Goal: Task Accomplishment & Management: Use online tool/utility

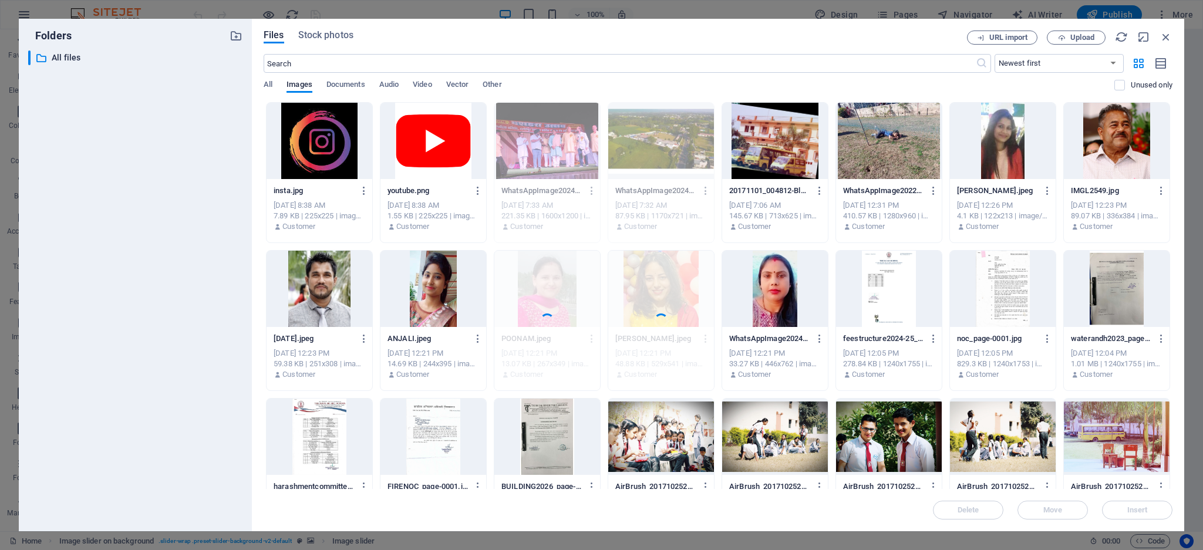
select select "px"
select select "ms"
select select "s"
select select "progressive"
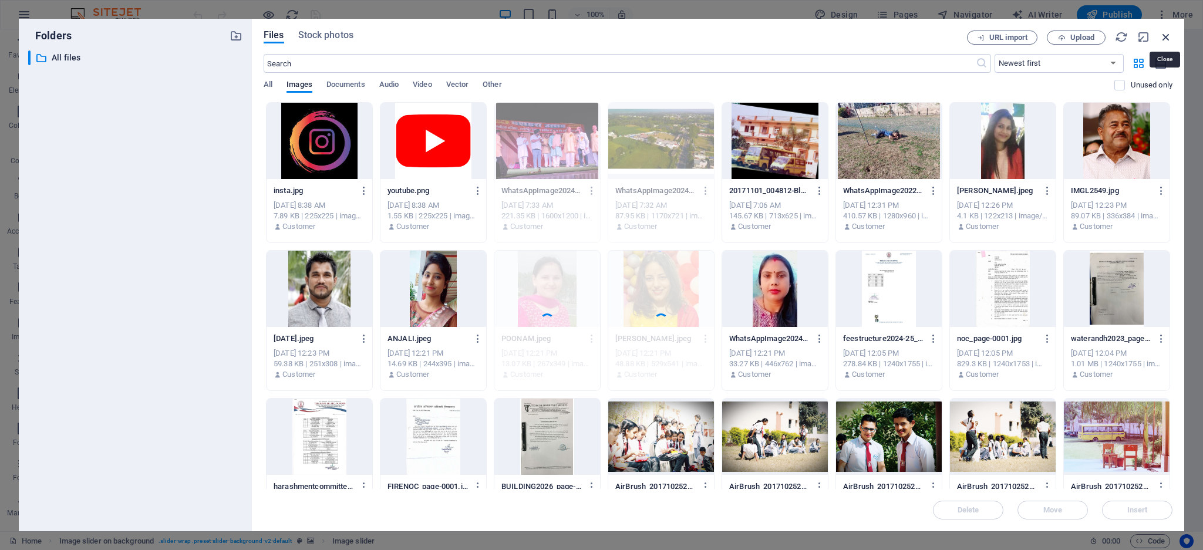
click at [1167, 34] on icon "button" at bounding box center [1165, 37] width 13 height 13
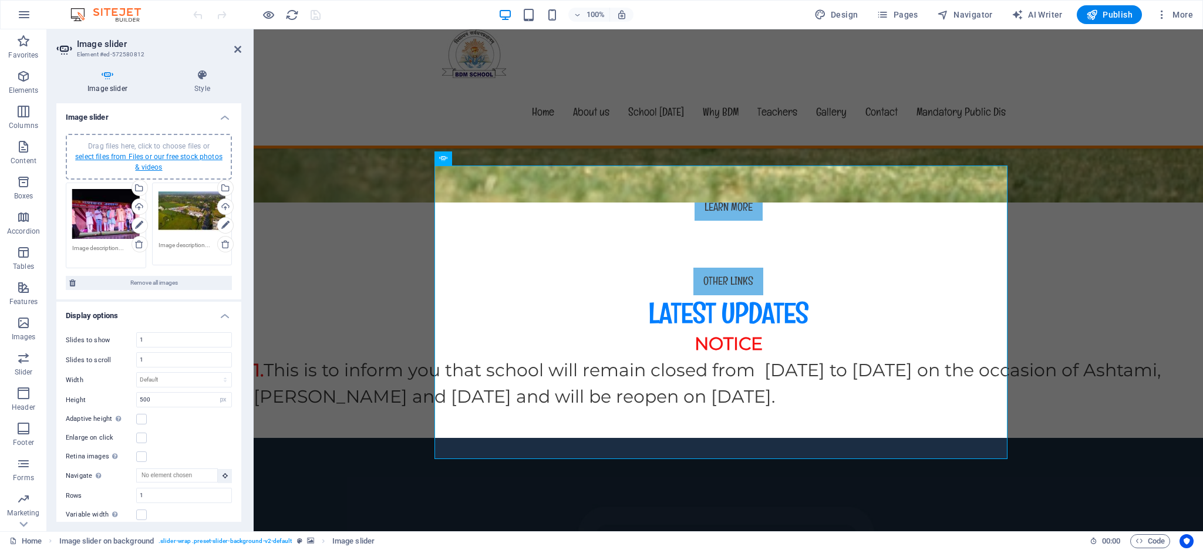
click at [127, 153] on link "select files from Files or our free stock photos & videos" at bounding box center [148, 162] width 147 height 19
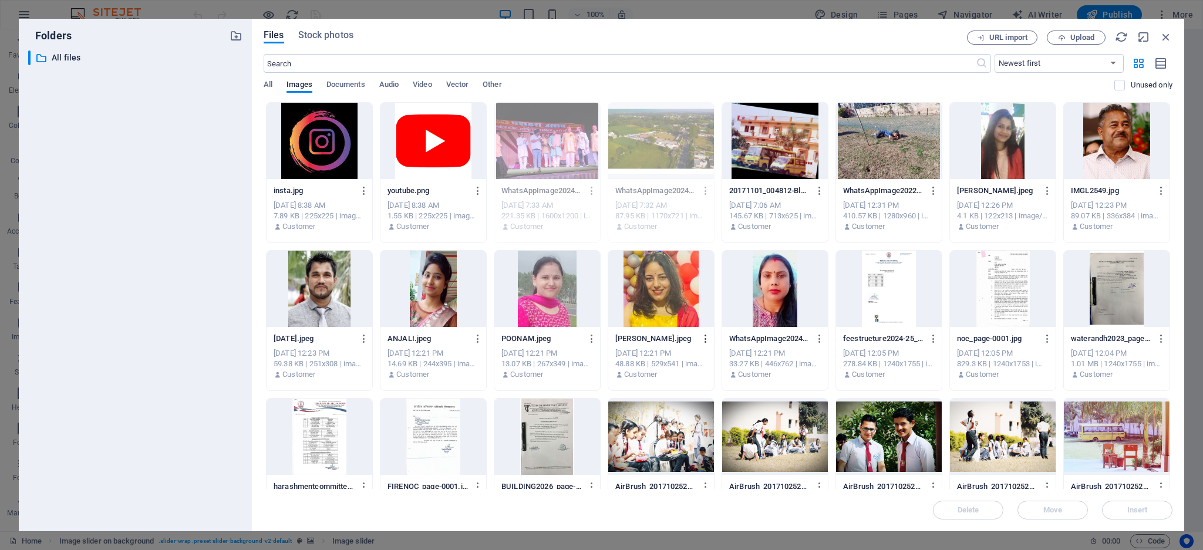
click at [703, 338] on icon "button" at bounding box center [705, 338] width 11 height 11
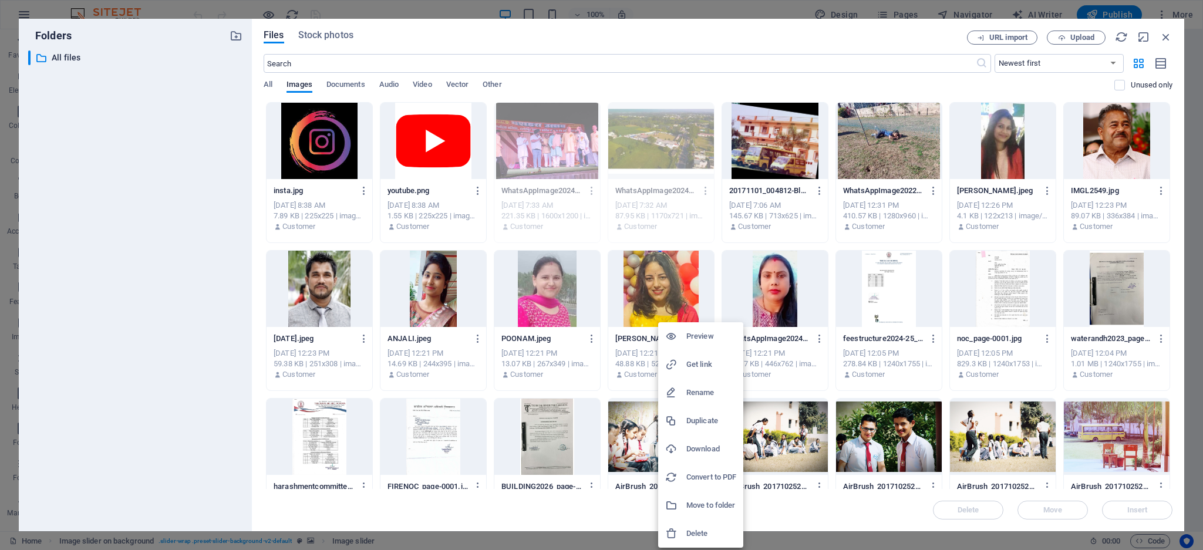
click at [706, 534] on h6 "Delete" at bounding box center [711, 533] width 50 height 14
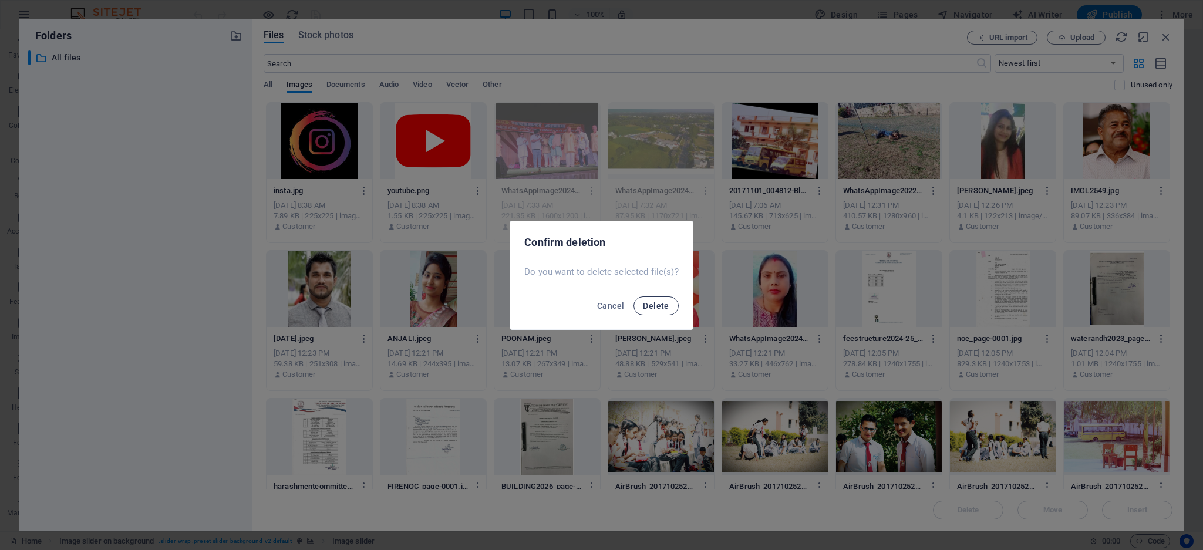
click at [661, 307] on span "Delete" at bounding box center [656, 305] width 26 height 9
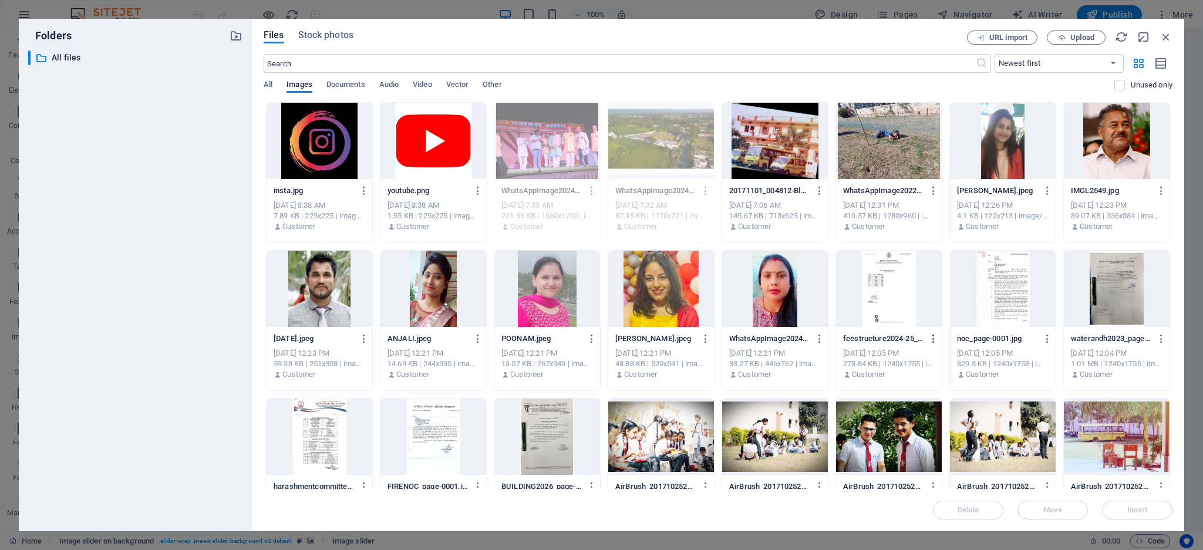
click at [931, 340] on icon "button" at bounding box center [933, 338] width 11 height 11
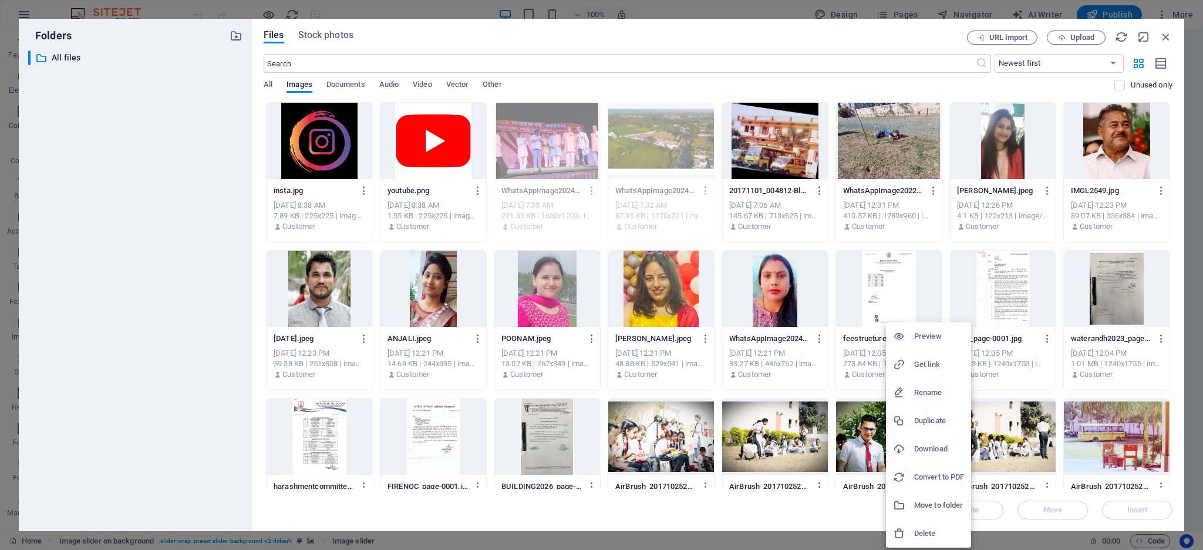
click at [1032, 345] on div at bounding box center [601, 275] width 1203 height 550
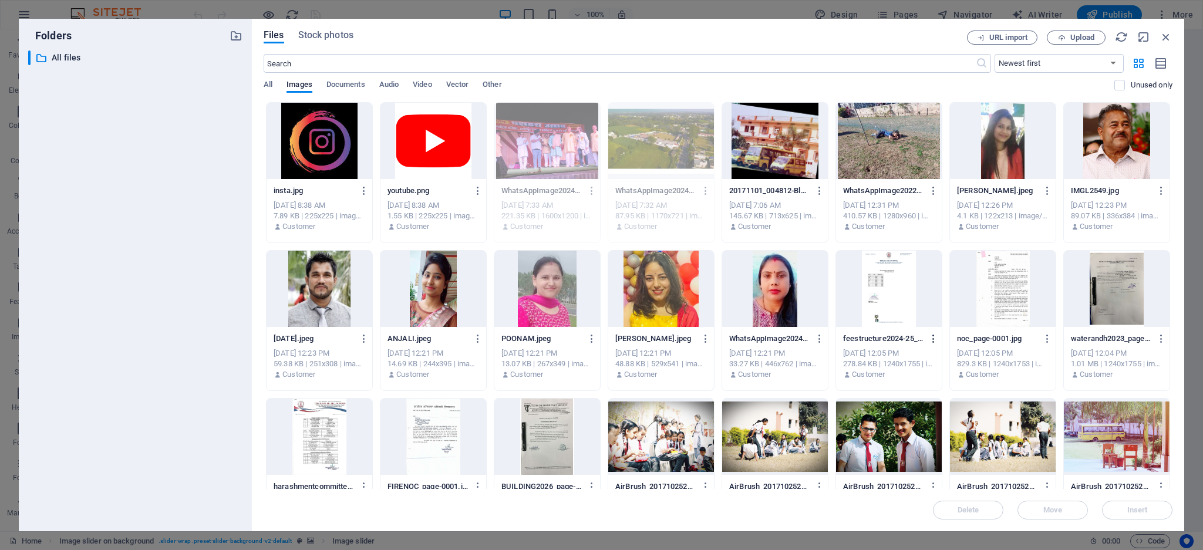
click at [930, 336] on icon "button" at bounding box center [933, 338] width 11 height 11
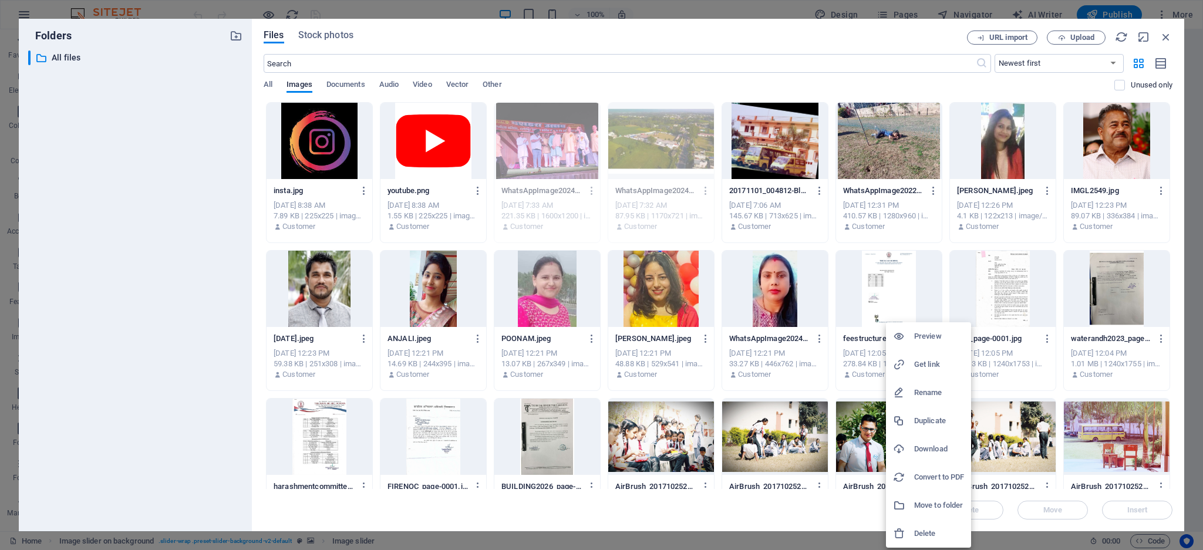
click at [904, 531] on icon at bounding box center [899, 534] width 12 height 12
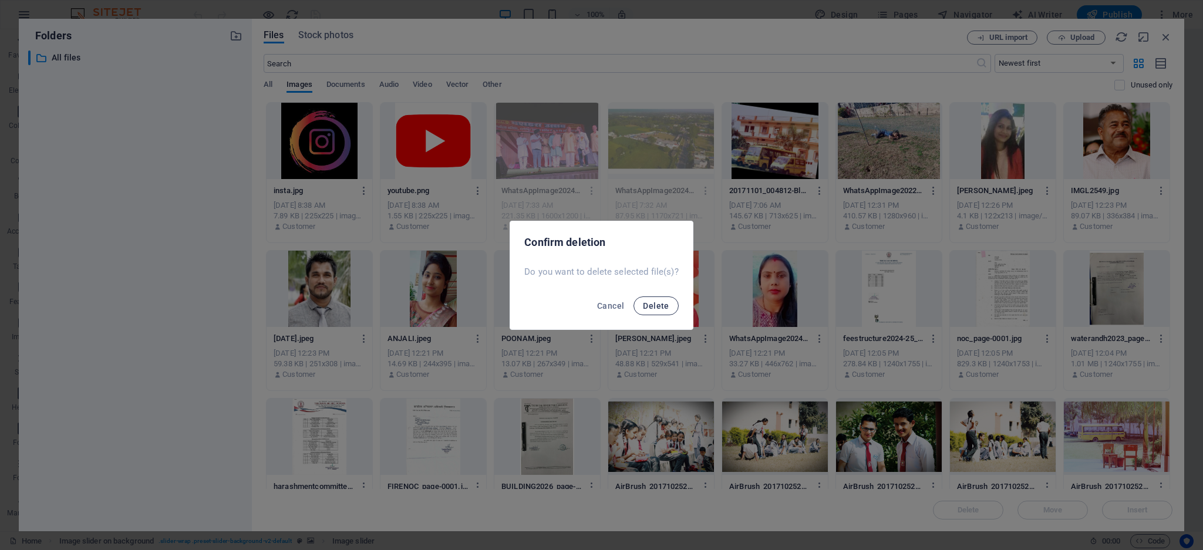
click at [646, 301] on span "Delete" at bounding box center [656, 305] width 26 height 9
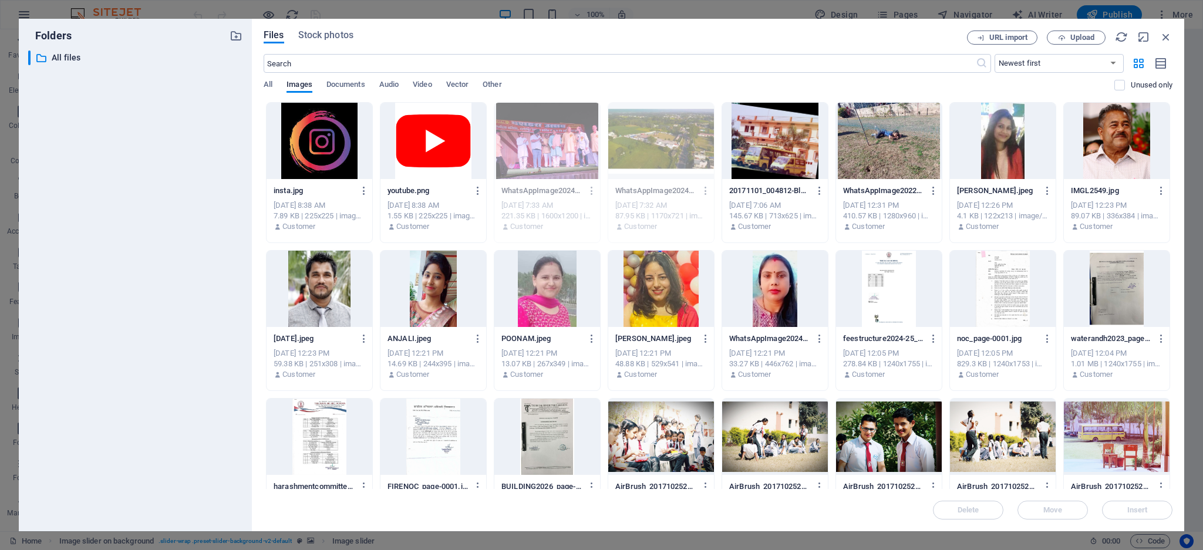
scroll to position [197, 0]
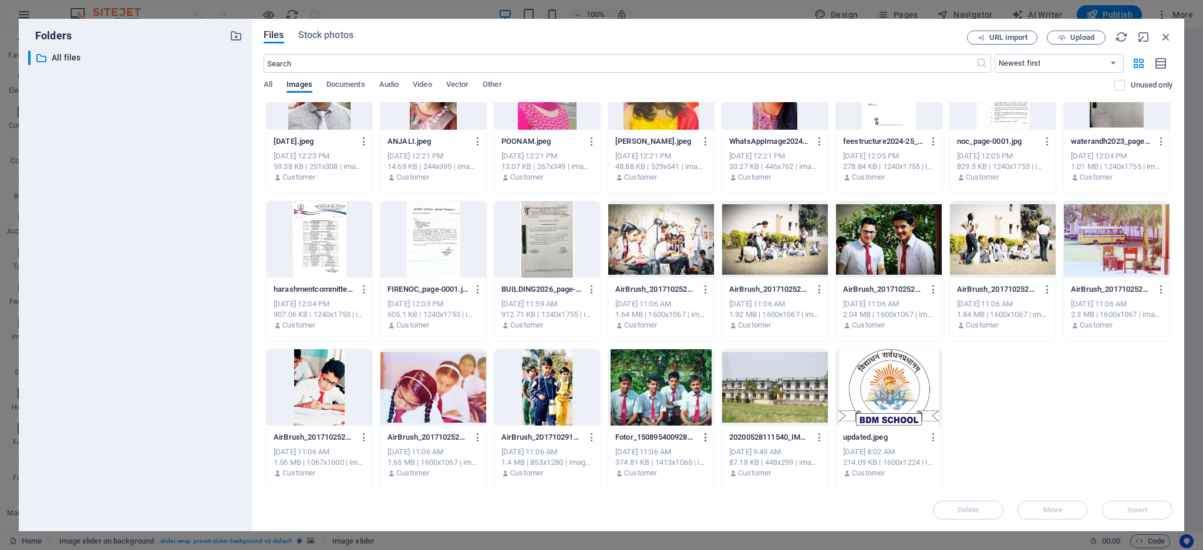
click at [703, 438] on icon "button" at bounding box center [705, 437] width 11 height 11
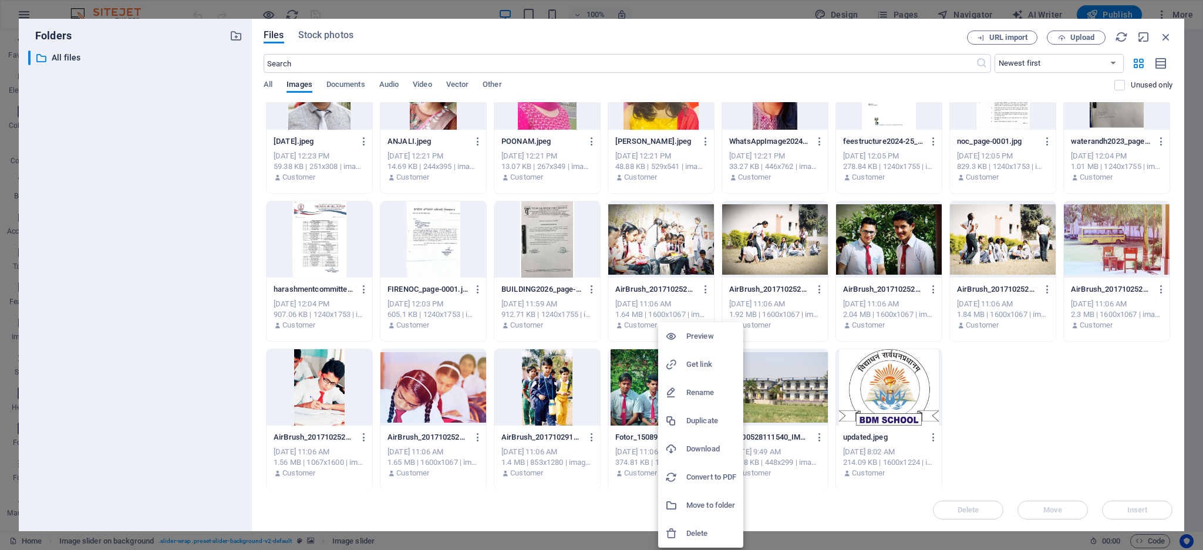
click at [687, 528] on h6 "Delete" at bounding box center [711, 533] width 50 height 14
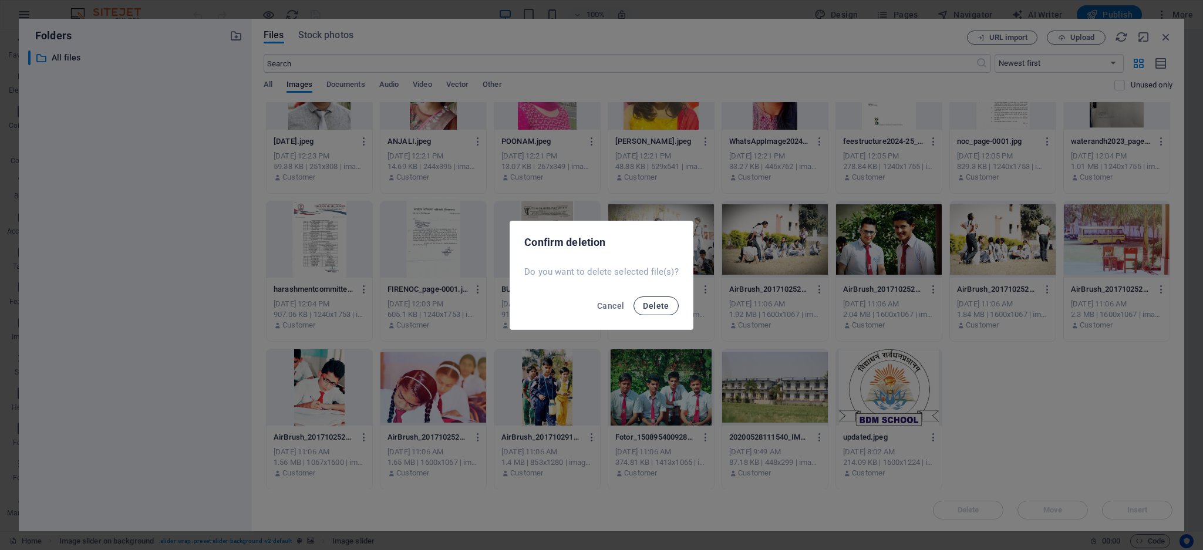
click at [647, 303] on span "Delete" at bounding box center [656, 305] width 26 height 9
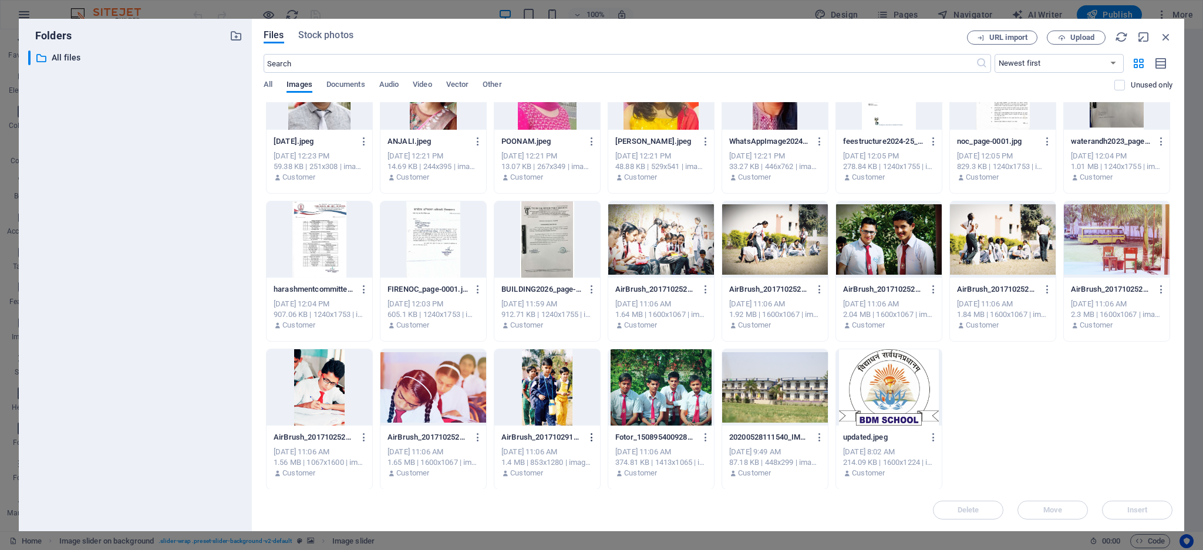
click at [587, 436] on icon "button" at bounding box center [591, 437] width 11 height 11
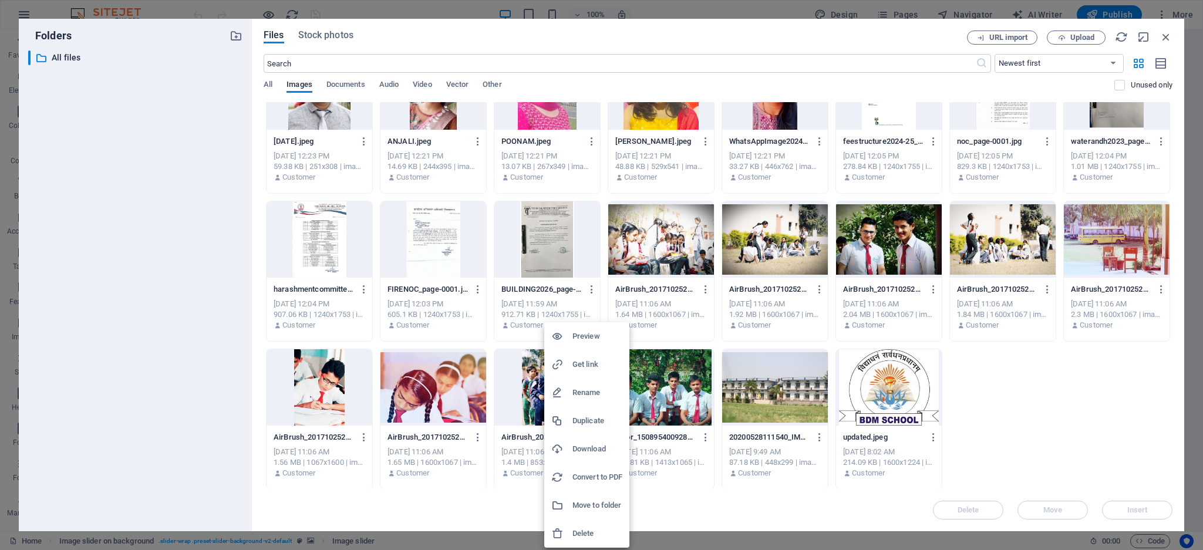
click at [587, 538] on body "THE BDM SCHOOL Home Favorites Elements Columns Content Boxes Accordion Tables F…" at bounding box center [601, 275] width 1203 height 550
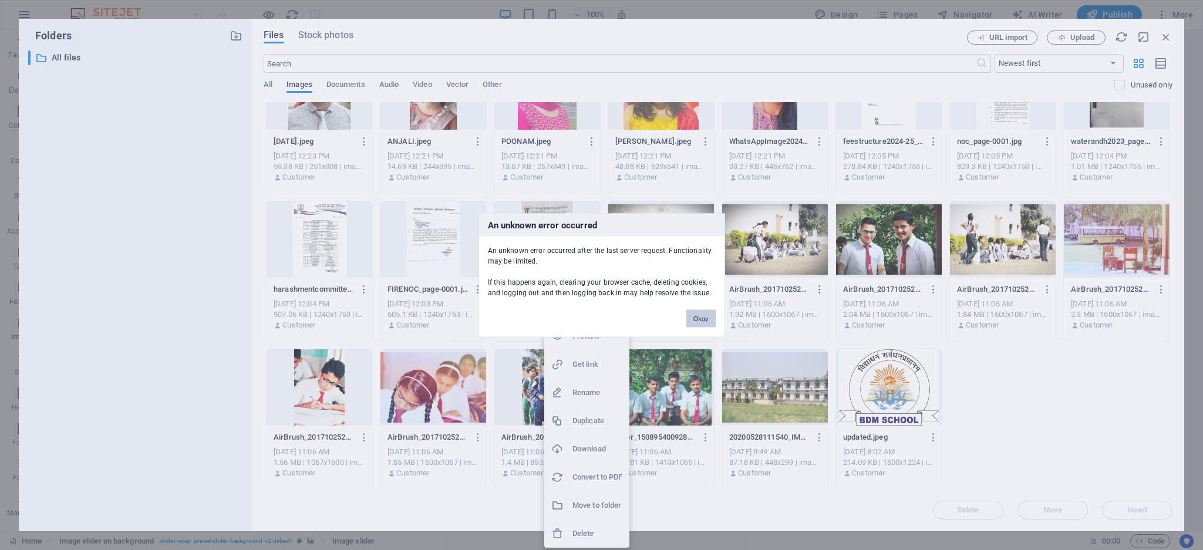
click at [688, 310] on button "Okay" at bounding box center [700, 318] width 29 height 18
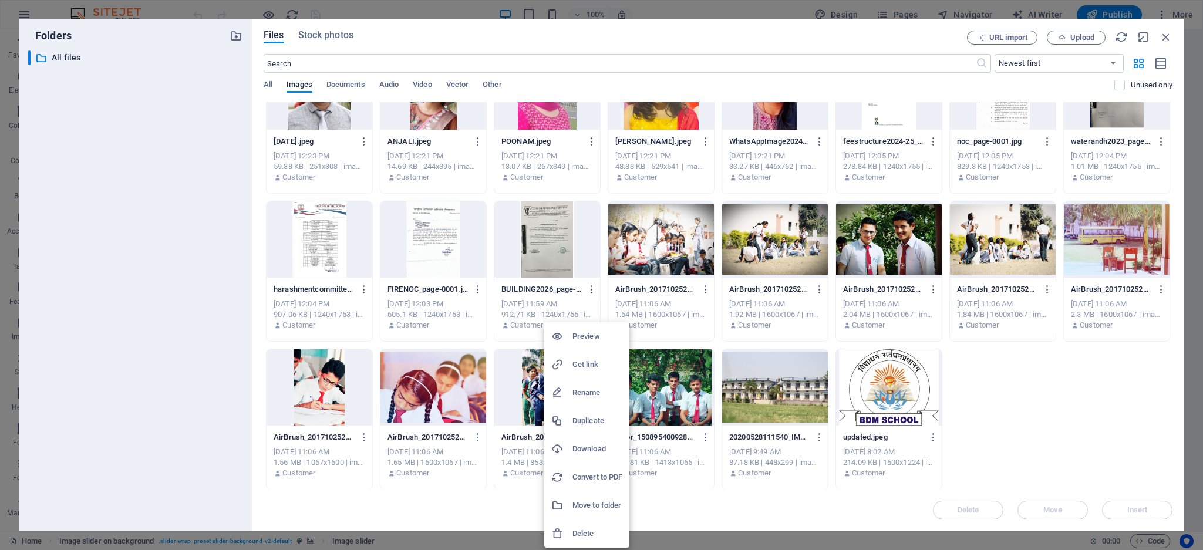
click at [592, 534] on h6 "Delete" at bounding box center [597, 533] width 50 height 14
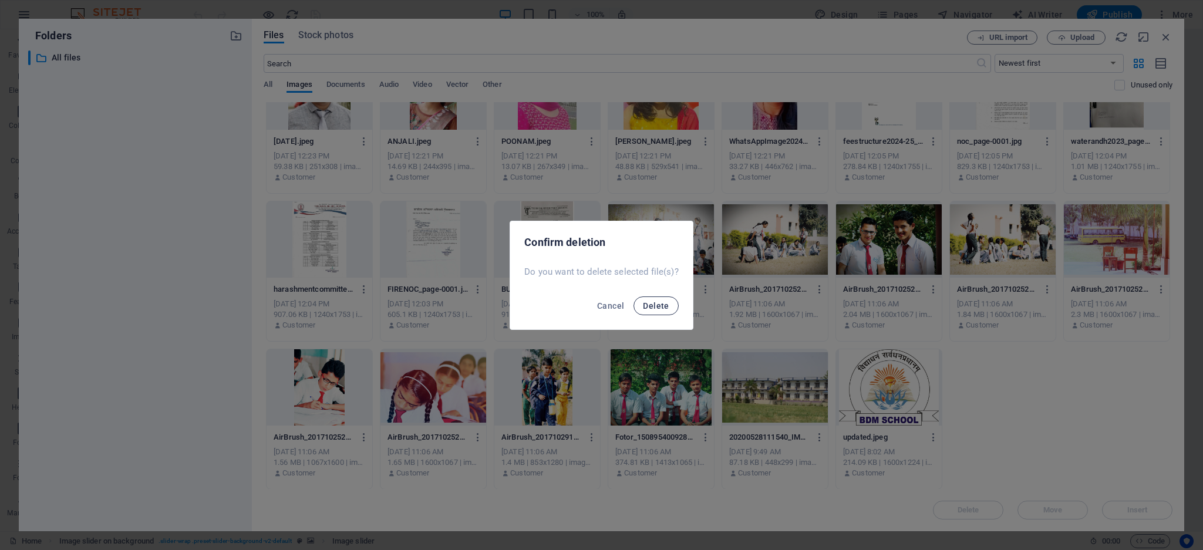
click at [643, 308] on span "Delete" at bounding box center [656, 305] width 26 height 9
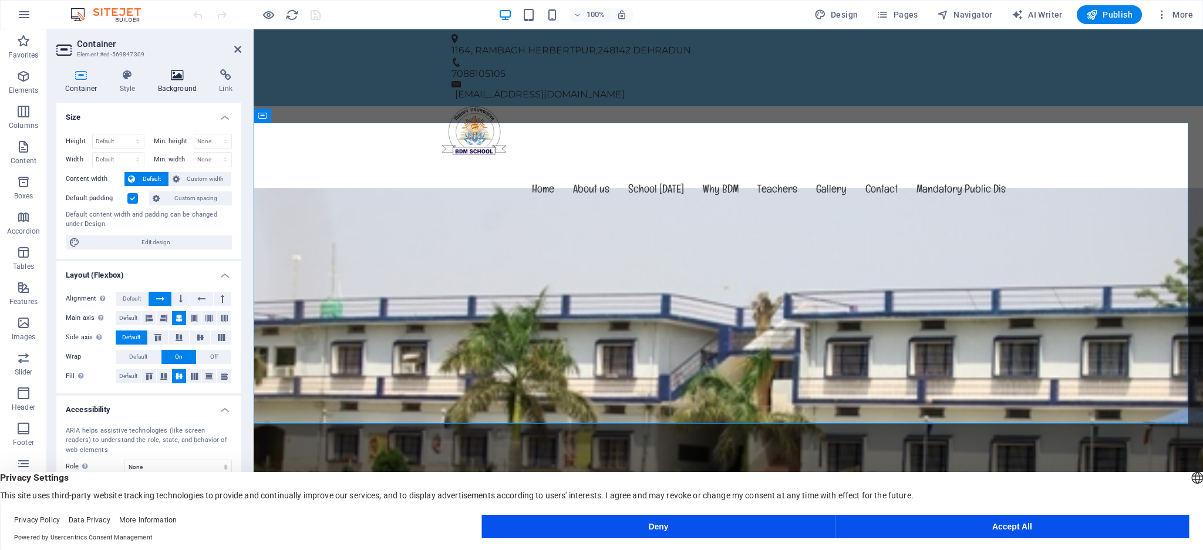
click at [173, 78] on icon at bounding box center [177, 75] width 57 height 12
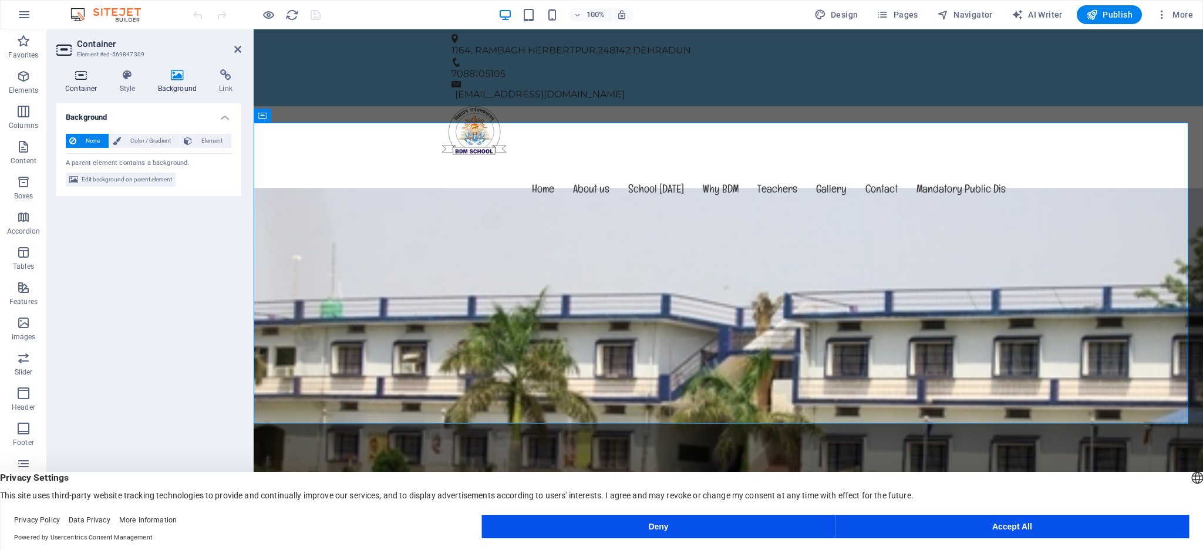
click at [78, 76] on icon at bounding box center [81, 75] width 50 height 12
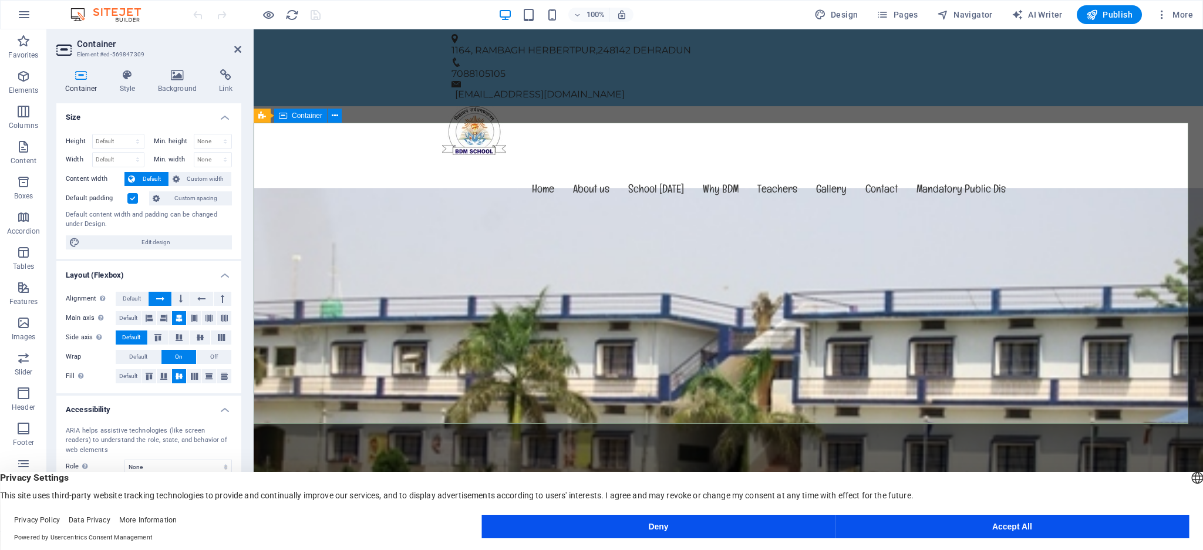
click at [178, 79] on icon at bounding box center [177, 75] width 57 height 12
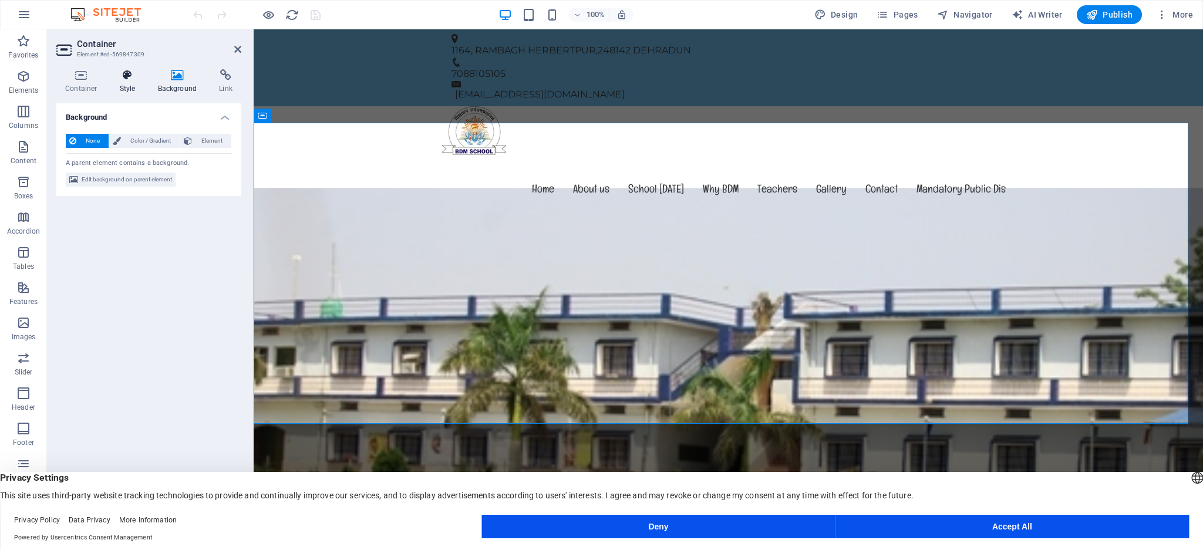
click at [143, 78] on icon at bounding box center [127, 75] width 33 height 12
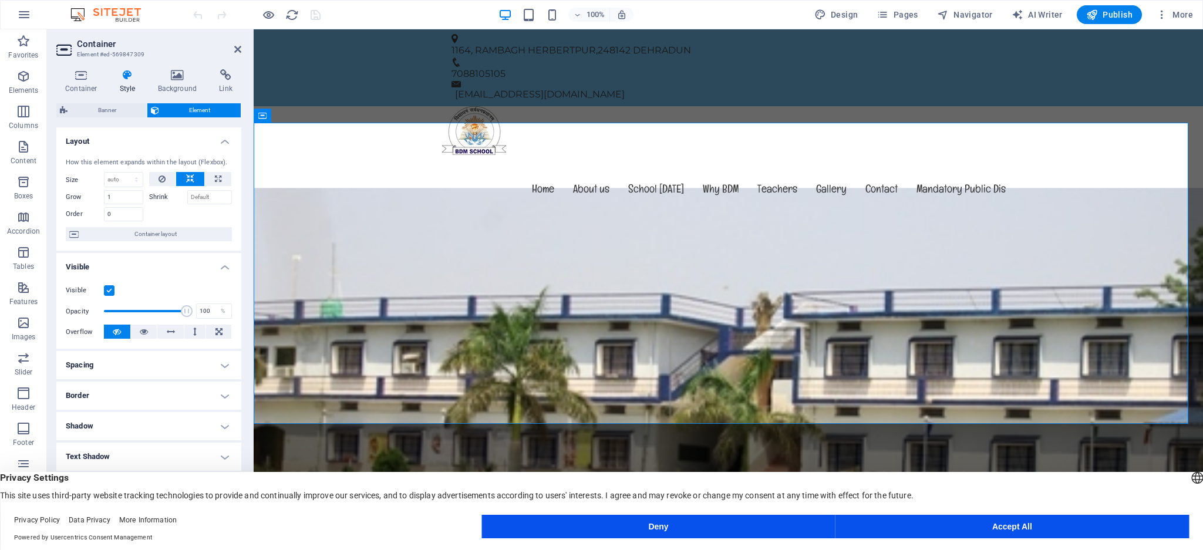
click at [121, 79] on icon at bounding box center [127, 75] width 33 height 12
click at [92, 78] on icon at bounding box center [81, 75] width 50 height 12
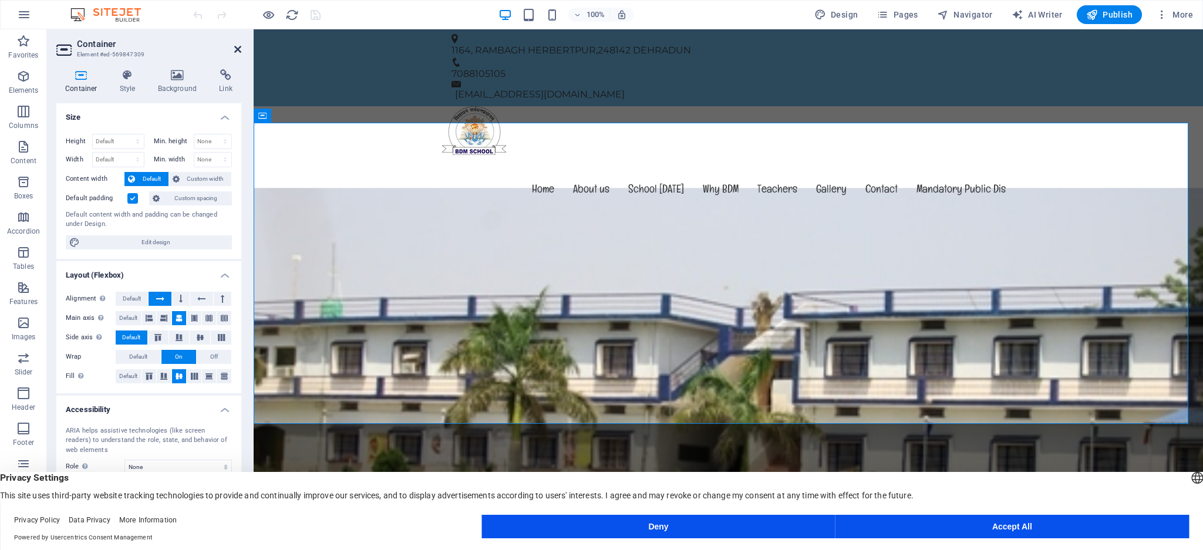
click at [240, 53] on icon at bounding box center [237, 49] width 7 height 9
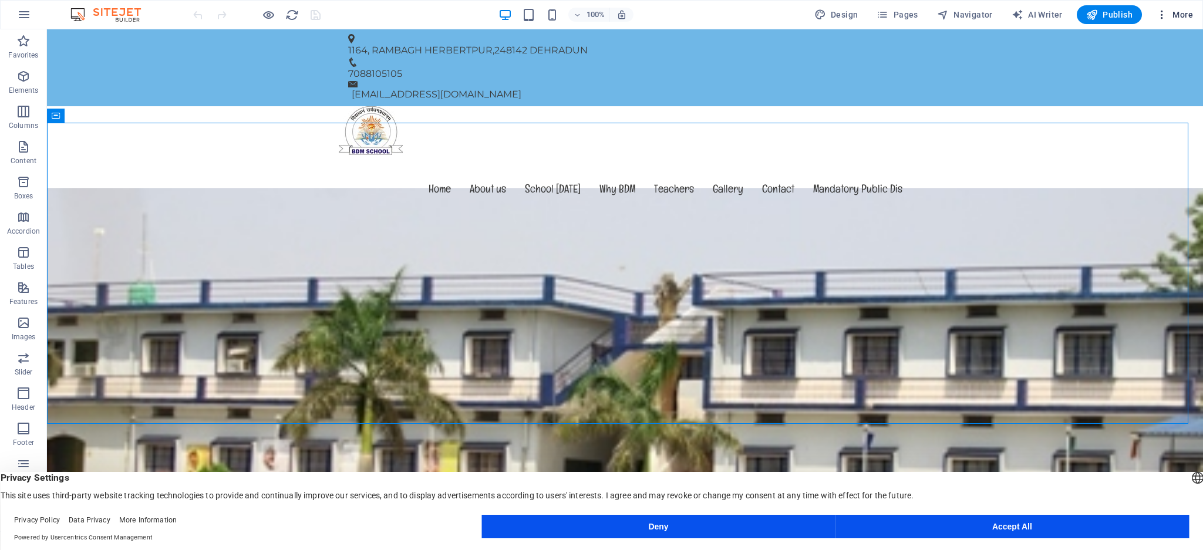
click at [801, 13] on icon "button" at bounding box center [1162, 15] width 12 height 12
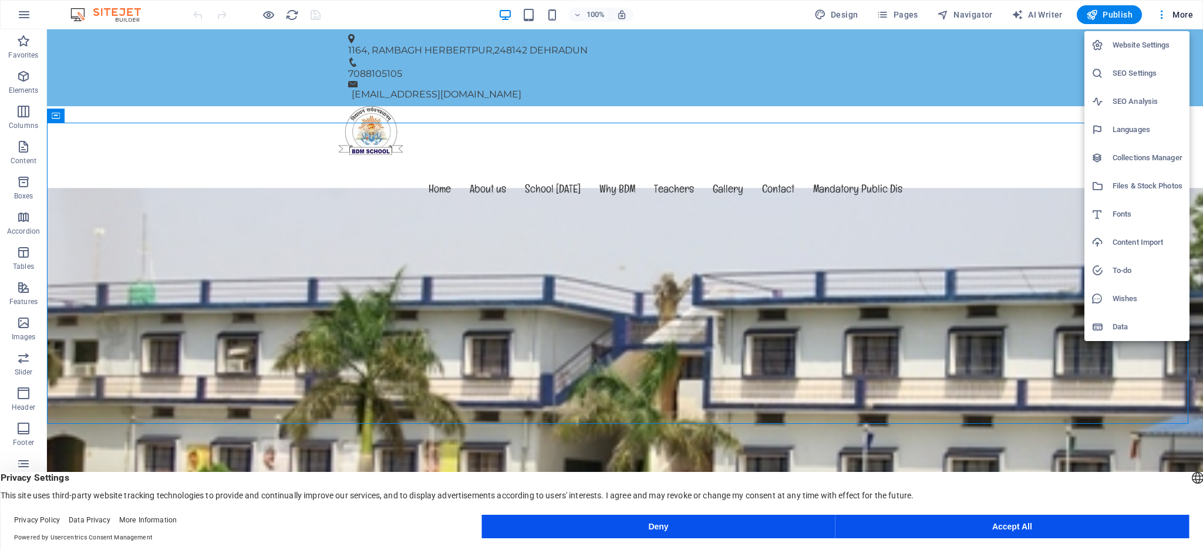
click at [801, 13] on div at bounding box center [601, 275] width 1203 height 550
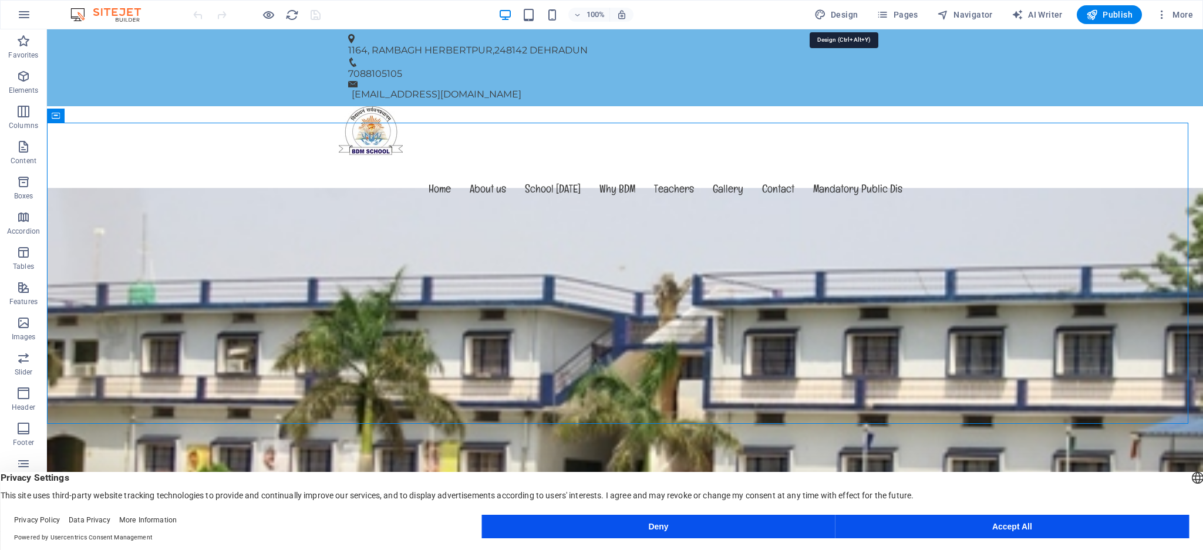
click at [801, 13] on span "Design" at bounding box center [836, 15] width 44 height 12
select select "px"
select select "400"
select select "px"
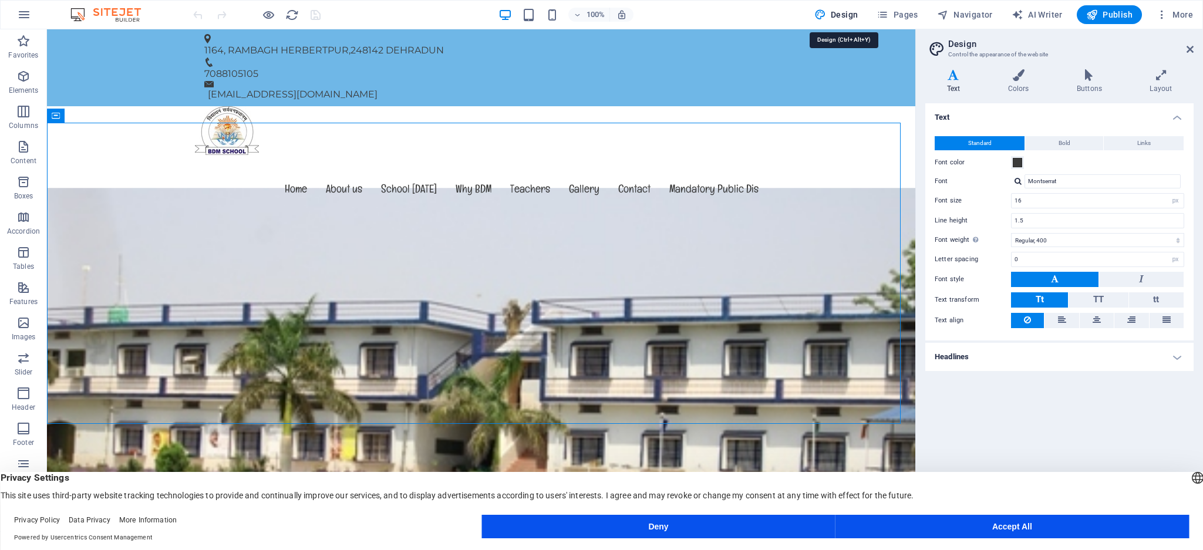
click at [801, 13] on span "Design" at bounding box center [836, 15] width 44 height 12
click at [801, 13] on span "More" at bounding box center [1174, 15] width 37 height 12
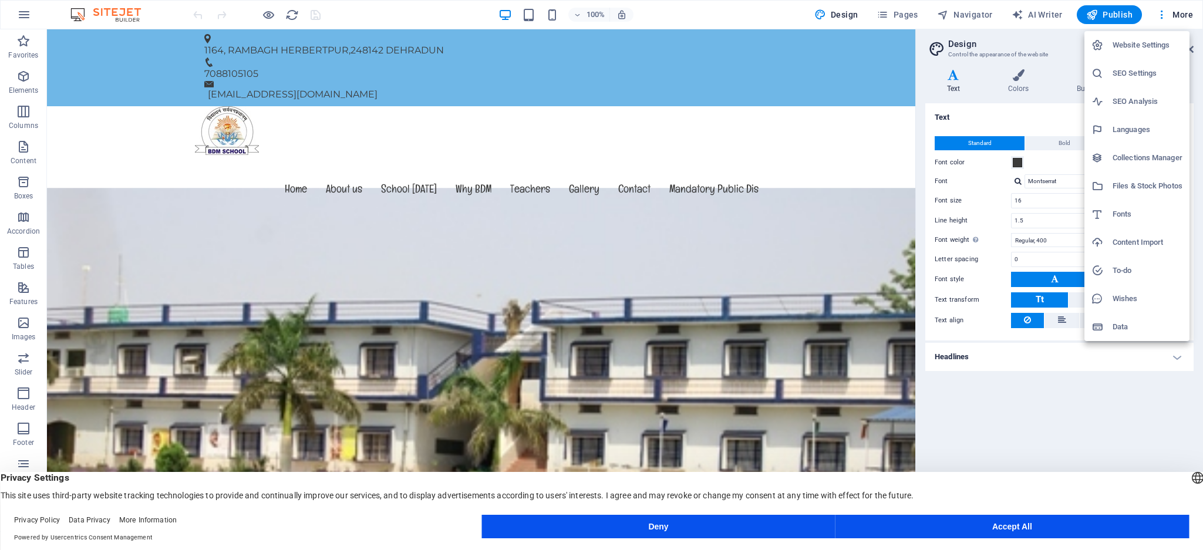
click at [801, 366] on button "Accept All" at bounding box center [1011, 526] width 353 height 23
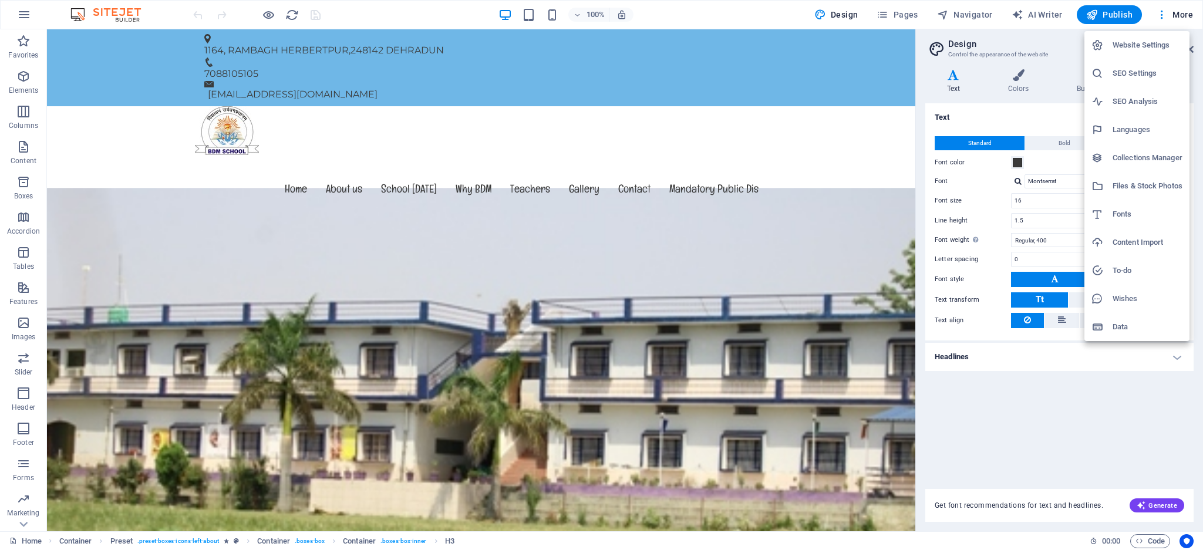
drag, startPoint x: 25, startPoint y: 494, endPoint x: 22, endPoint y: 585, distance: 91.0
click at [22, 366] on html "THE BDM SCHOOL Home Favorites Elements Columns Content Boxes Accordion Tables F…" at bounding box center [601, 275] width 1203 height 550
click at [801, 366] on div at bounding box center [601, 275] width 1203 height 550
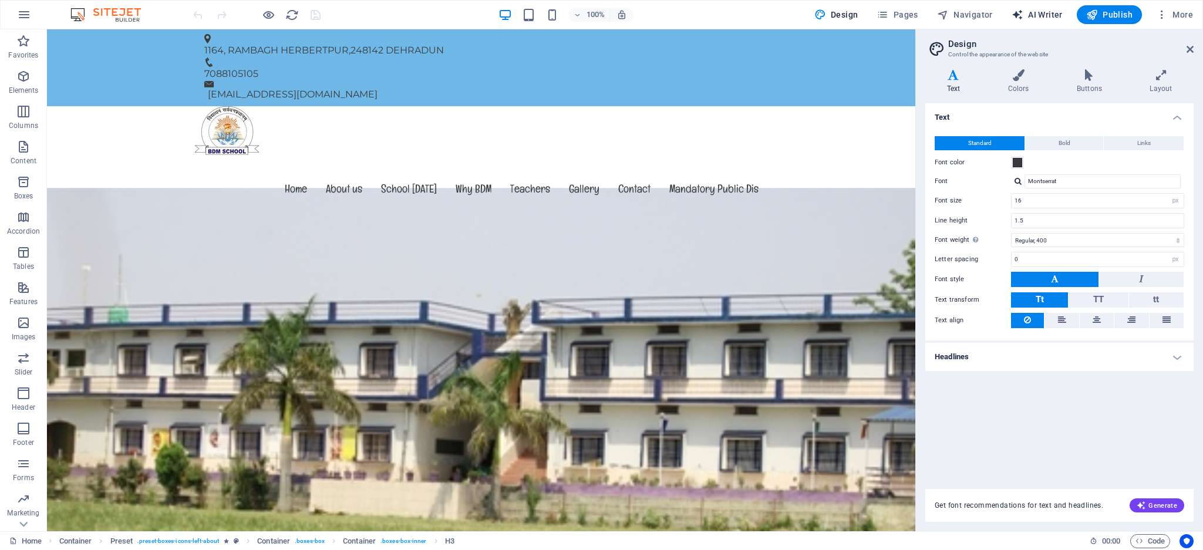
click at [801, 16] on span "AI Writer" at bounding box center [1036, 15] width 51 height 12
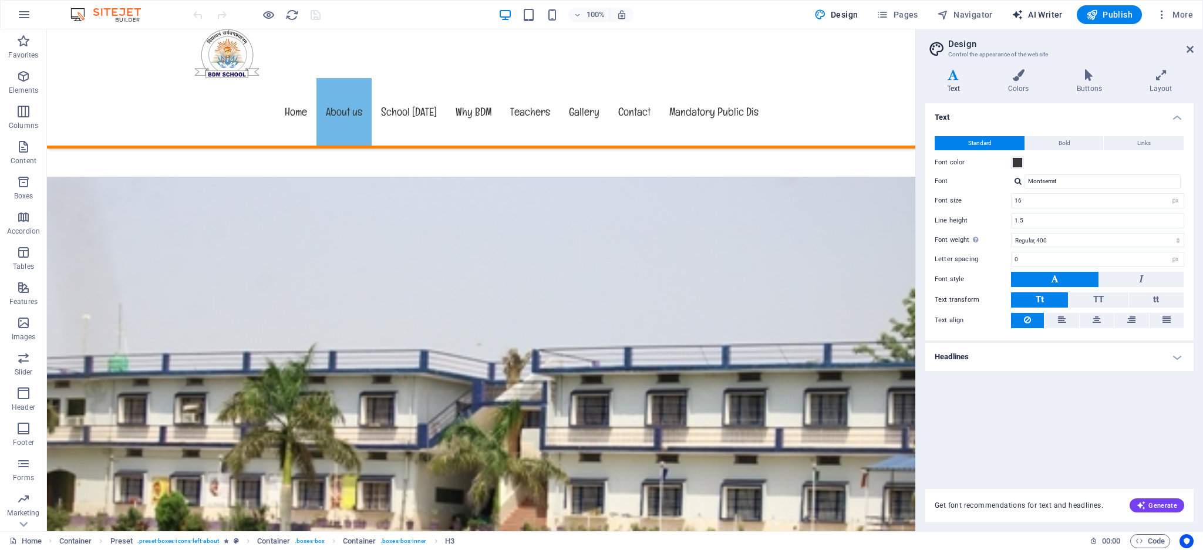
select select "English"
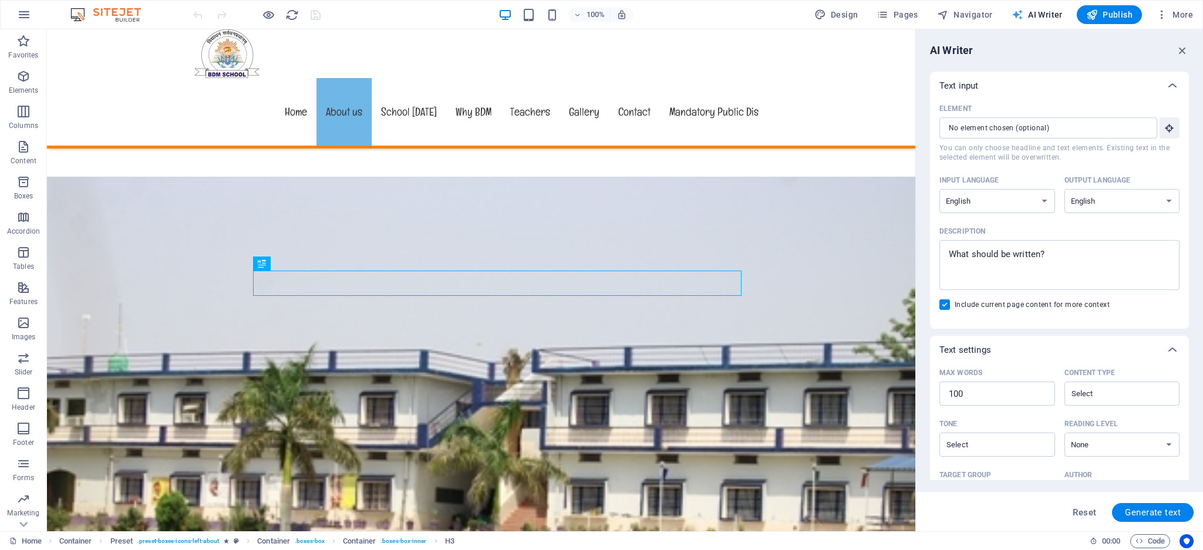
scroll to position [1157, 0]
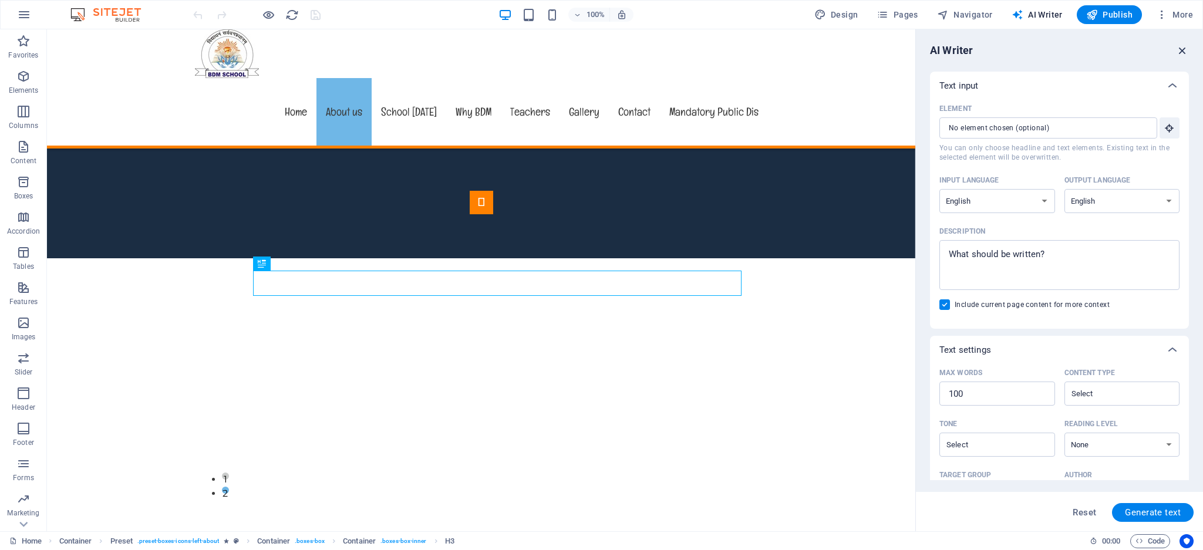
click at [801, 48] on icon "button" at bounding box center [1182, 50] width 13 height 13
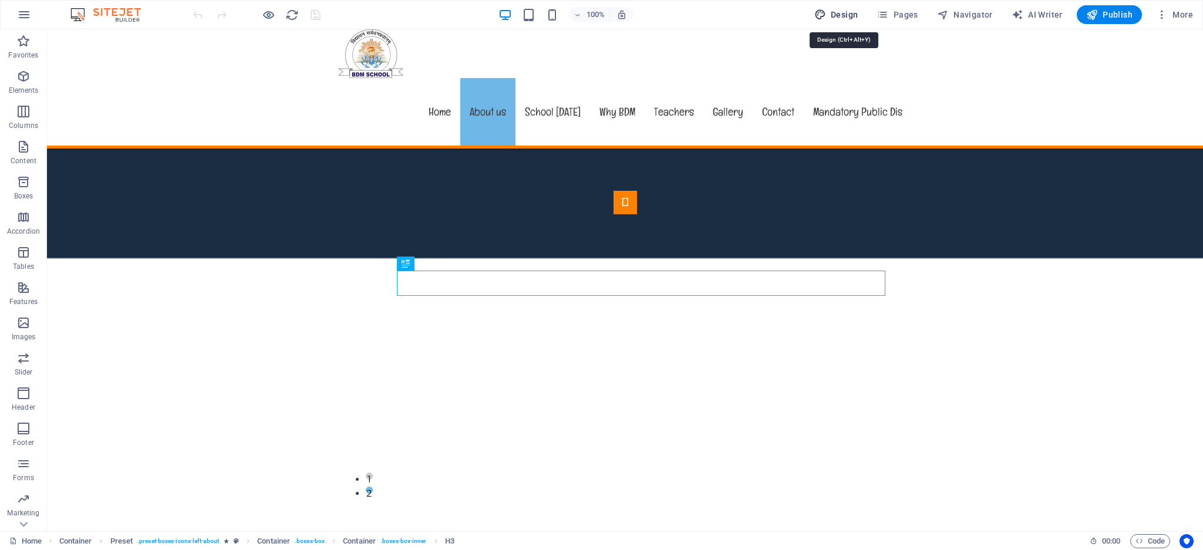
click at [801, 9] on span "Design" at bounding box center [836, 15] width 44 height 12
select select "px"
select select "400"
select select "px"
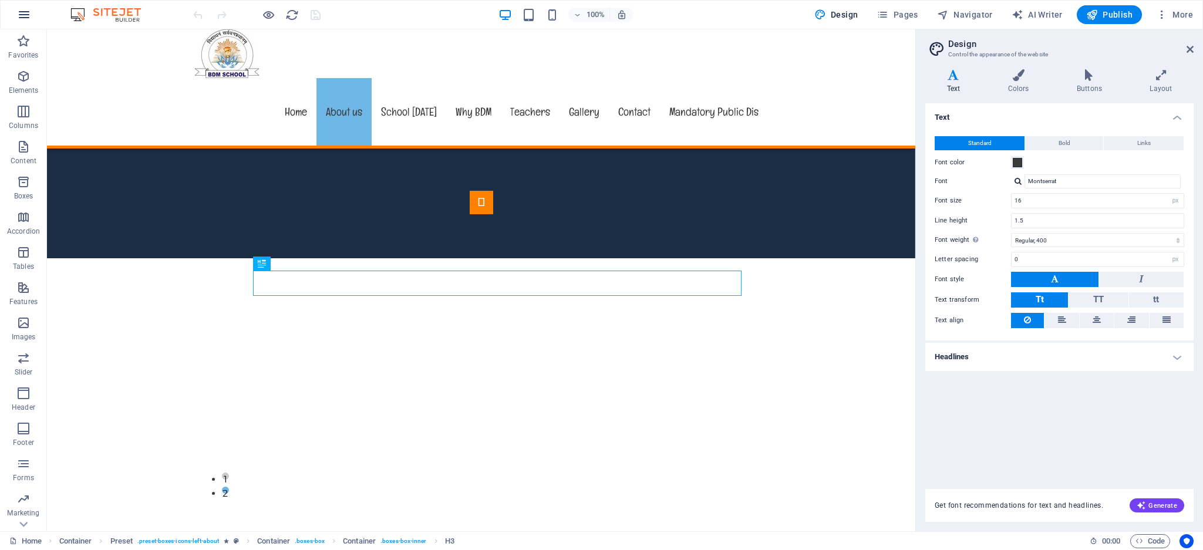
click at [28, 16] on icon "button" at bounding box center [24, 15] width 14 height 14
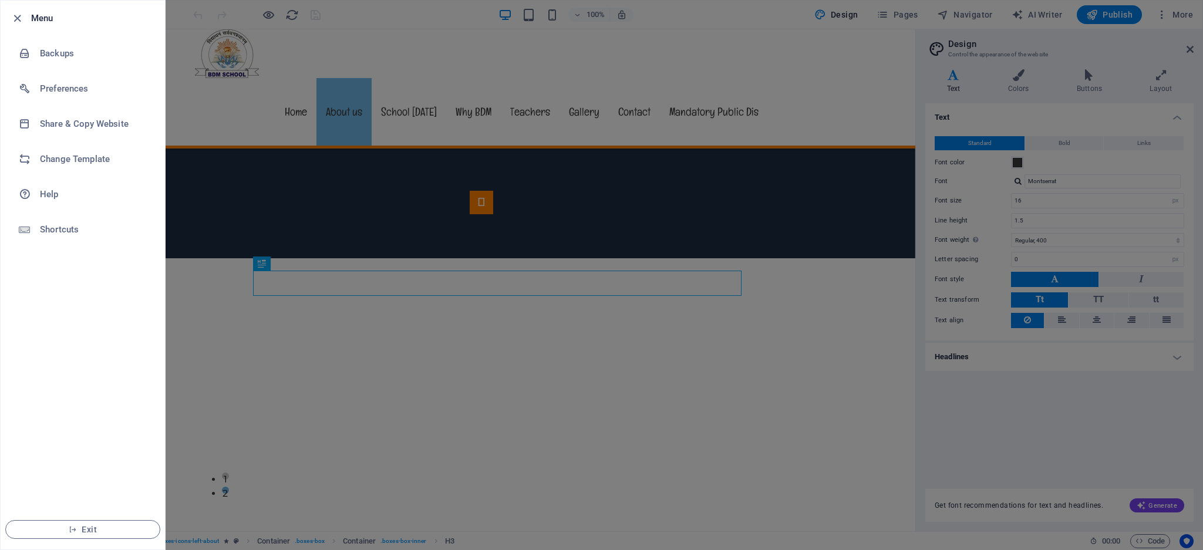
click at [204, 158] on div at bounding box center [601, 275] width 1203 height 550
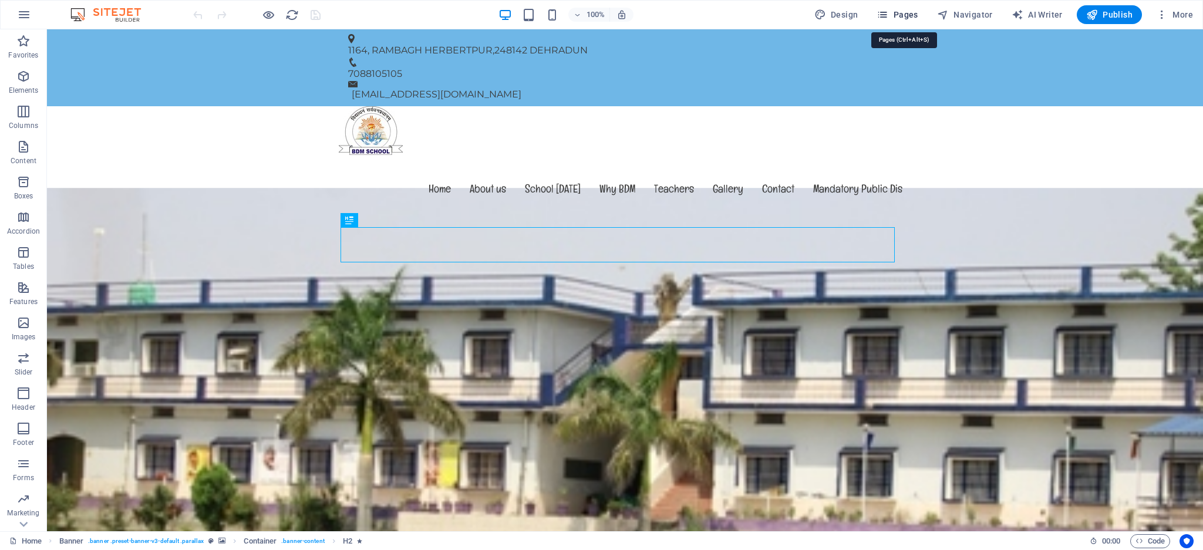
click at [907, 16] on span "Pages" at bounding box center [896, 15] width 41 height 12
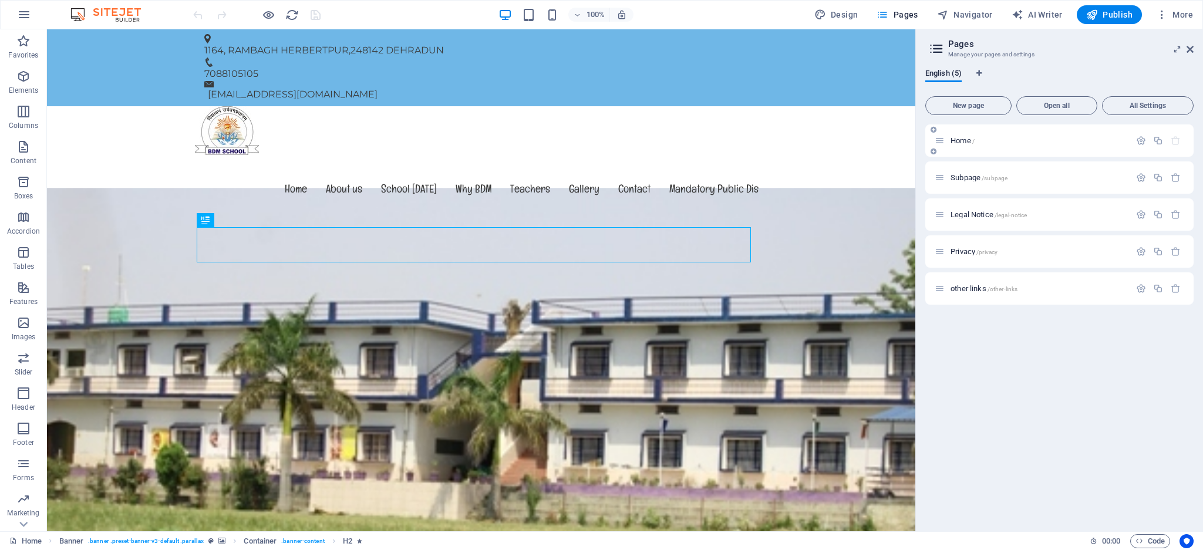
click at [1037, 132] on div "Home /" at bounding box center [1059, 140] width 268 height 32
click at [1140, 141] on icon "button" at bounding box center [1141, 141] width 10 height 10
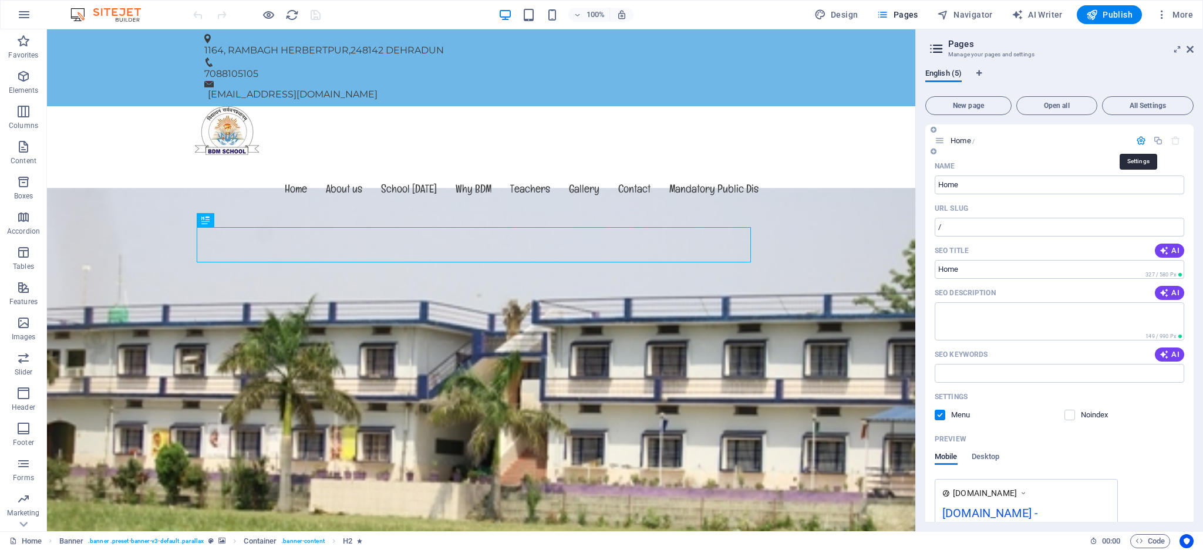
click at [1140, 141] on icon "button" at bounding box center [1141, 141] width 10 height 10
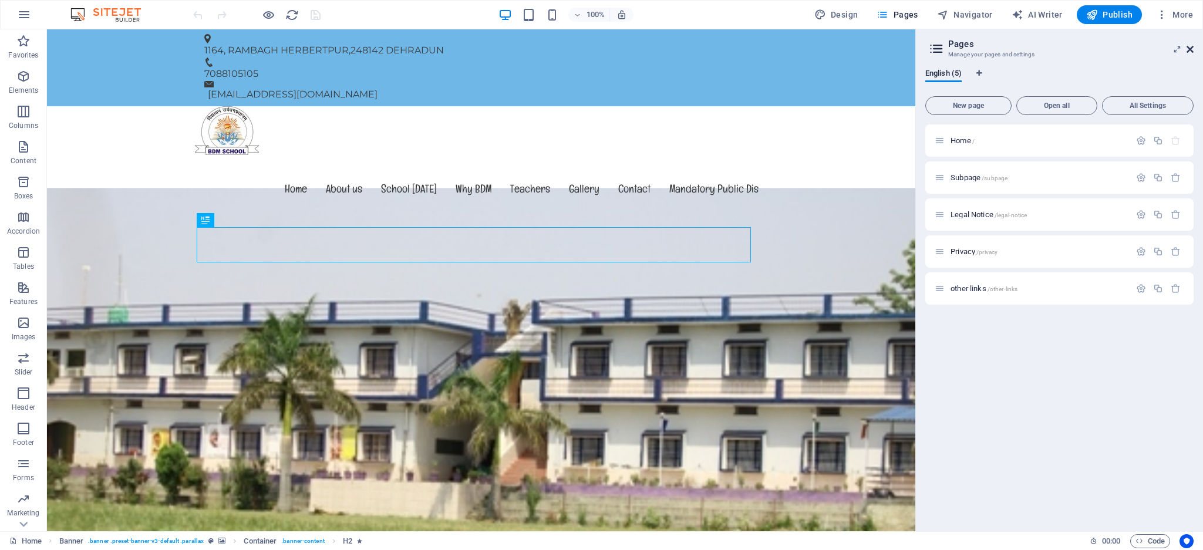
click at [1187, 49] on icon at bounding box center [1189, 49] width 7 height 9
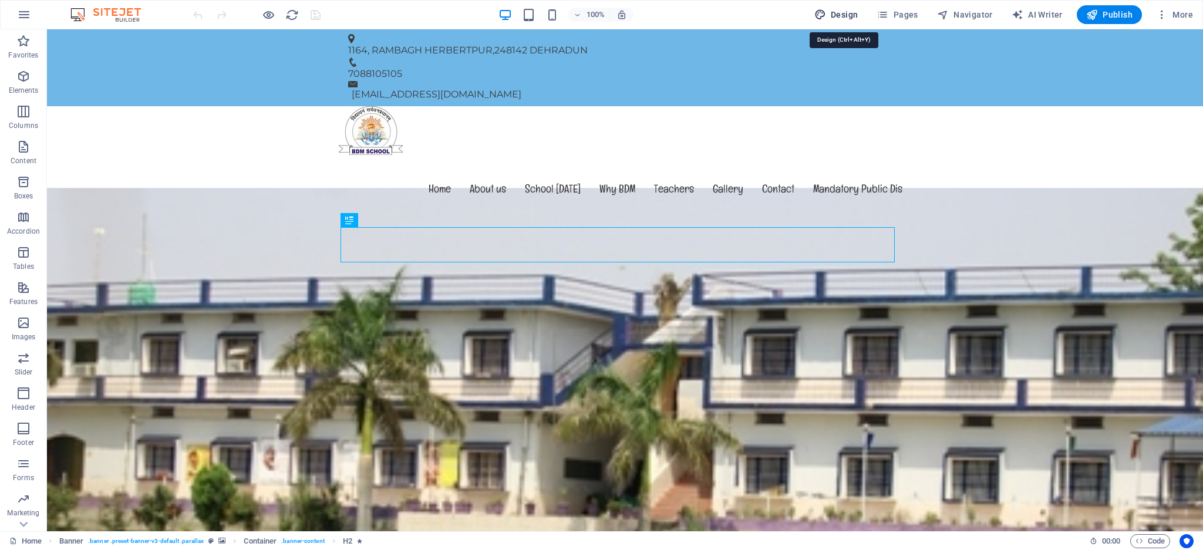
click at [842, 14] on span "Design" at bounding box center [836, 15] width 44 height 12
select select "px"
select select "400"
select select "px"
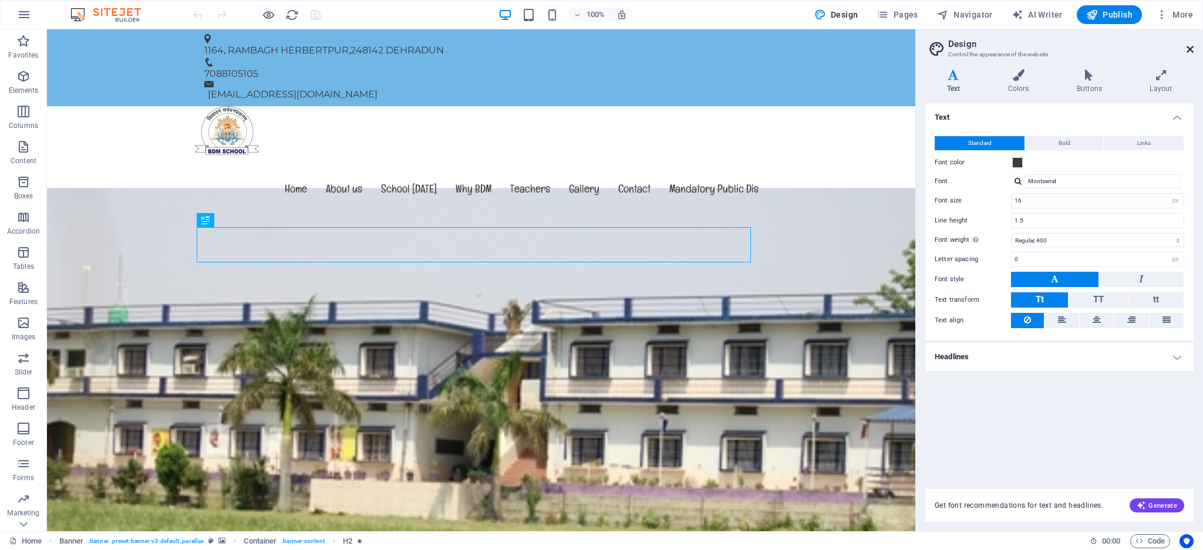
click at [1189, 48] on icon at bounding box center [1189, 49] width 7 height 9
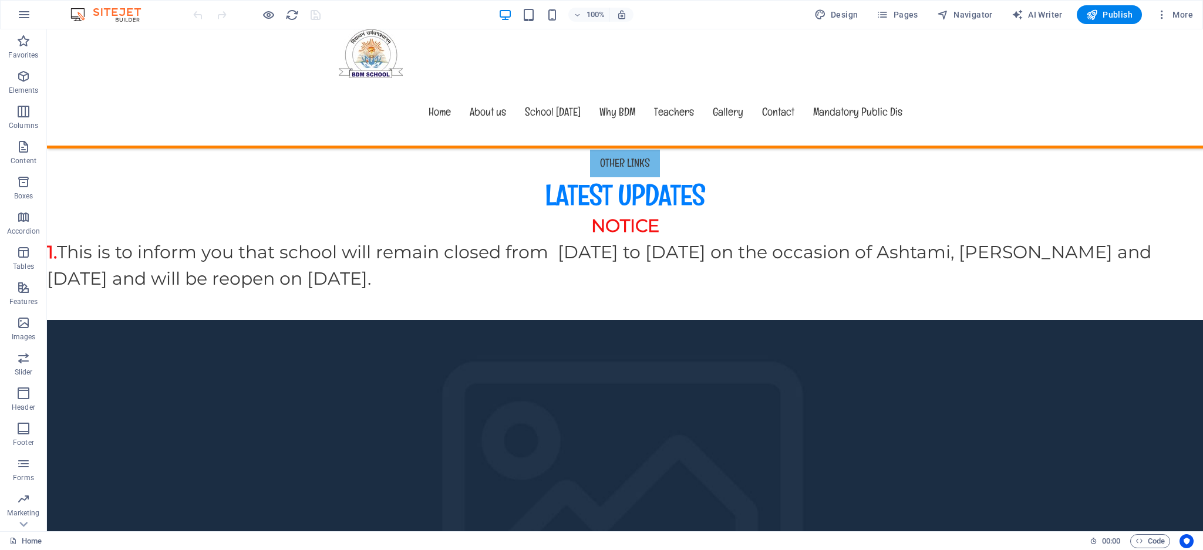
scroll to position [486, 0]
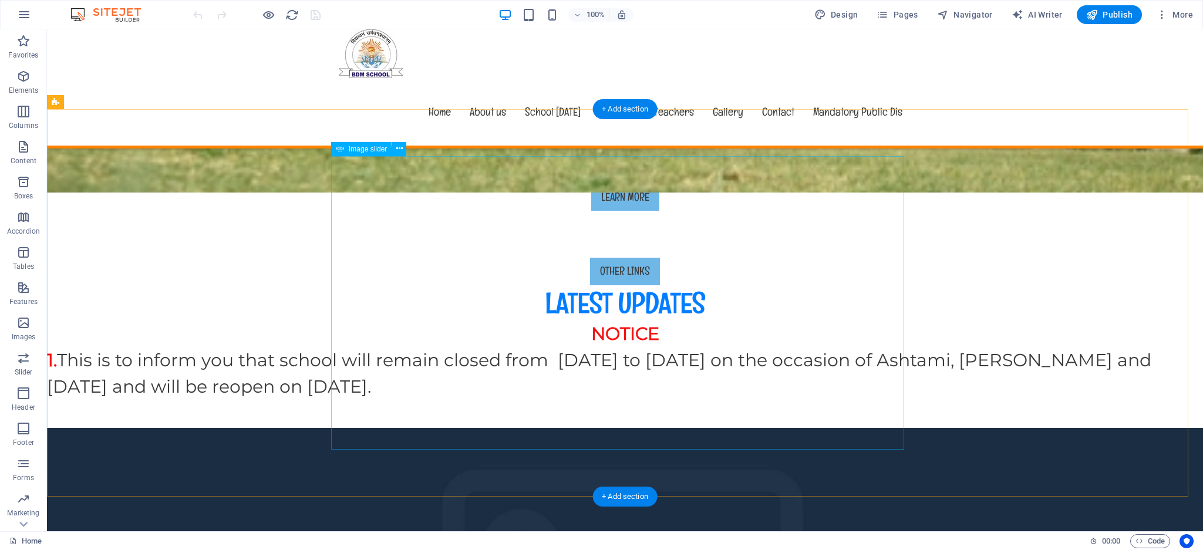
select select "px"
select select "ms"
select select "s"
select select "progressive"
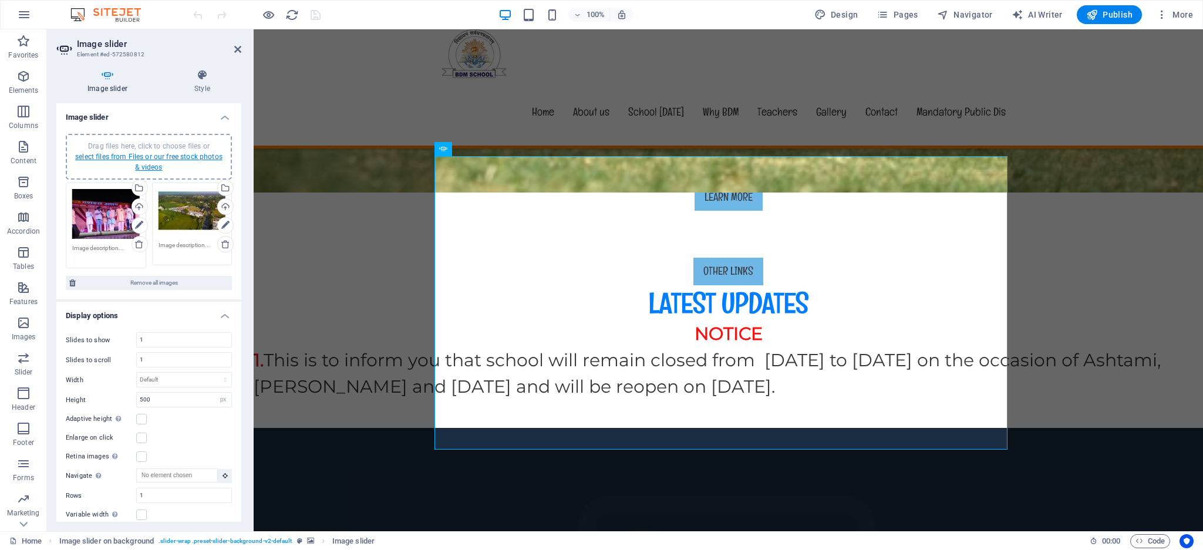
click at [155, 154] on link "select files from Files or our free stock photos & videos" at bounding box center [148, 162] width 147 height 19
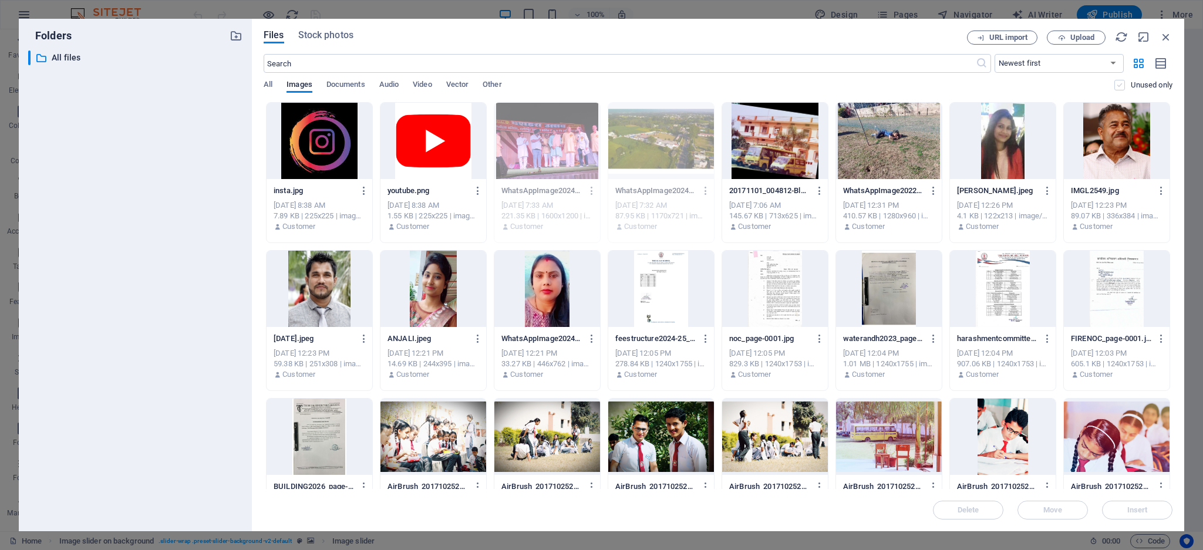
click at [1116, 83] on label at bounding box center [1119, 85] width 11 height 11
click at [0, 0] on input "checkbox" at bounding box center [0, 0] width 0 height 0
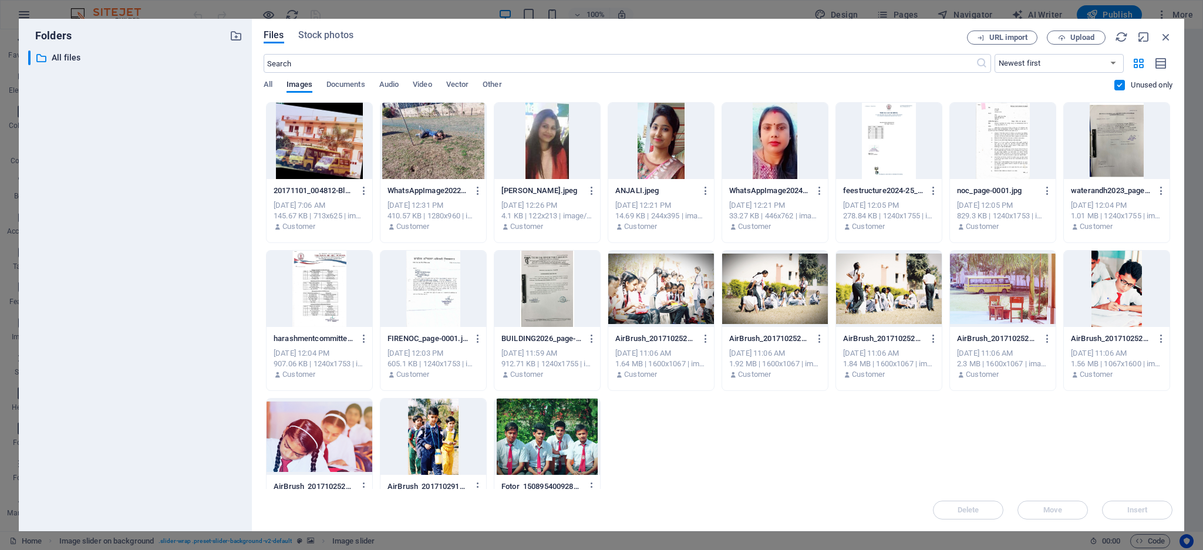
click at [1116, 83] on label at bounding box center [1119, 85] width 11 height 11
click at [0, 0] on input "checkbox" at bounding box center [0, 0] width 0 height 0
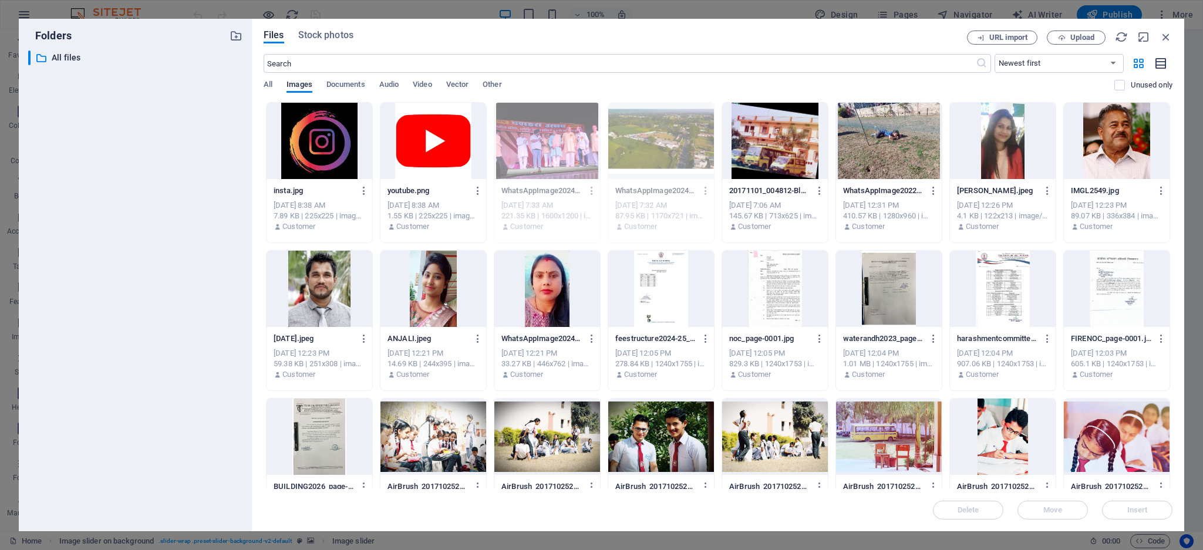
click at [1159, 66] on icon "button" at bounding box center [1161, 63] width 13 height 13
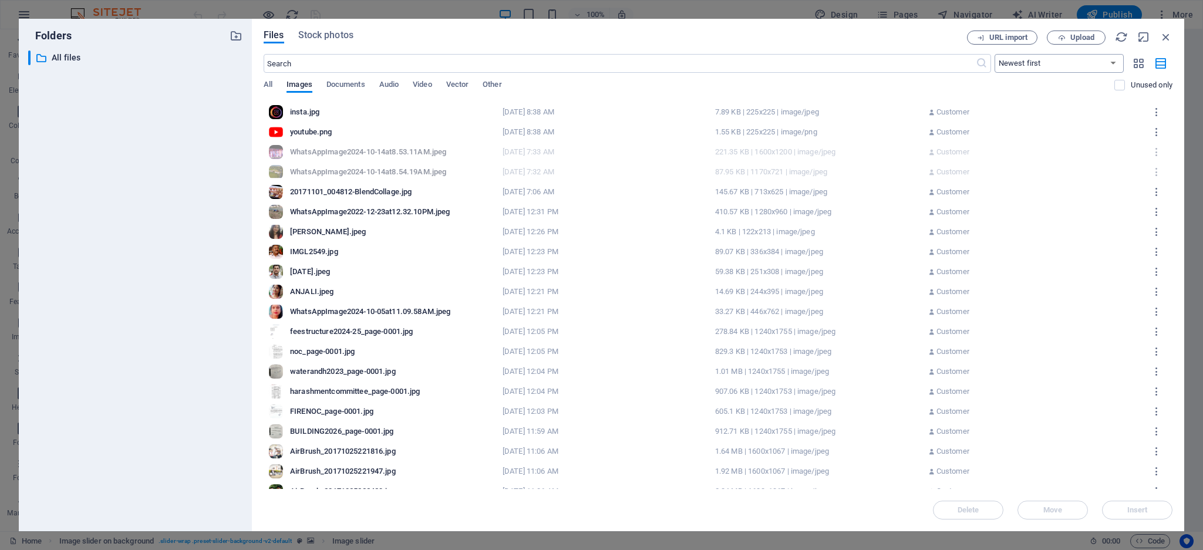
click at [1083, 64] on select "Newest first Oldest first Name (A-Z) Name (Z-A) Size (0-9) Size (9-0) Resolutio…" at bounding box center [1058, 63] width 129 height 19
click at [1119, 83] on label at bounding box center [1119, 85] width 11 height 11
click at [0, 0] on input "checkbox" at bounding box center [0, 0] width 0 height 0
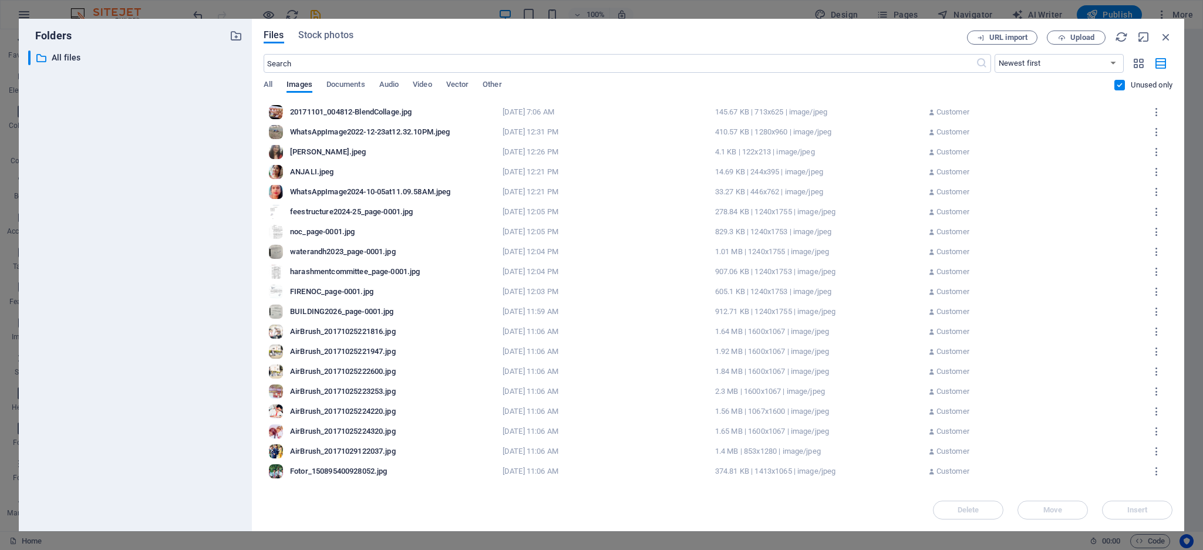
click at [1115, 83] on label at bounding box center [1119, 85] width 11 height 11
click at [0, 0] on input "checkbox" at bounding box center [0, 0] width 0 height 0
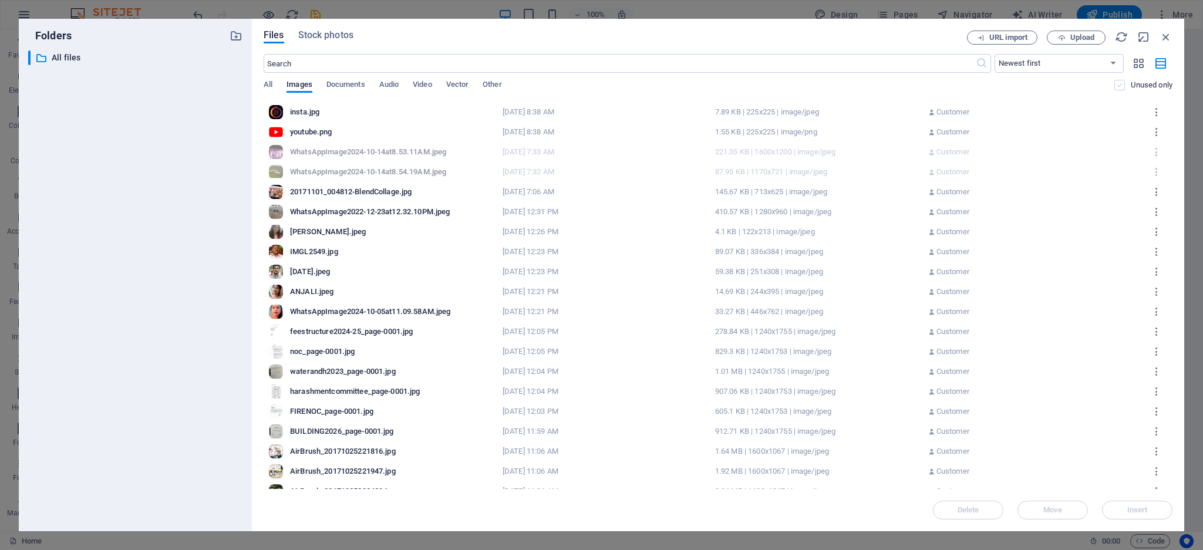
click at [1116, 86] on label at bounding box center [1119, 85] width 11 height 11
click at [0, 0] on input "checkbox" at bounding box center [0, 0] width 0 height 0
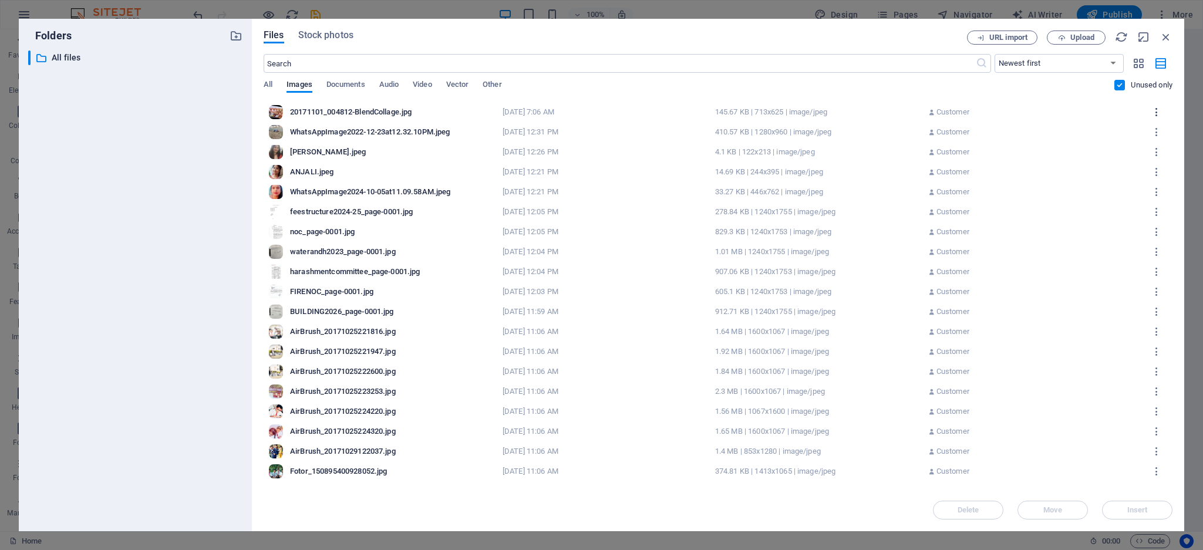
click at [1152, 108] on icon "button" at bounding box center [1156, 112] width 11 height 11
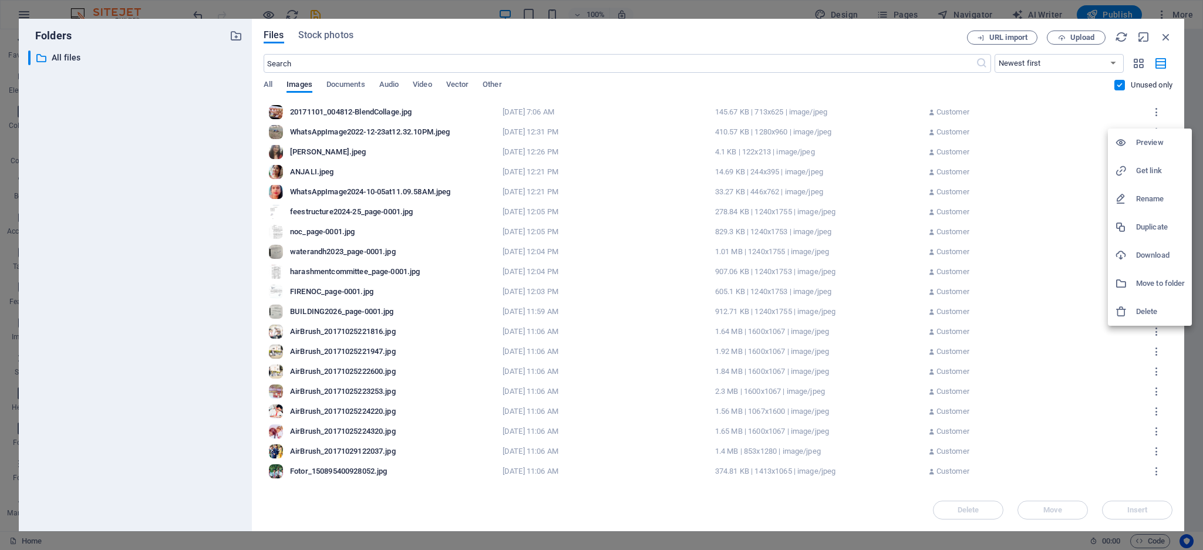
click at [1133, 312] on div at bounding box center [1125, 312] width 21 height 12
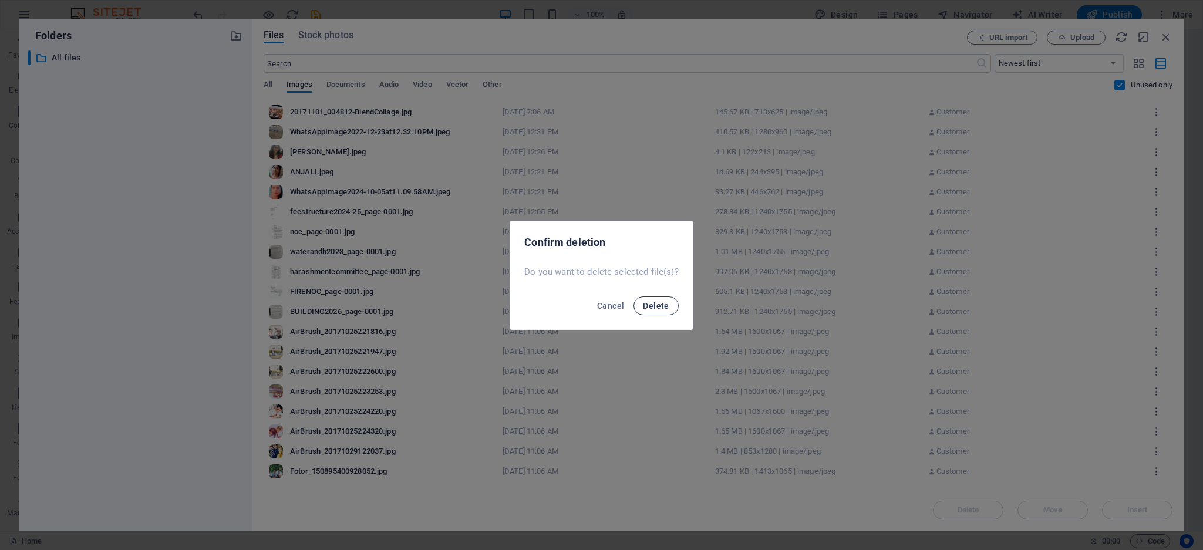
click at [652, 301] on span "Delete" at bounding box center [656, 305] width 26 height 9
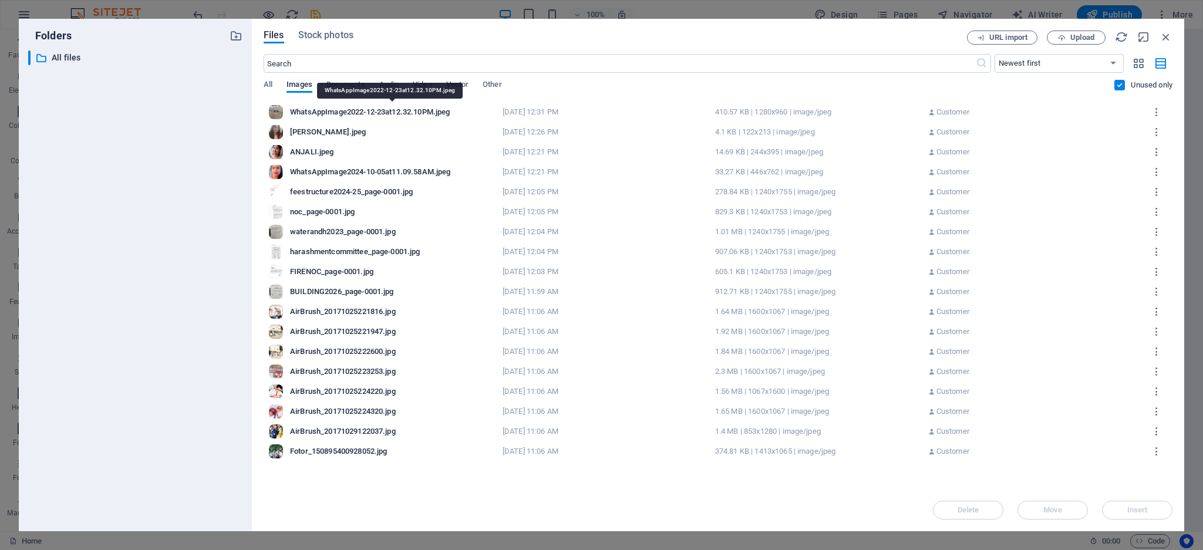
click at [344, 113] on div "WhatsAppImage2022-12-23at12.32.10PM.jpeg" at bounding box center [392, 112] width 205 height 11
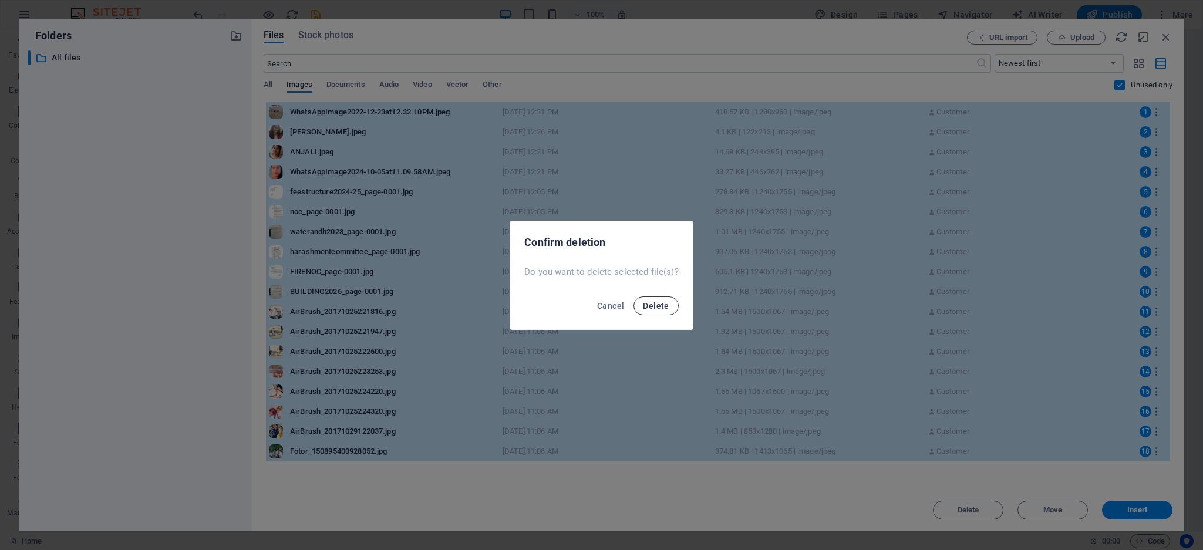
click at [646, 299] on button "Delete" at bounding box center [655, 305] width 45 height 19
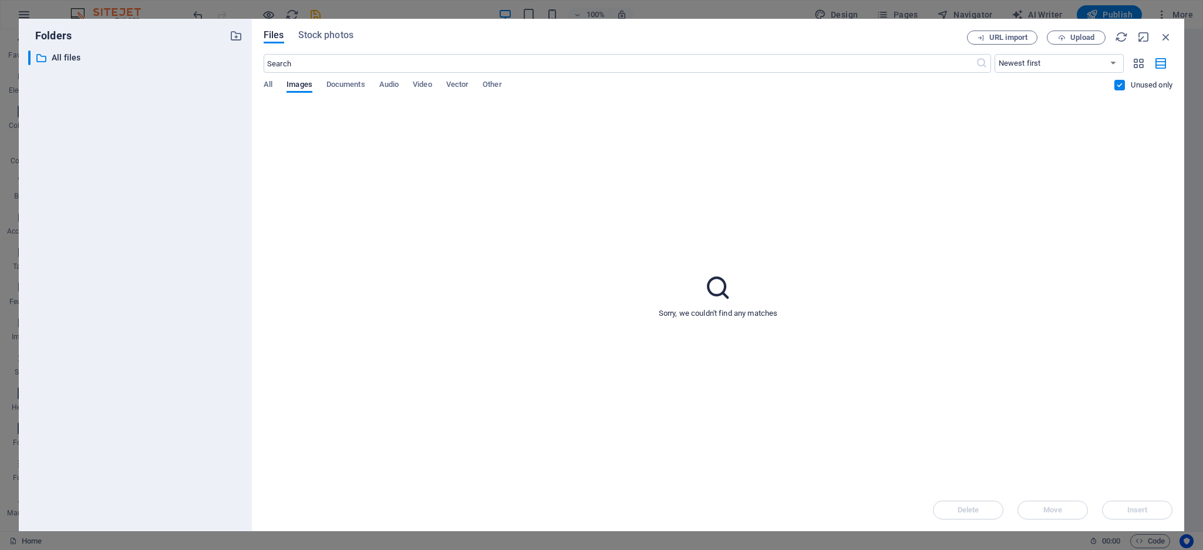
click at [1115, 80] on label at bounding box center [1119, 85] width 11 height 11
click at [0, 0] on input "checkbox" at bounding box center [0, 0] width 0 height 0
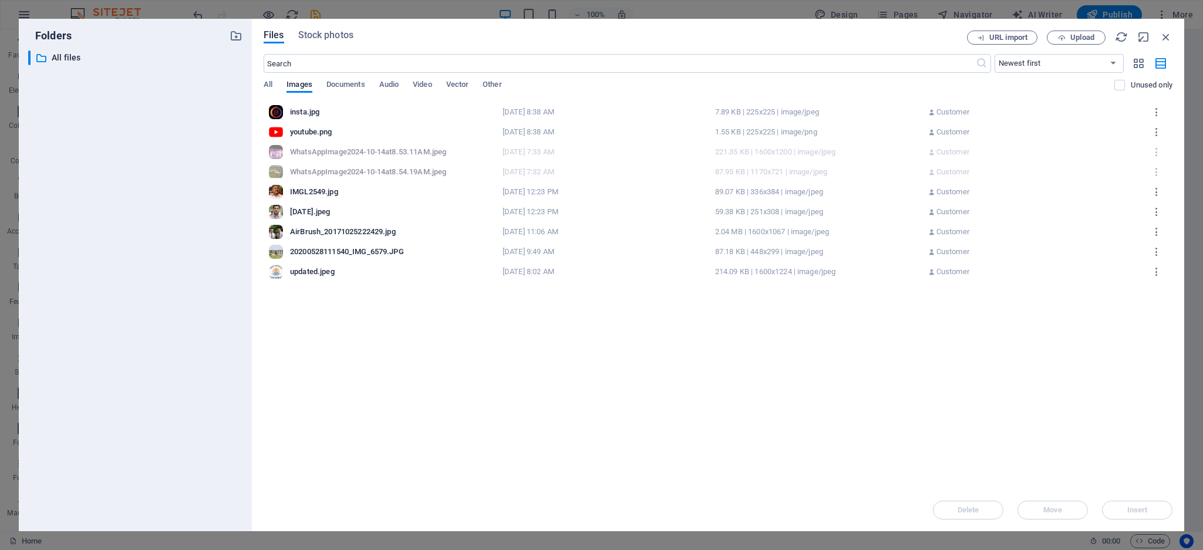
click at [768, 113] on div "7.89 KB | 225x225 | image/jpeg" at bounding box center [817, 112] width 205 height 11
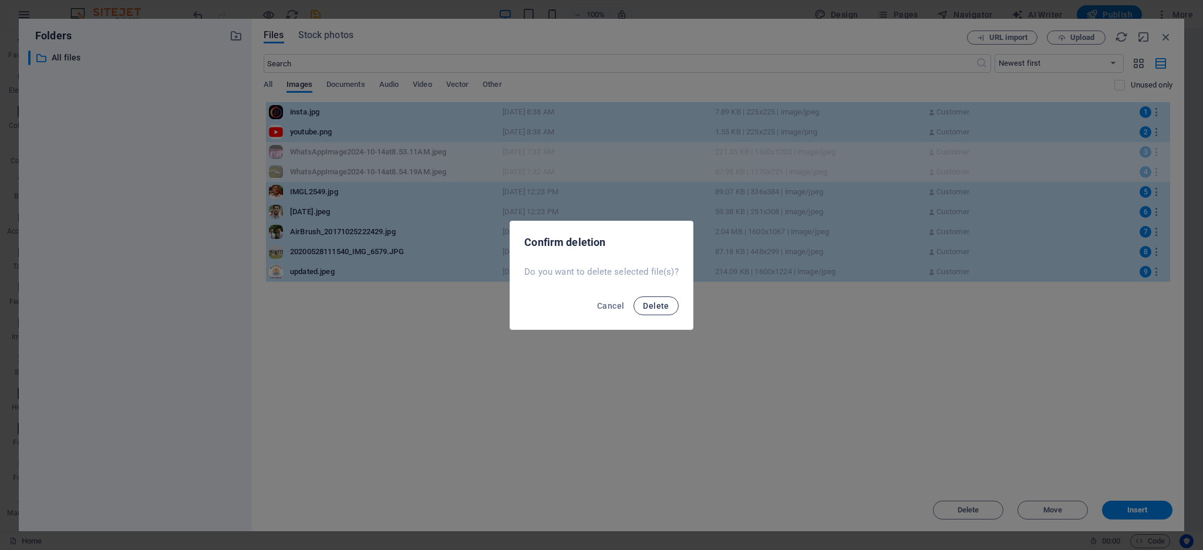
click at [660, 302] on span "Delete" at bounding box center [656, 305] width 26 height 9
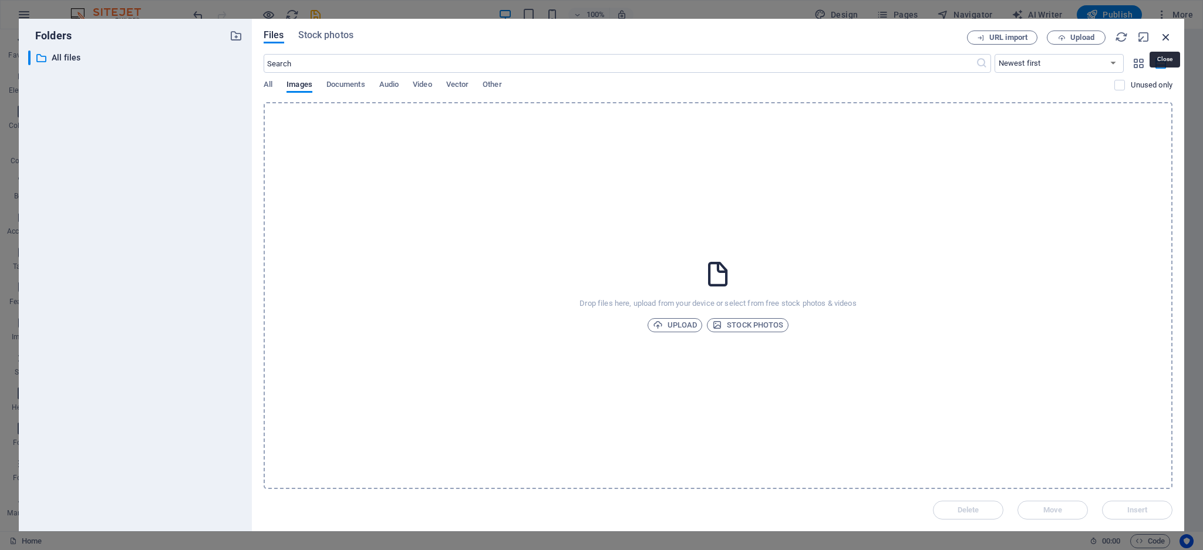
click at [1164, 35] on icon "button" at bounding box center [1165, 37] width 13 height 13
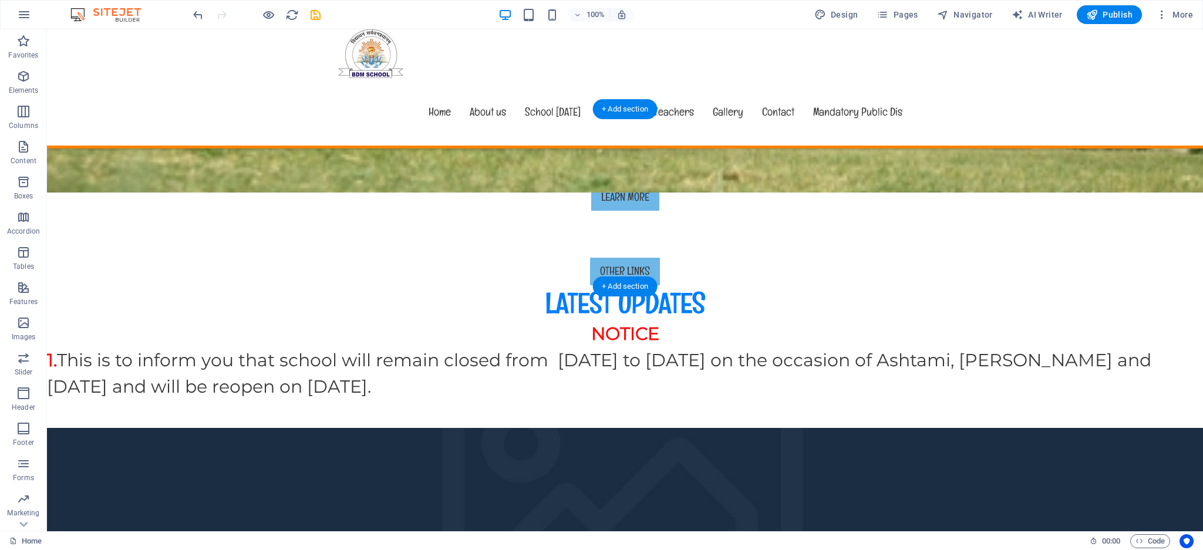
click at [271, 428] on figure at bounding box center [625, 516] width 1156 height 177
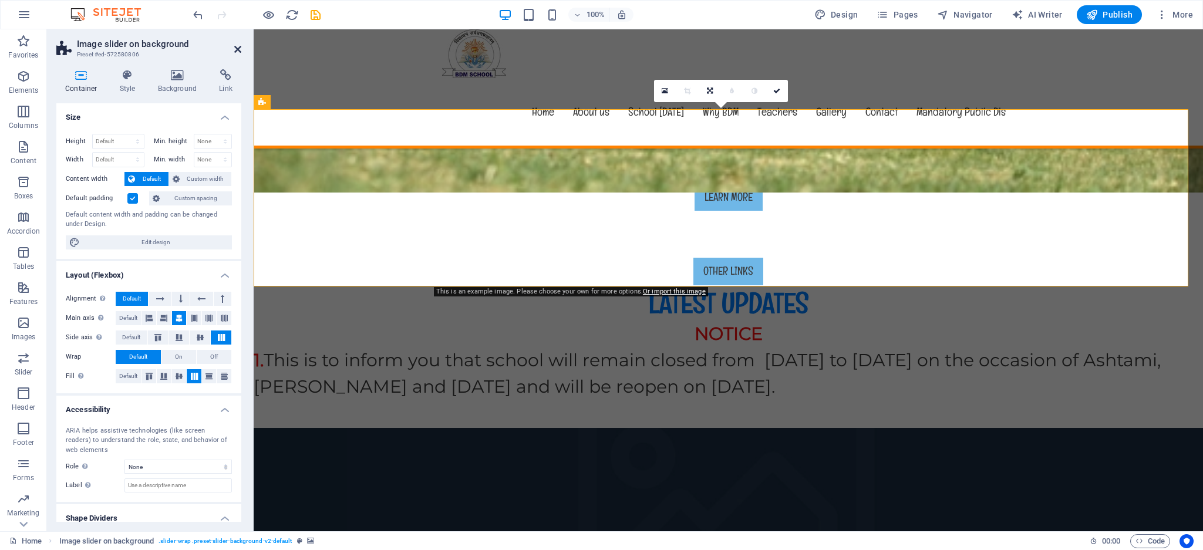
click at [234, 50] on icon at bounding box center [237, 49] width 7 height 9
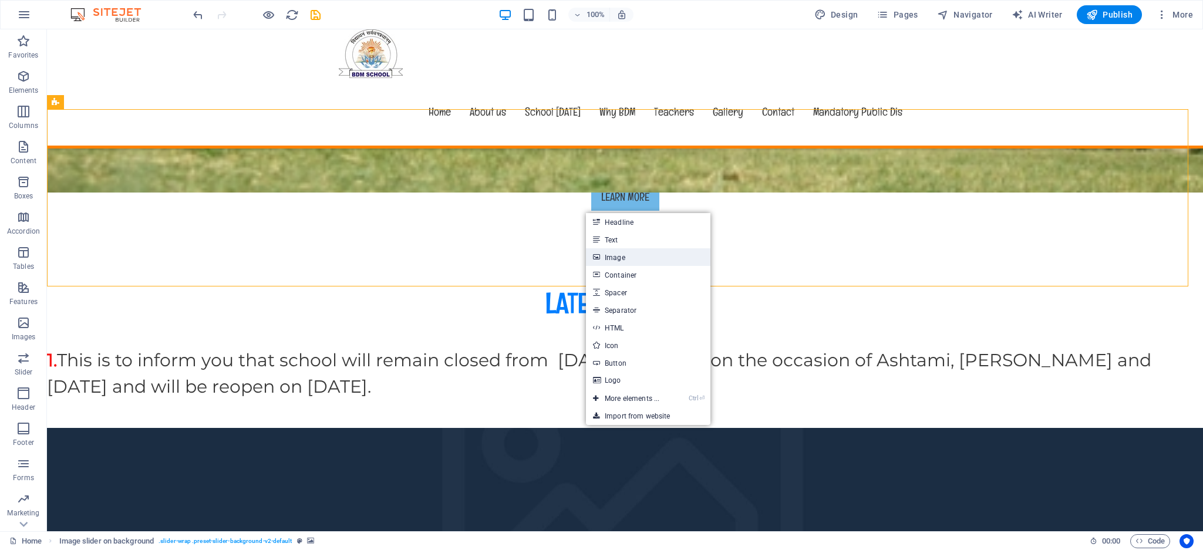
click at [619, 252] on link "Image" at bounding box center [648, 257] width 124 height 18
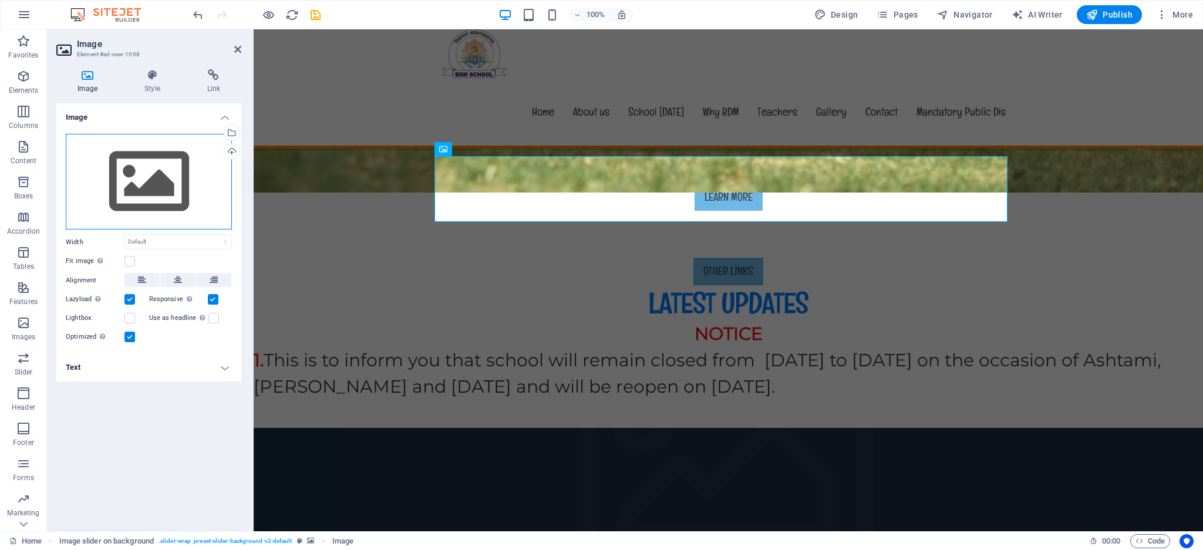
click at [157, 187] on div "Drag files here, click to choose files or select files from Files or our free s…" at bounding box center [149, 182] width 166 height 96
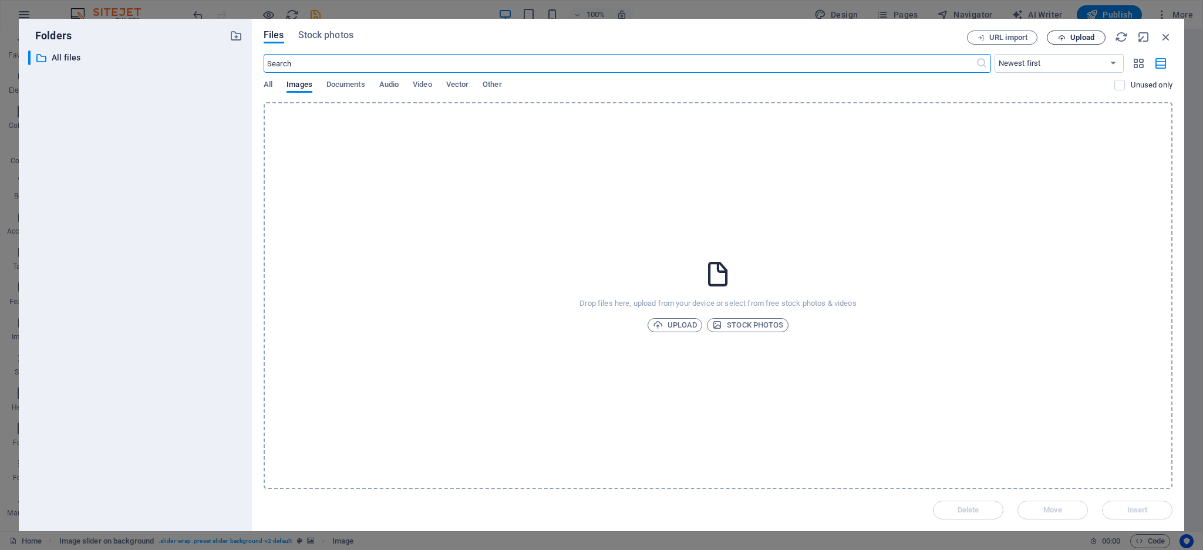
click at [1073, 38] on span "Upload" at bounding box center [1082, 37] width 24 height 7
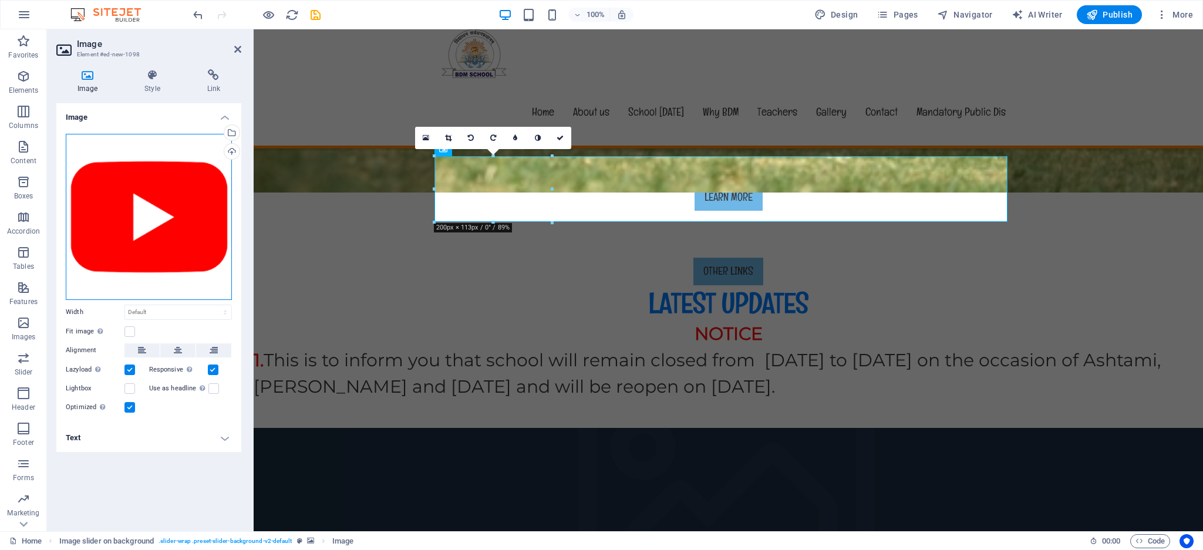
click at [154, 194] on div "Drag files here, click to choose files or select files from Files or our free s…" at bounding box center [149, 217] width 166 height 166
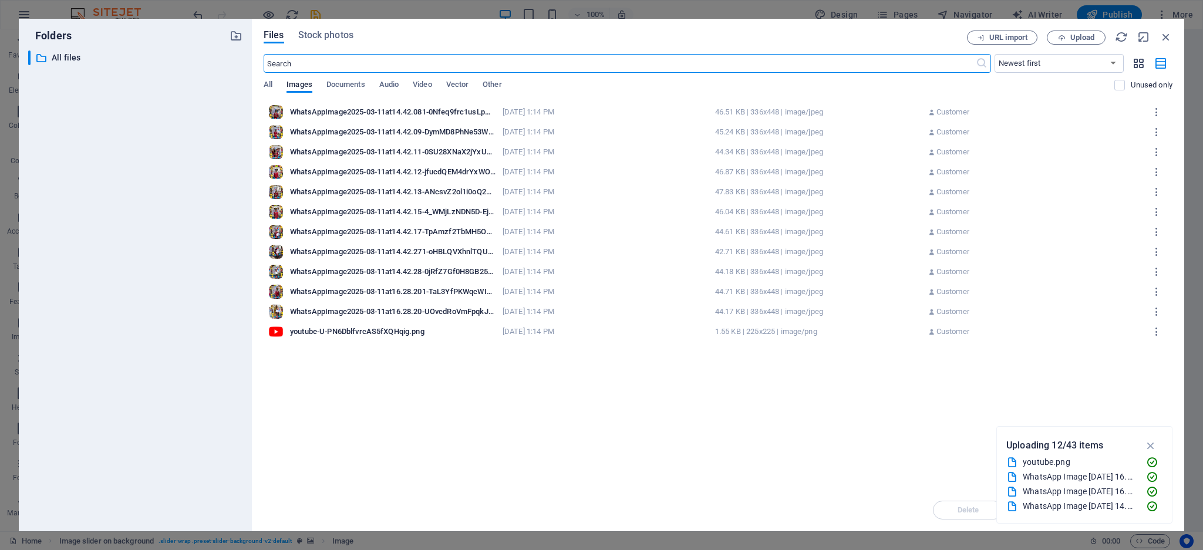
click at [1138, 62] on icon "button" at bounding box center [1138, 63] width 13 height 13
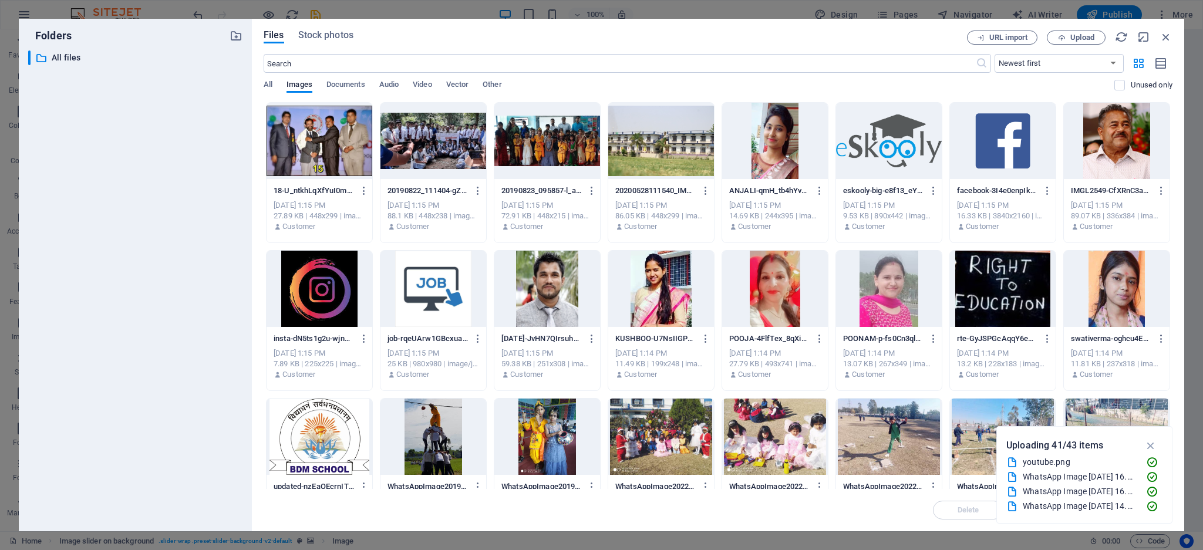
click at [662, 158] on div at bounding box center [661, 141] width 106 height 76
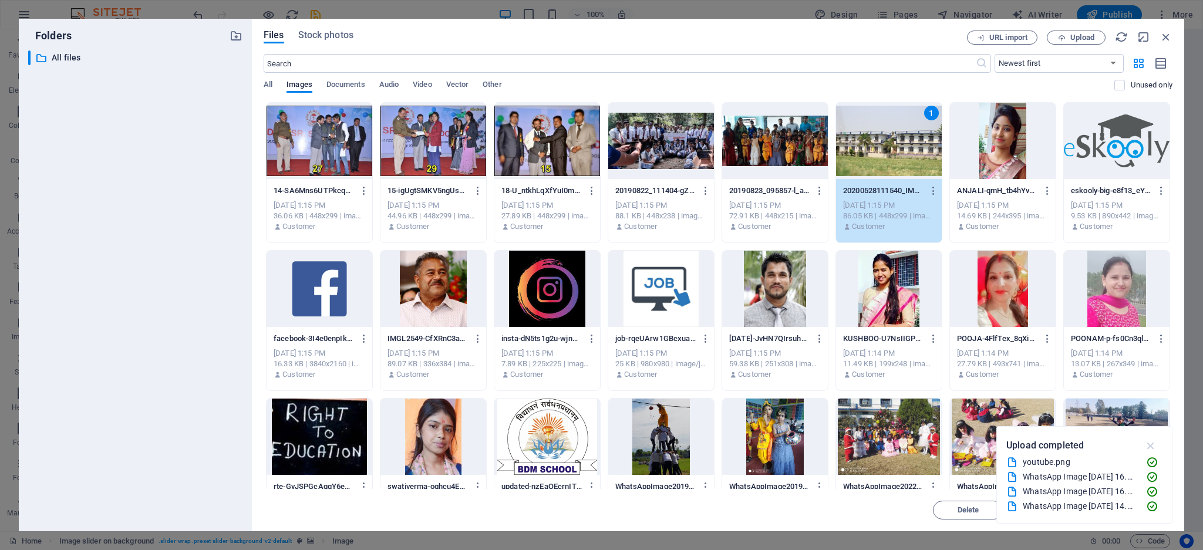
click at [1150, 444] on icon "button" at bounding box center [1150, 445] width 13 height 13
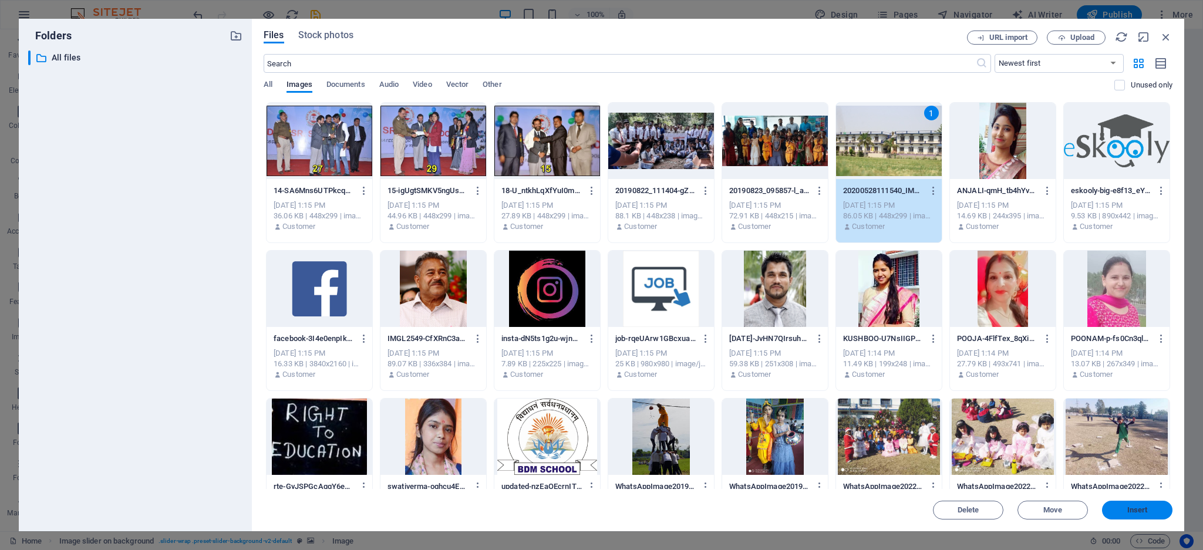
click at [1143, 507] on span "Insert" at bounding box center [1137, 510] width 21 height 7
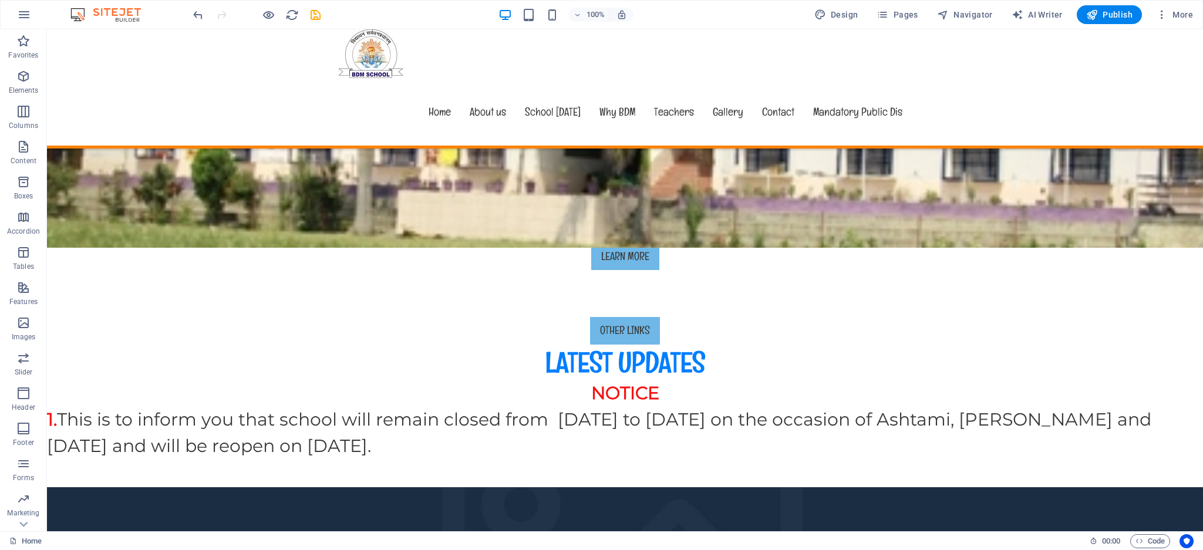
scroll to position [416, 0]
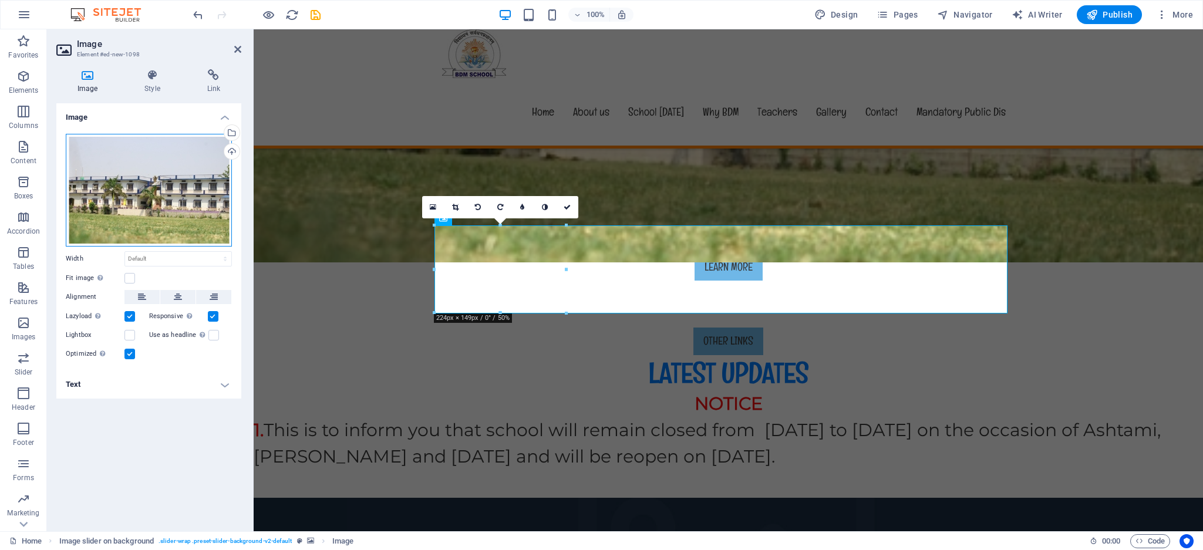
click at [198, 181] on div "Drag files here, click to choose files or select files from Files or our free s…" at bounding box center [149, 190] width 166 height 113
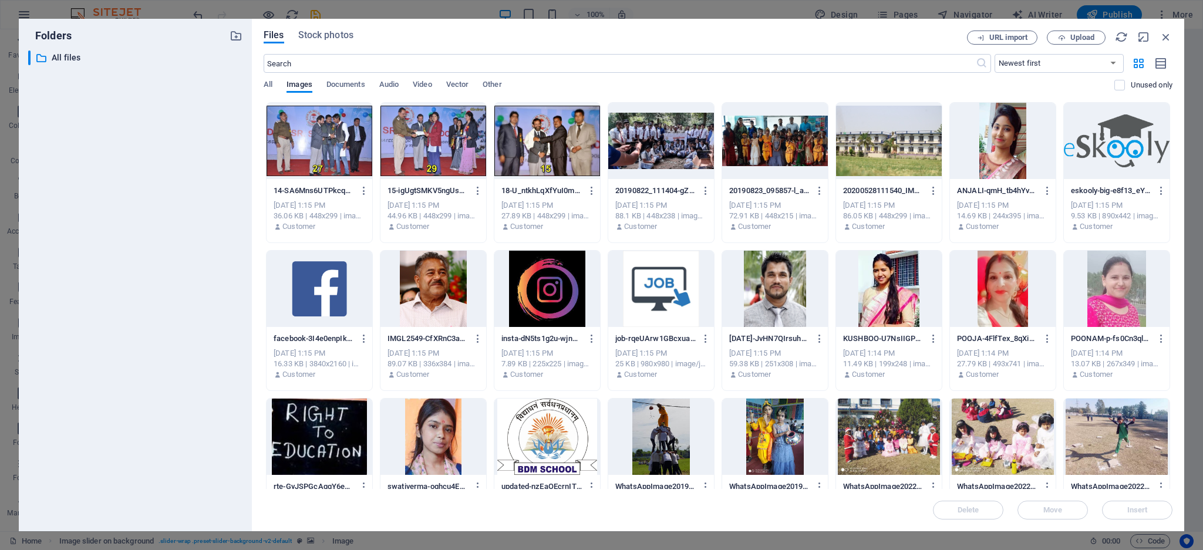
drag, startPoint x: 1169, startPoint y: 292, endPoint x: 1166, endPoint y: 220, distance: 72.3
click at [1166, 220] on div "14-SA6Mns6UTPkcqnIQ67NOhA.jpg 14-SA6Mns6UTPkcqnIQ67NOhA.jpg [DATE] 1:15 PM 36.0…" at bounding box center [718, 394] width 909 height 585
click at [802, 133] on div at bounding box center [775, 141] width 106 height 76
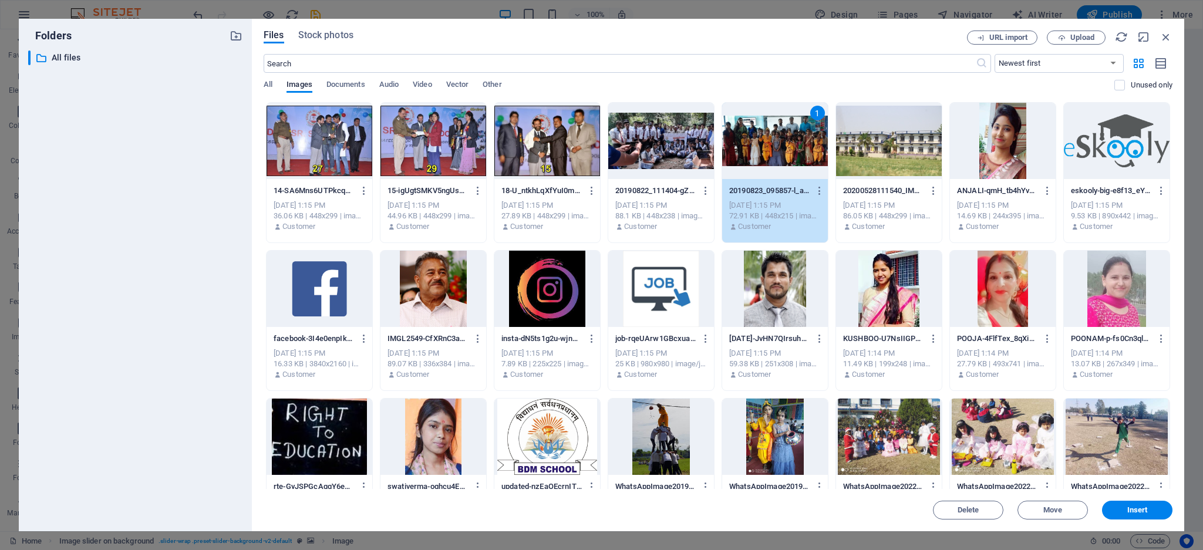
click at [639, 137] on div at bounding box center [661, 141] width 106 height 76
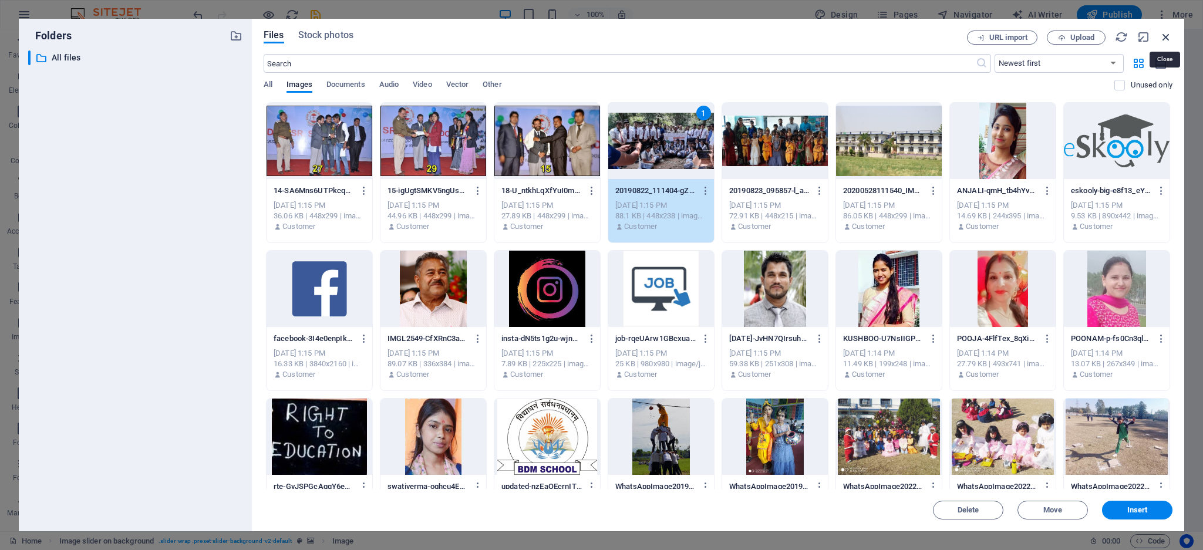
click at [1166, 33] on icon "button" at bounding box center [1165, 37] width 13 height 13
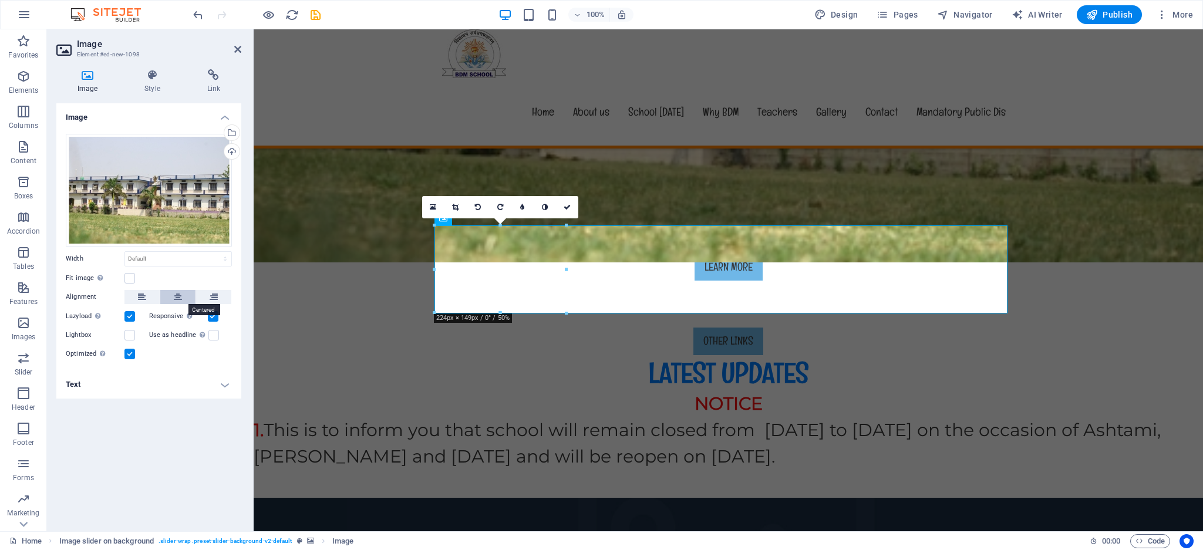
click at [180, 290] on icon at bounding box center [178, 297] width 8 height 14
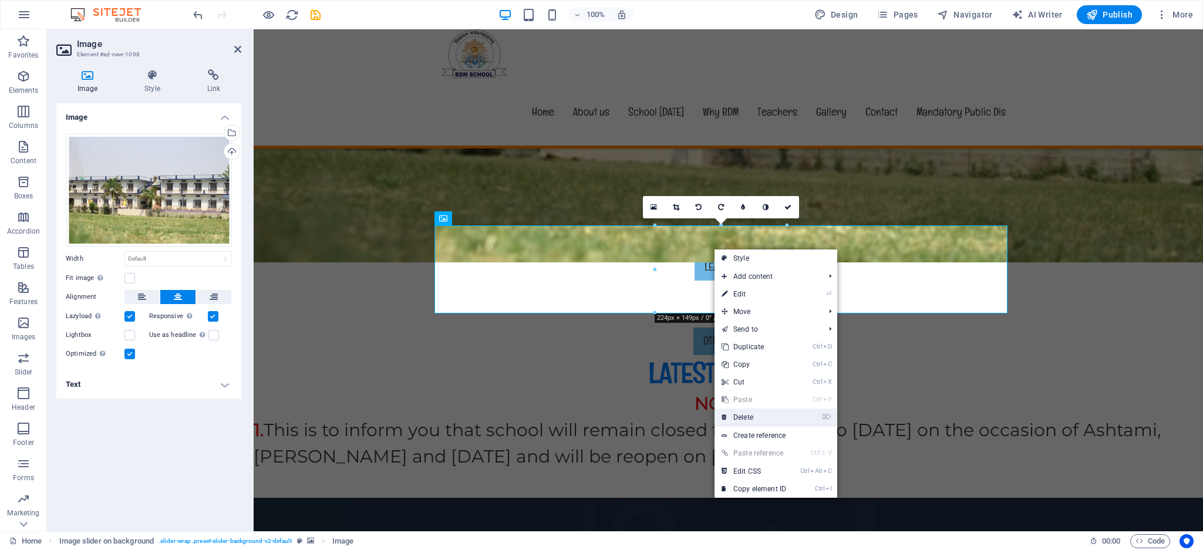
click at [747, 411] on link "⌦ Delete" at bounding box center [753, 418] width 79 height 18
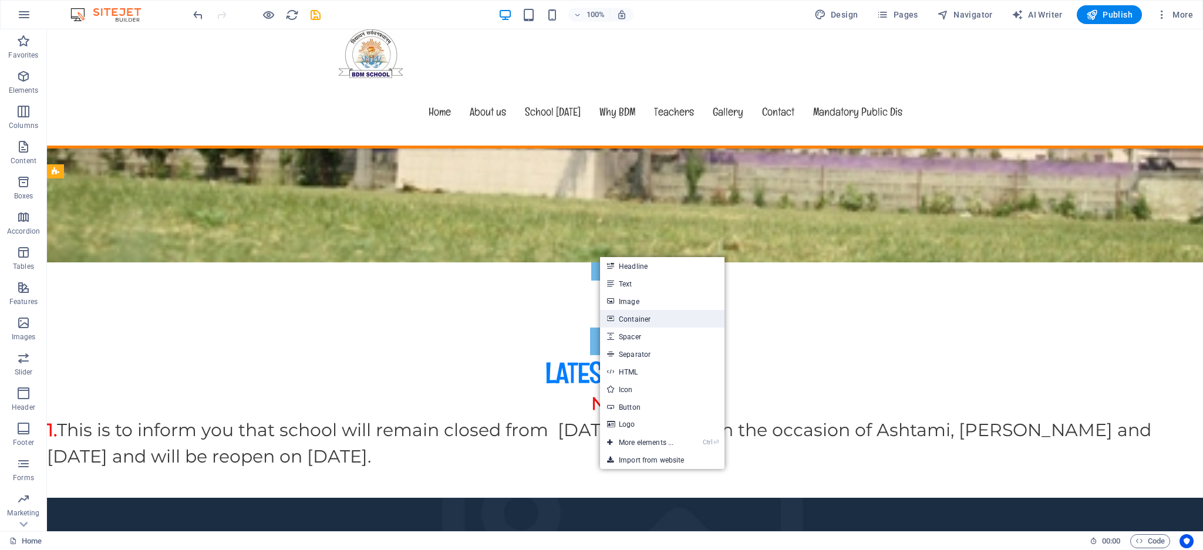
click at [646, 313] on link "Container" at bounding box center [662, 319] width 124 height 18
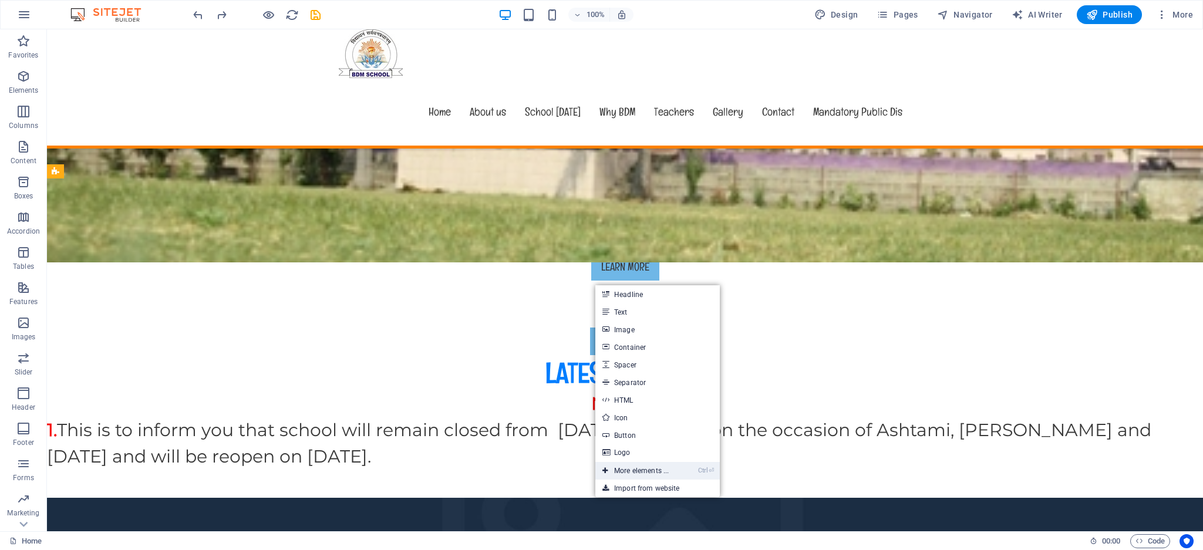
click at [650, 471] on link "Ctrl ⏎ More elements ..." at bounding box center [635, 471] width 80 height 18
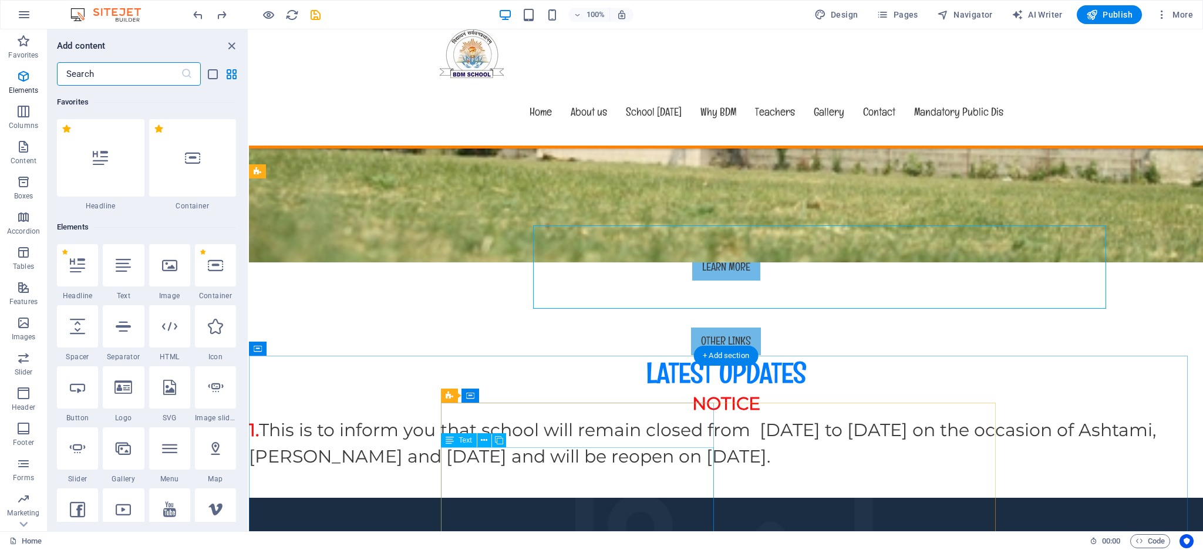
drag, startPoint x: 899, startPoint y: 500, endPoint x: 615, endPoint y: 468, distance: 285.8
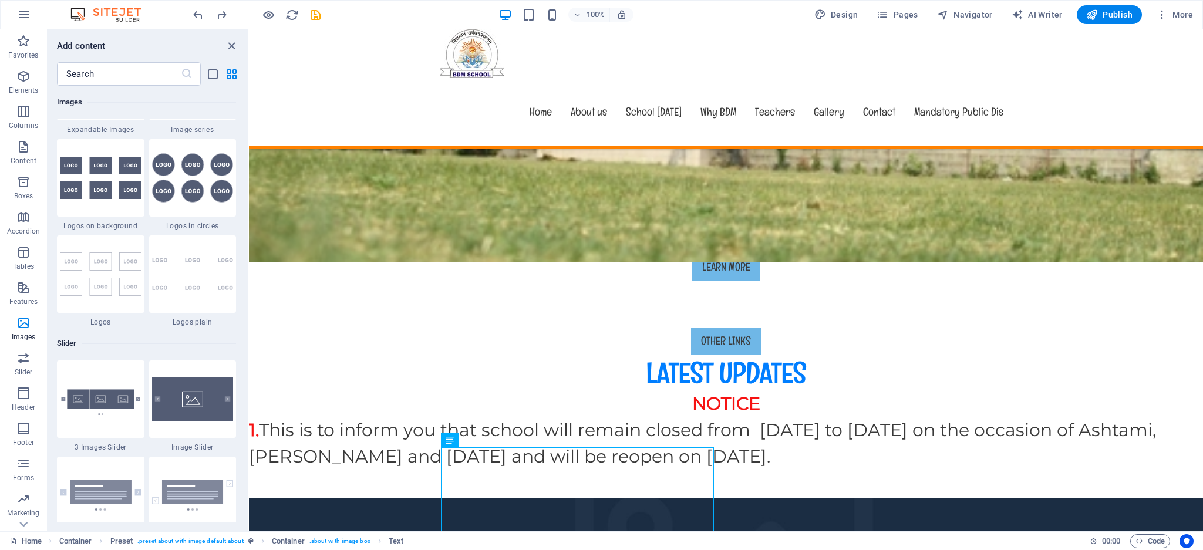
scroll to position [6459, 0]
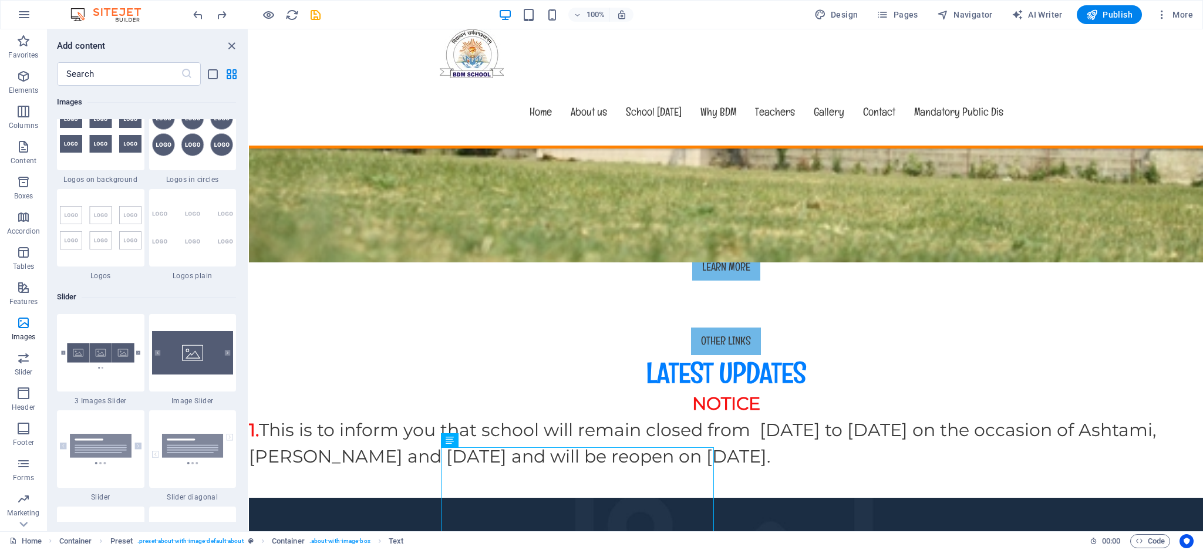
drag, startPoint x: 204, startPoint y: 351, endPoint x: 497, endPoint y: 291, distance: 298.4
click at [204, 351] on img at bounding box center [193, 352] width 82 height 43
click at [249, 351] on div "Drag here to replace the existing content. Press “Ctrl” if you want to create a…" at bounding box center [726, 280] width 954 height 502
drag, startPoint x: 745, startPoint y: 320, endPoint x: 491, endPoint y: 295, distance: 256.0
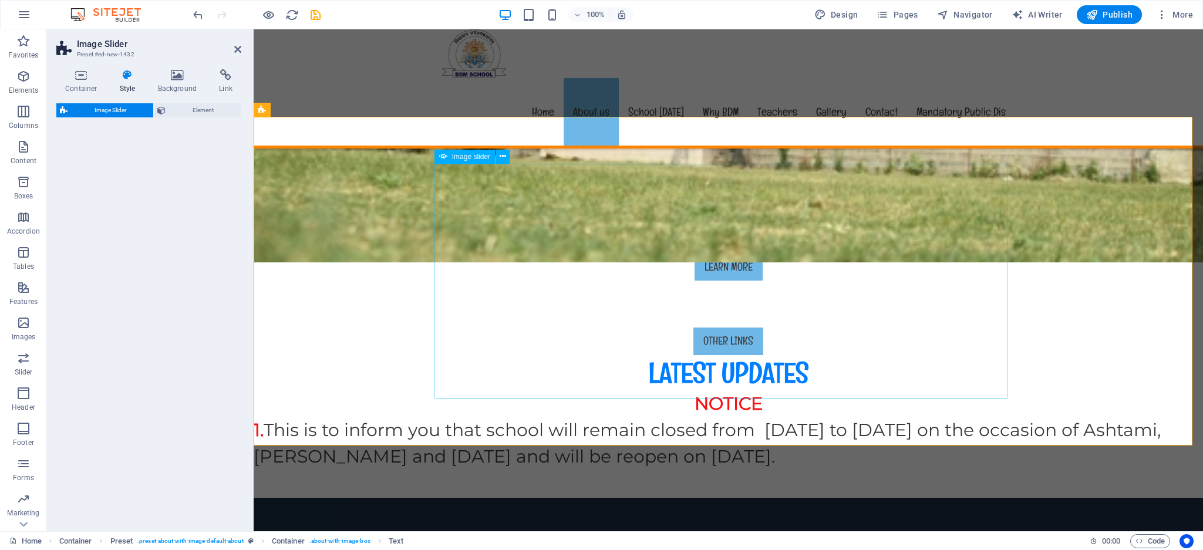
select select "rem"
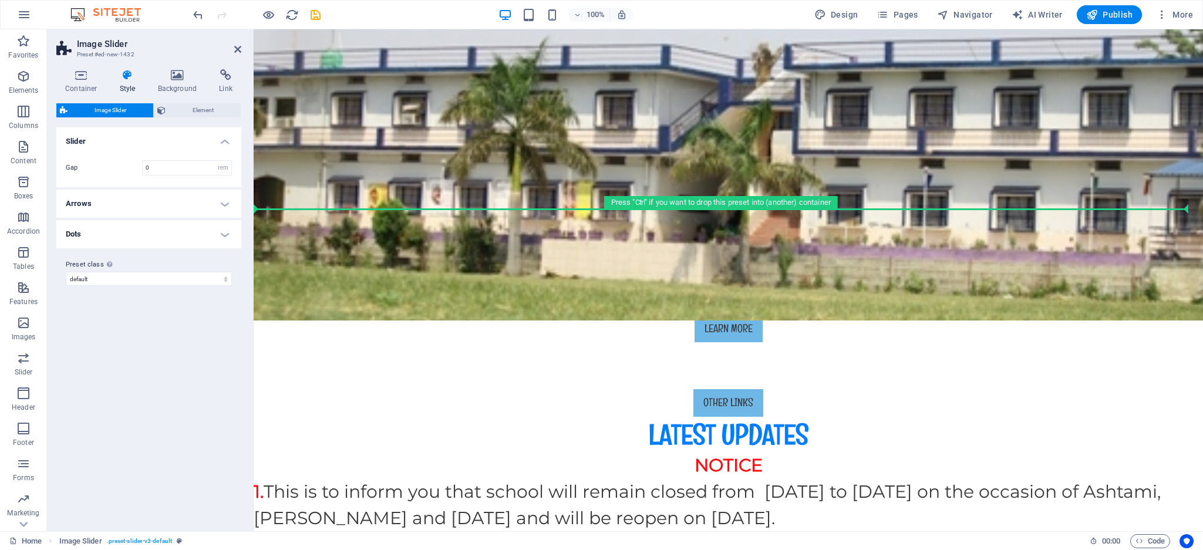
scroll to position [386, 0]
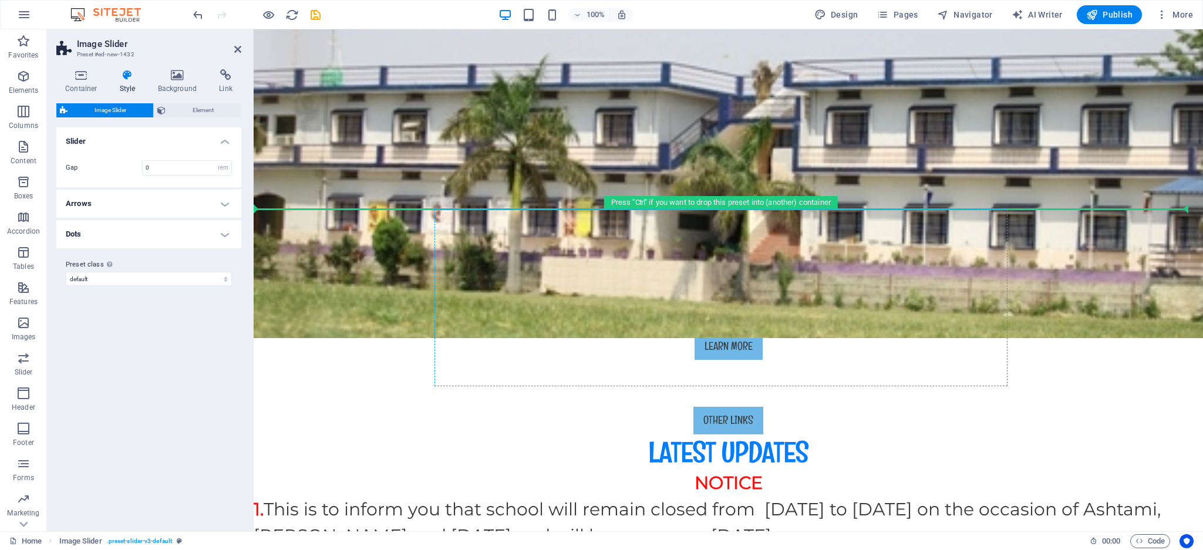
drag, startPoint x: 866, startPoint y: 218, endPoint x: 718, endPoint y: 293, distance: 165.6
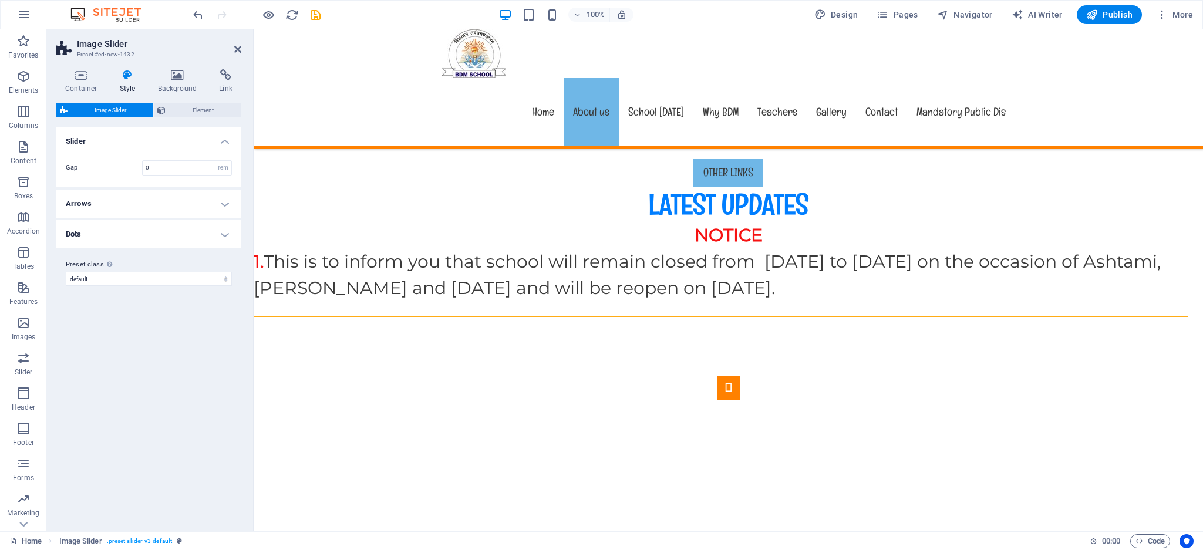
scroll to position [617, 0]
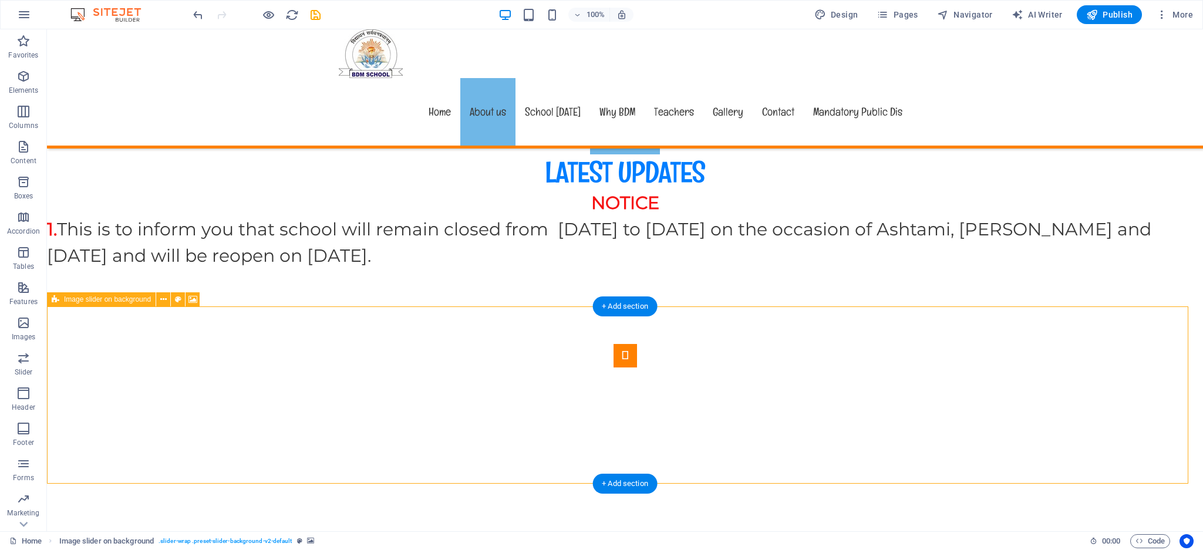
drag, startPoint x: 176, startPoint y: 353, endPoint x: 383, endPoint y: 353, distance: 206.6
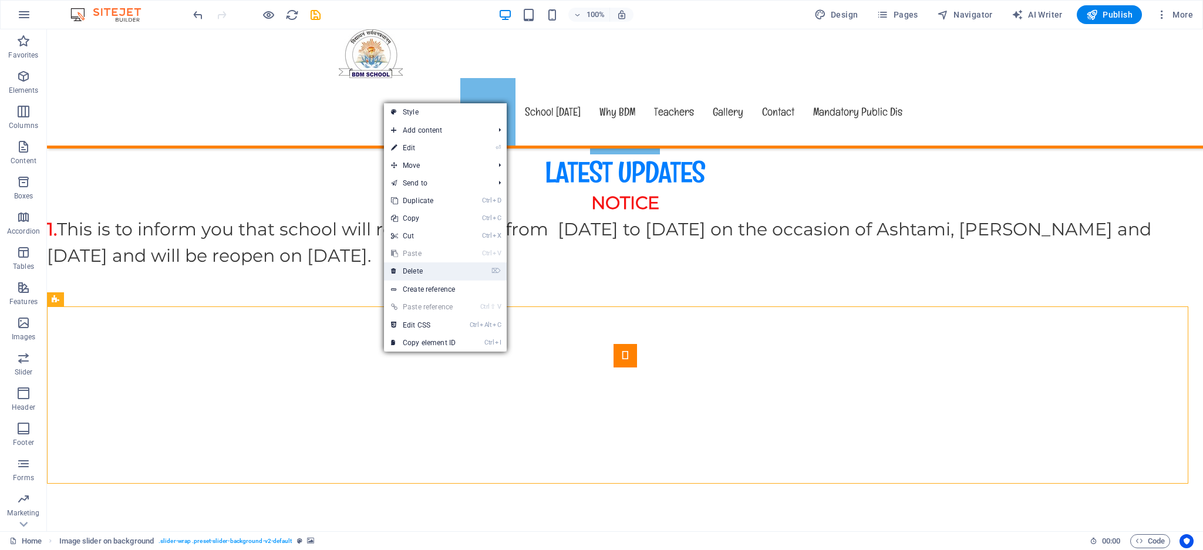
click at [437, 262] on link "⌦ Delete" at bounding box center [423, 271] width 79 height 18
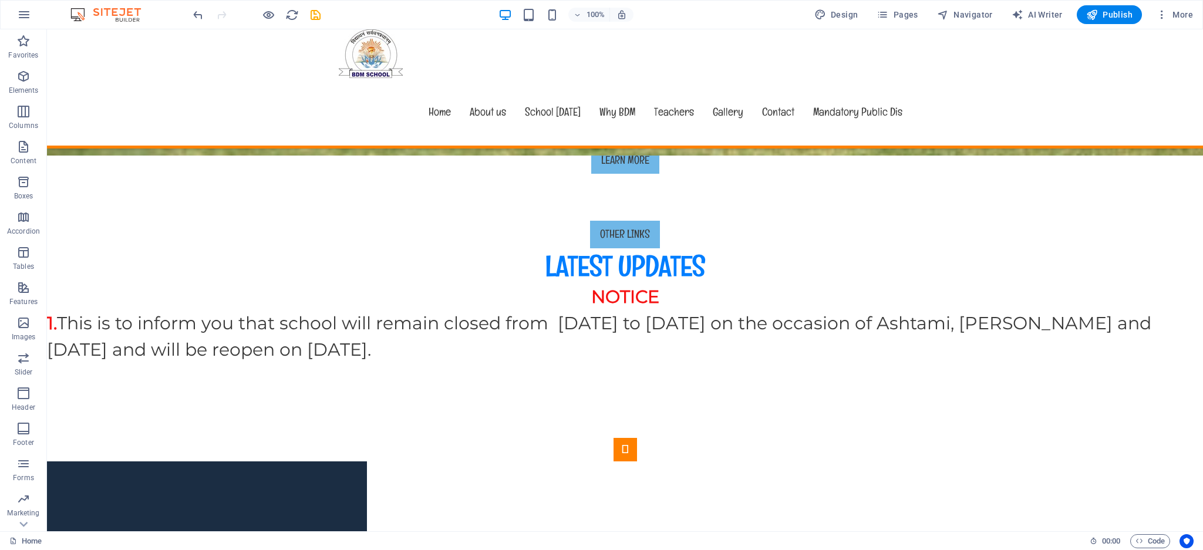
scroll to position [491, 0]
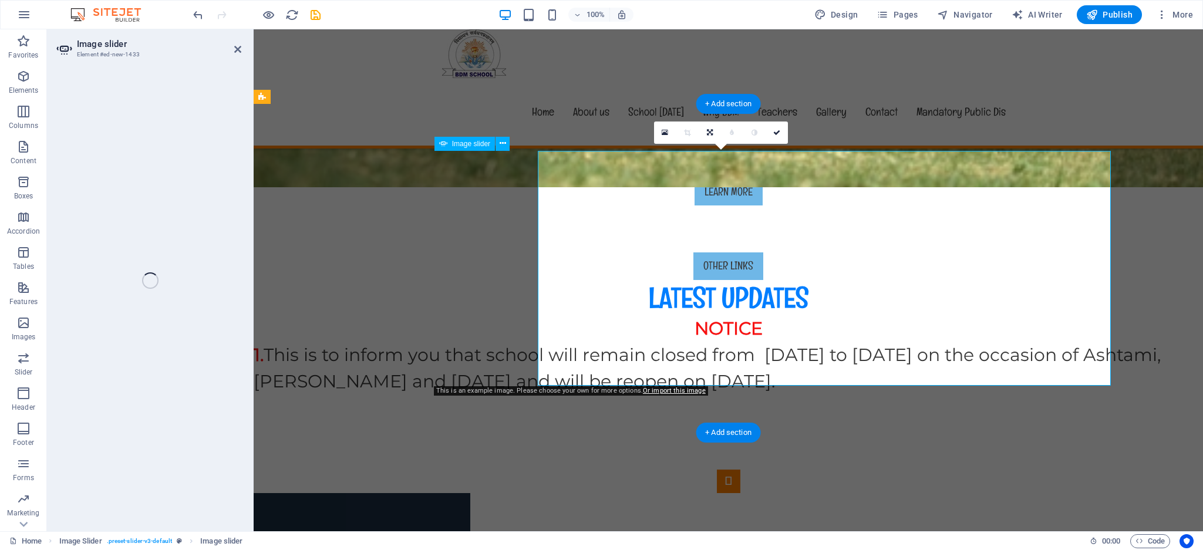
select select "px"
select select "ms"
select select "s"
select select "progressive"
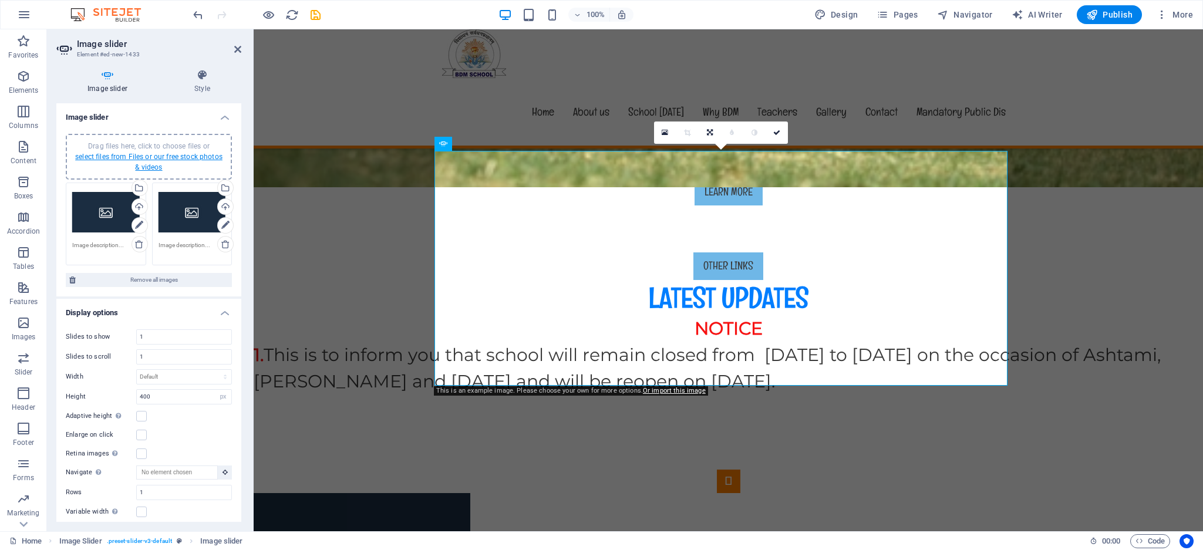
drag, startPoint x: 580, startPoint y: 261, endPoint x: 145, endPoint y: 155, distance: 447.7
click at [145, 155] on link "select files from Files or our free stock photos & videos" at bounding box center [148, 162] width 147 height 19
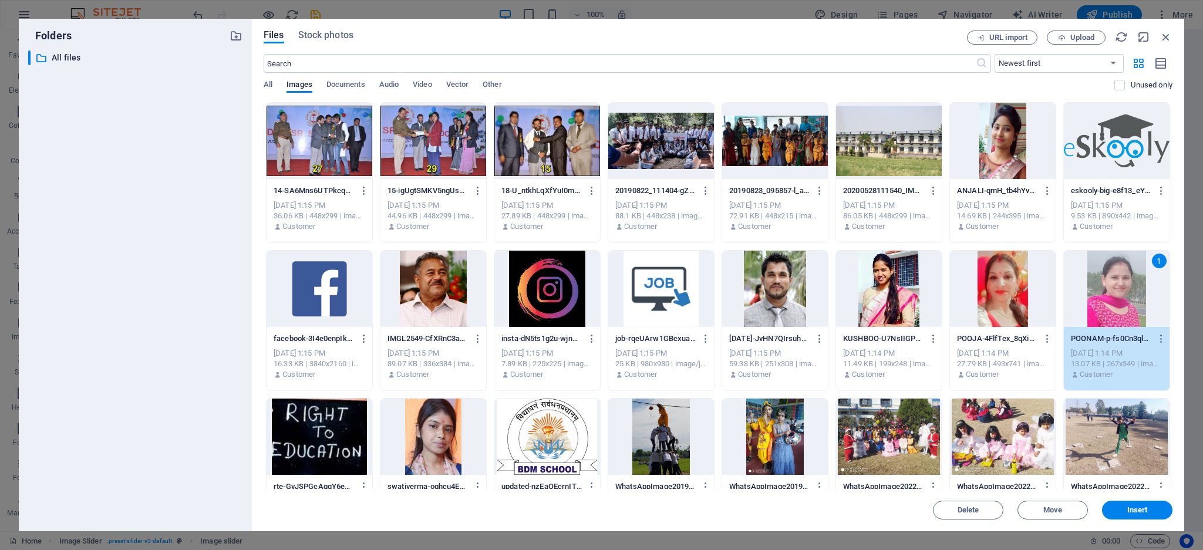
click at [1160, 289] on div "1" at bounding box center [1117, 289] width 106 height 76
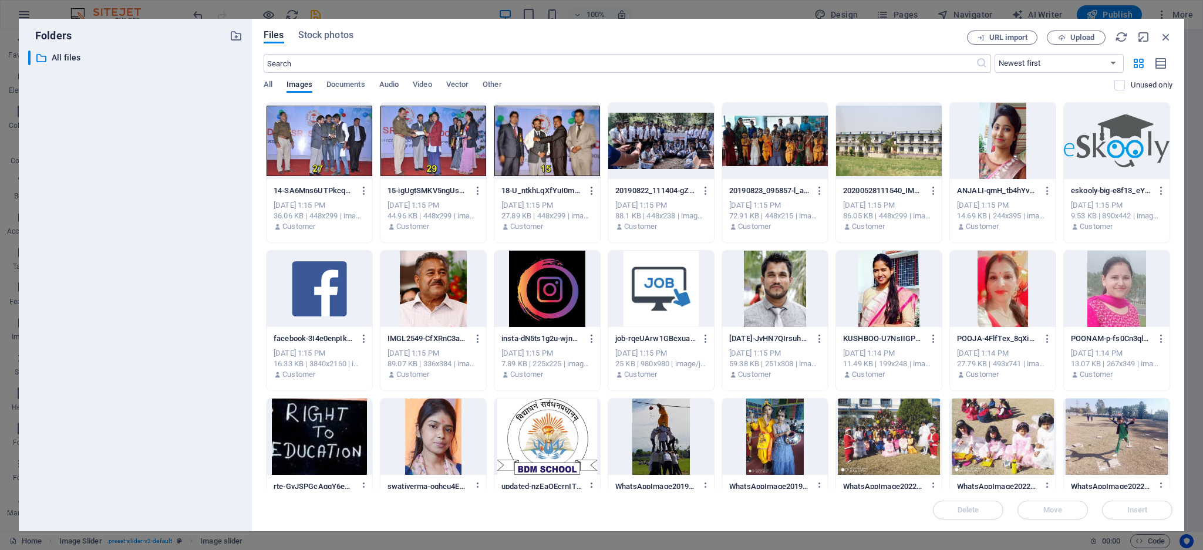
drag, startPoint x: 1170, startPoint y: 282, endPoint x: 1169, endPoint y: 394, distance: 112.1
click at [1169, 394] on div "14-SA6Mns6UTPkcqnIQ67NOhA.jpg 14-SA6Mns6UTPkcqnIQ67NOhA.jpg [DATE] 1:15 PM 36.0…" at bounding box center [718, 394] width 909 height 585
click at [1172, 381] on div "Drop files here to upload them instantly 14-SA6Mns6UTPkcqnIQ67NOhA.jpg 14-SA6Mn…" at bounding box center [718, 295] width 909 height 387
click at [1168, 377] on div "POONAM-p-fs0Cn3qlCLoEloYEg_mA.jpeg POONAM-p-fs0Cn3qlCLoEloYEg_mA.jpeg [DATE] 1:…" at bounding box center [1116, 320] width 107 height 141
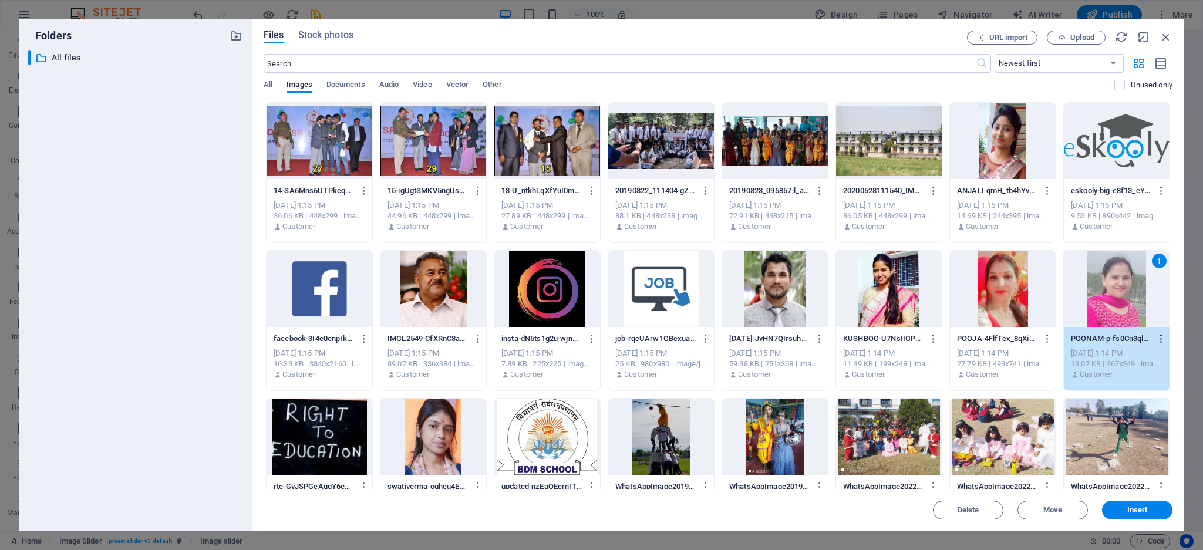
click at [1152, 346] on button "button" at bounding box center [1159, 338] width 16 height 19
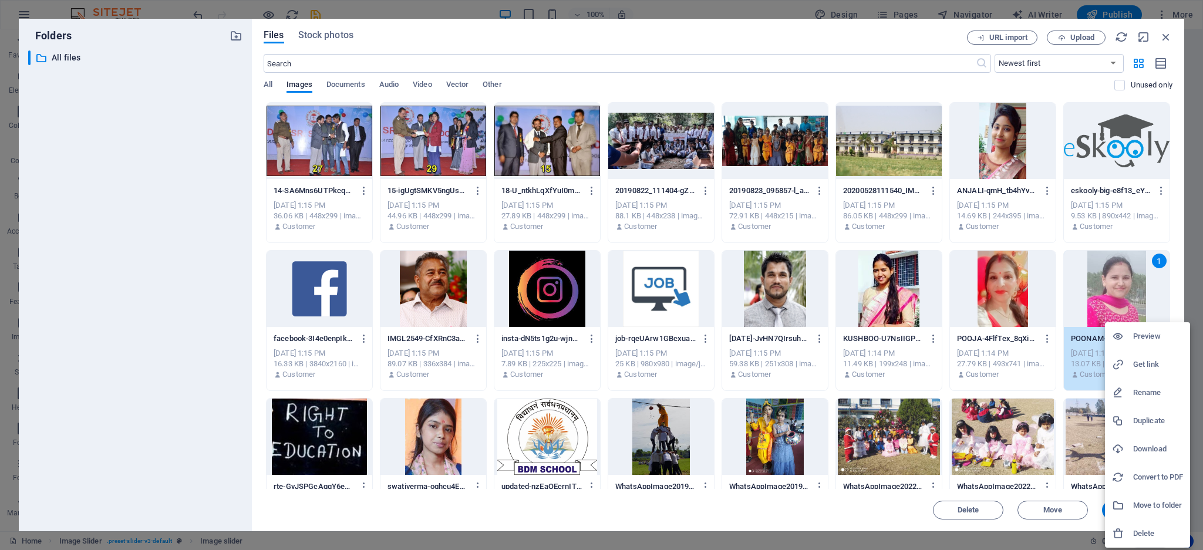
click at [1159, 293] on div at bounding box center [601, 275] width 1203 height 550
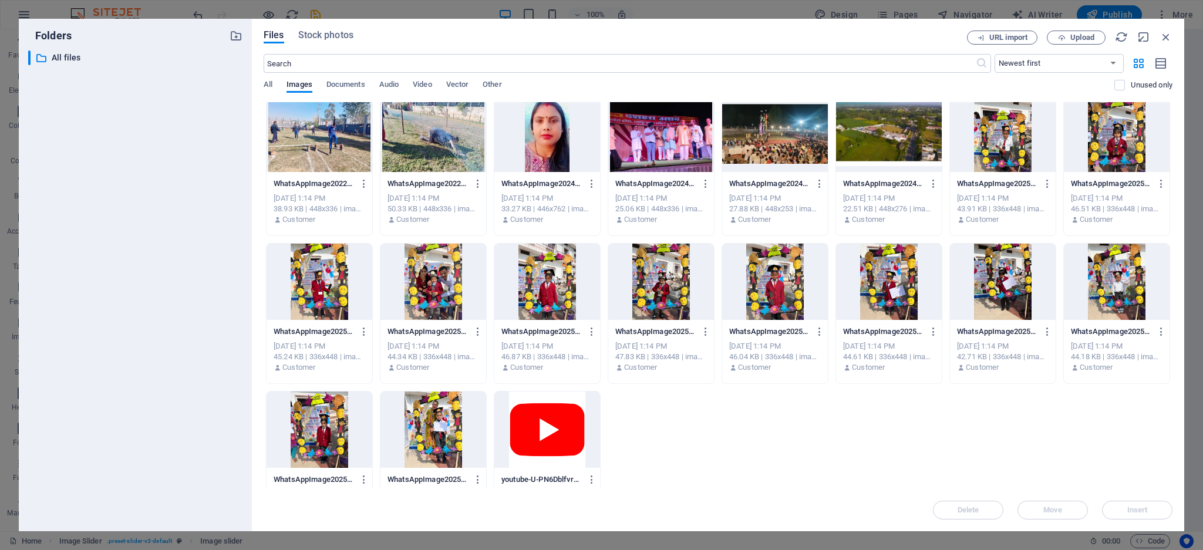
scroll to position [423, 0]
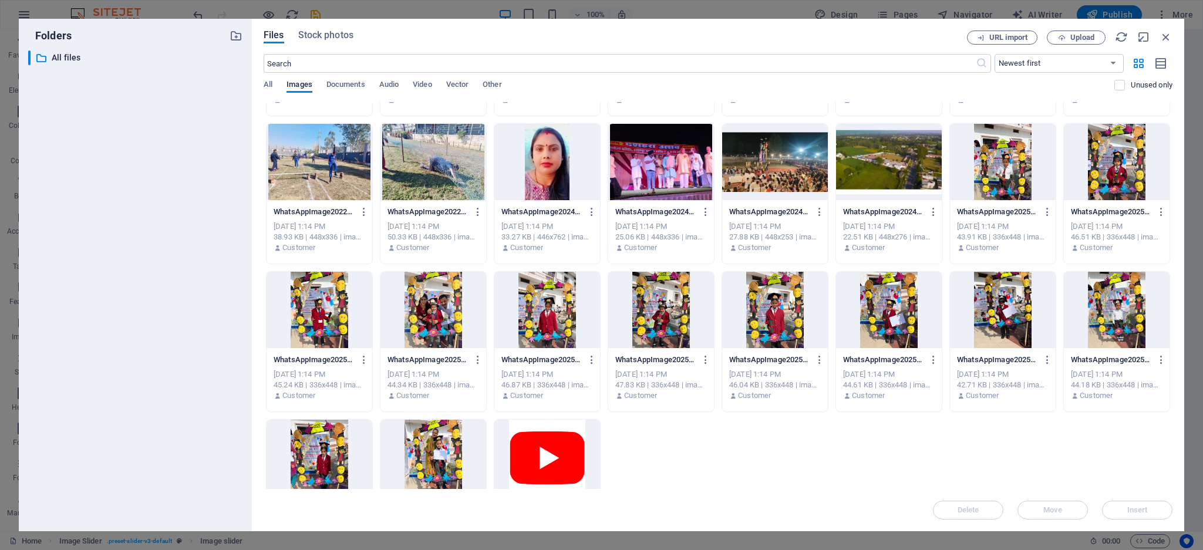
click at [657, 129] on div at bounding box center [661, 162] width 106 height 76
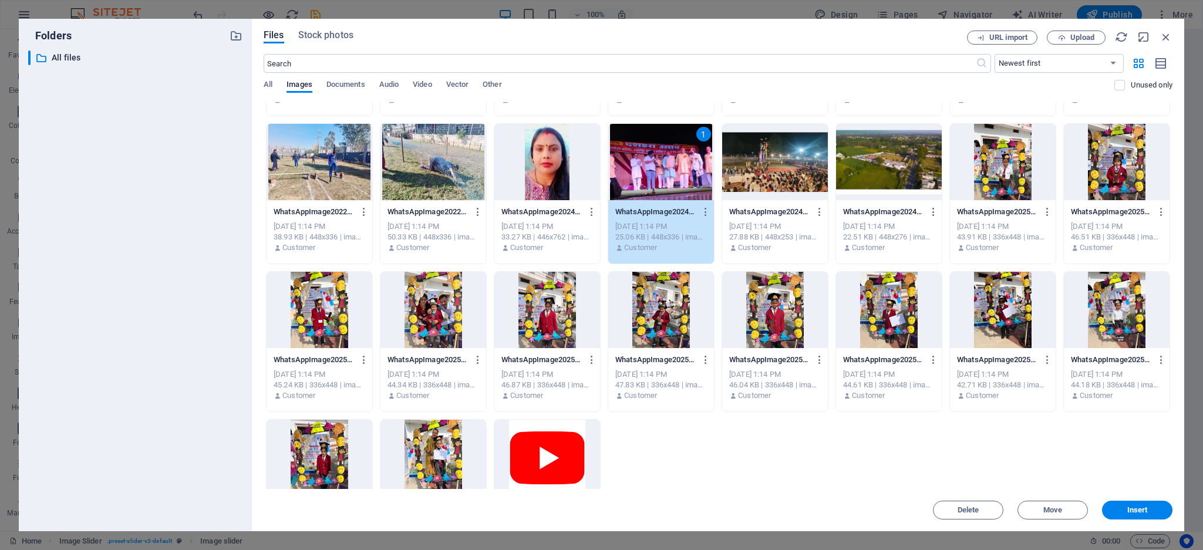
click at [767, 169] on div at bounding box center [775, 162] width 106 height 76
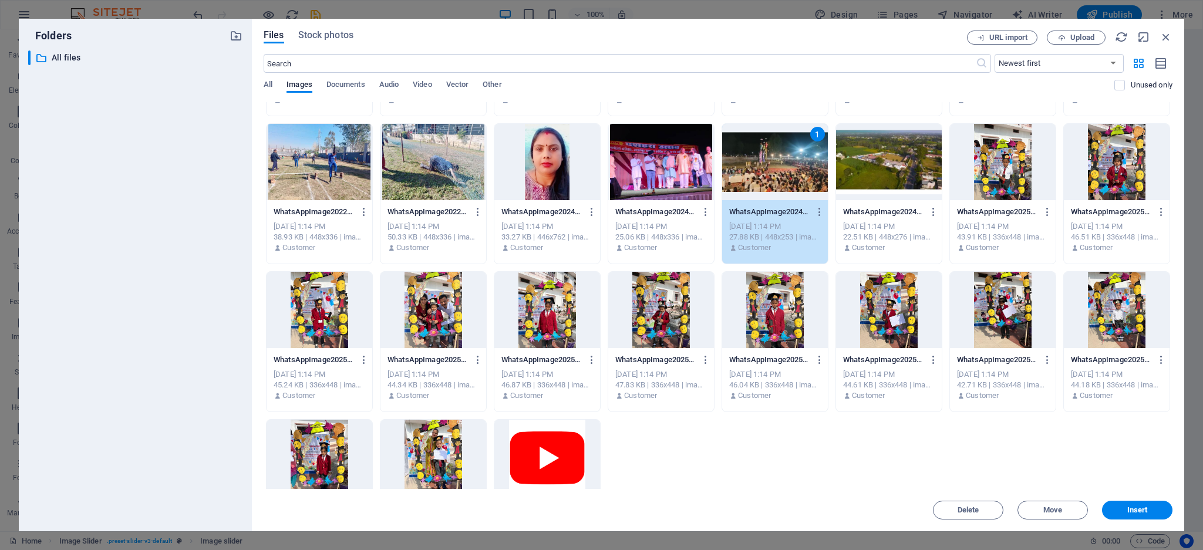
click at [874, 173] on div at bounding box center [889, 162] width 106 height 76
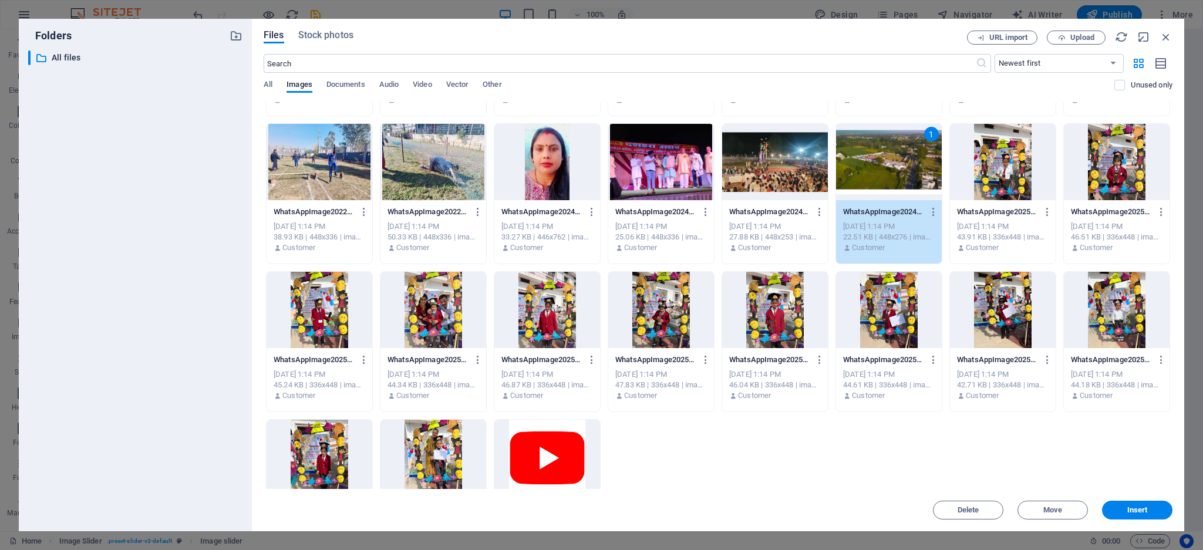
click at [710, 154] on div at bounding box center [661, 162] width 106 height 76
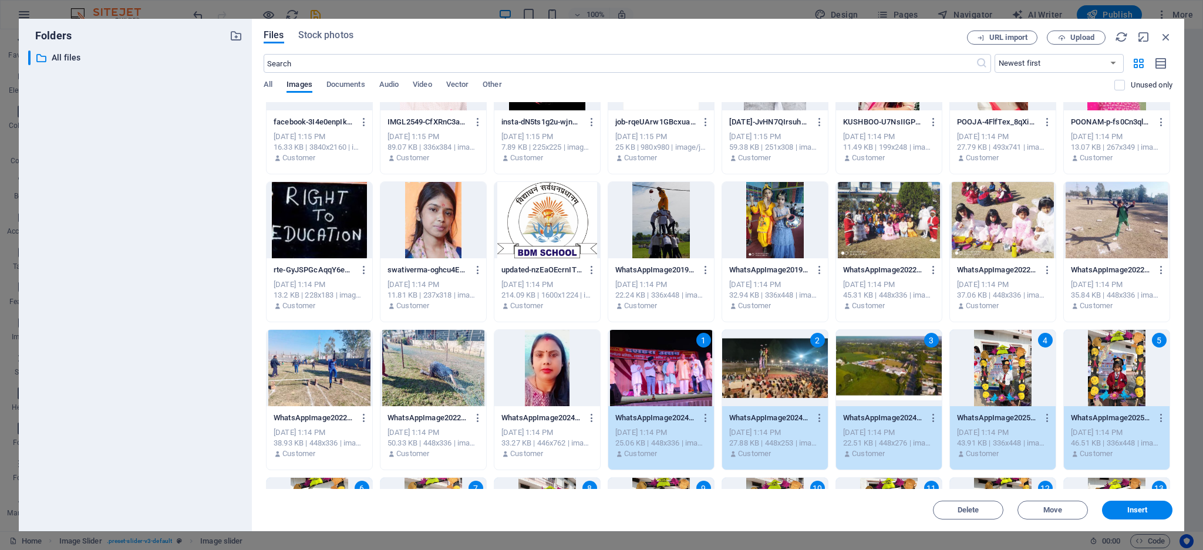
scroll to position [215, 0]
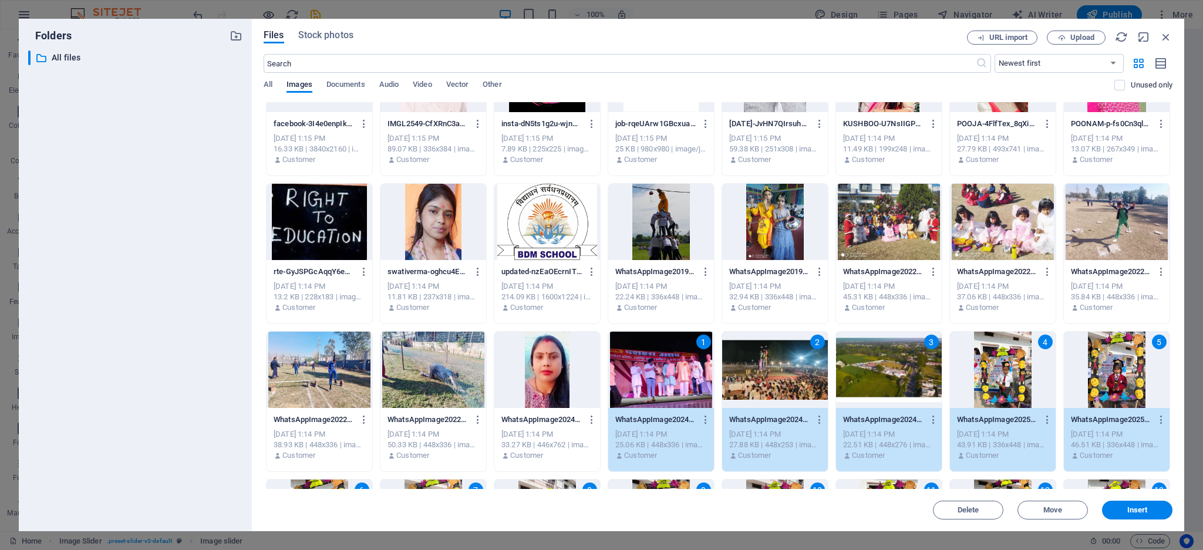
click at [986, 217] on div at bounding box center [1003, 222] width 106 height 76
click at [909, 219] on div at bounding box center [889, 222] width 106 height 76
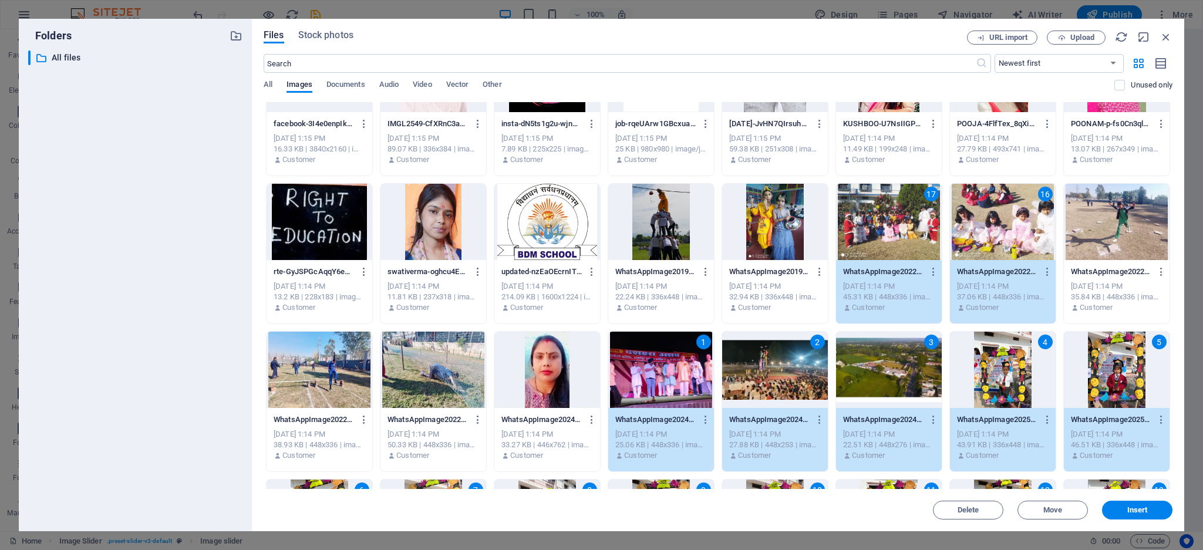
click at [788, 231] on div at bounding box center [775, 222] width 106 height 76
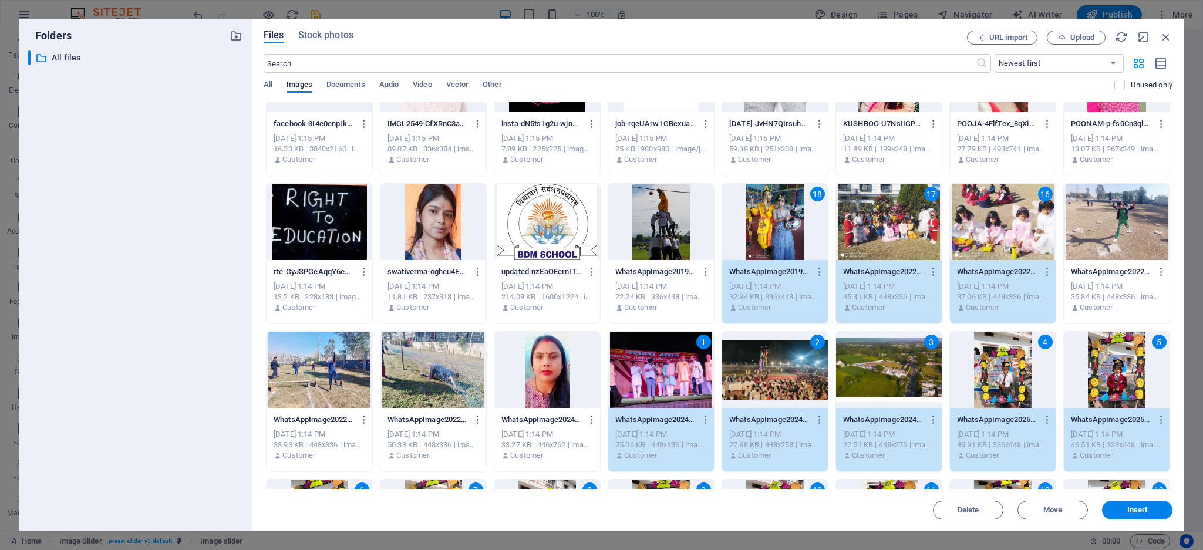
click at [650, 244] on div at bounding box center [661, 222] width 106 height 76
click at [444, 356] on div at bounding box center [433, 370] width 106 height 76
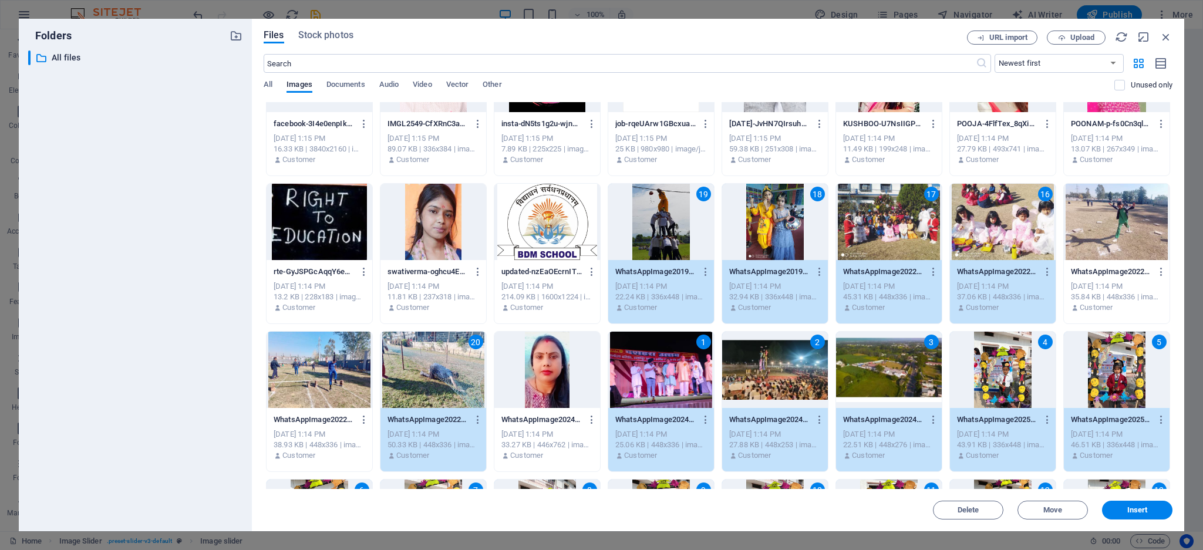
click at [328, 372] on div at bounding box center [319, 370] width 106 height 76
click at [1116, 218] on div at bounding box center [1117, 222] width 106 height 76
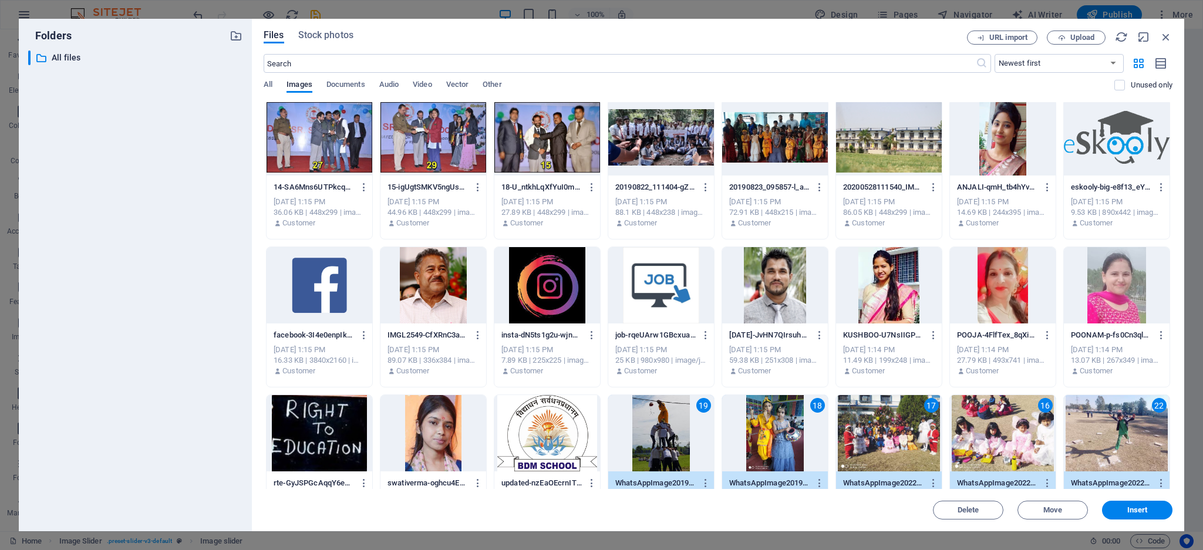
scroll to position [0, 0]
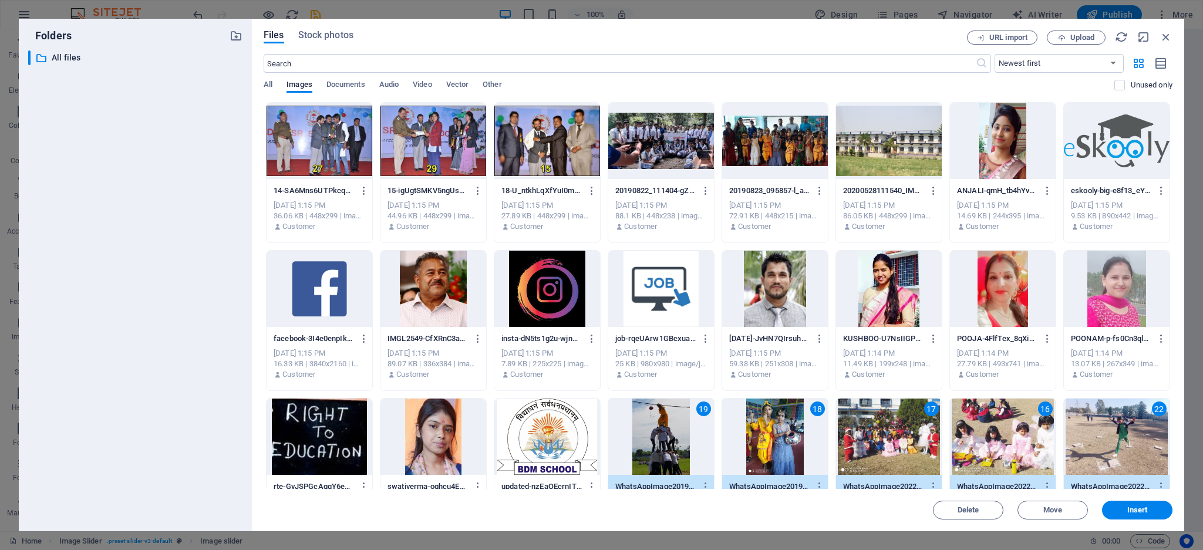
click at [777, 148] on div at bounding box center [775, 141] width 106 height 76
click at [639, 141] on div at bounding box center [661, 141] width 106 height 76
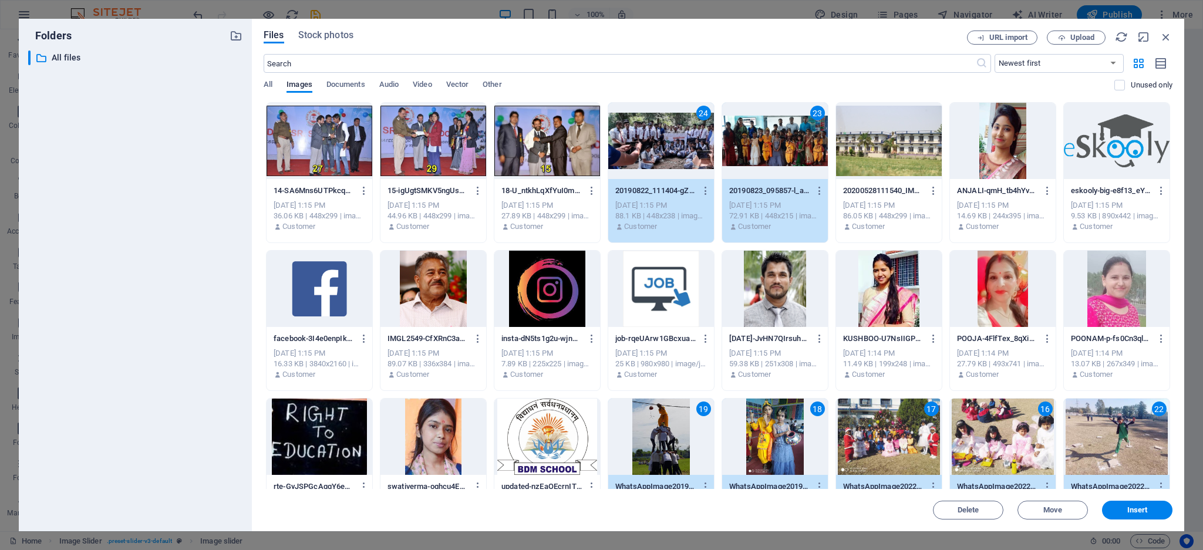
click at [553, 155] on div at bounding box center [547, 141] width 106 height 76
click at [457, 148] on div at bounding box center [433, 141] width 106 height 76
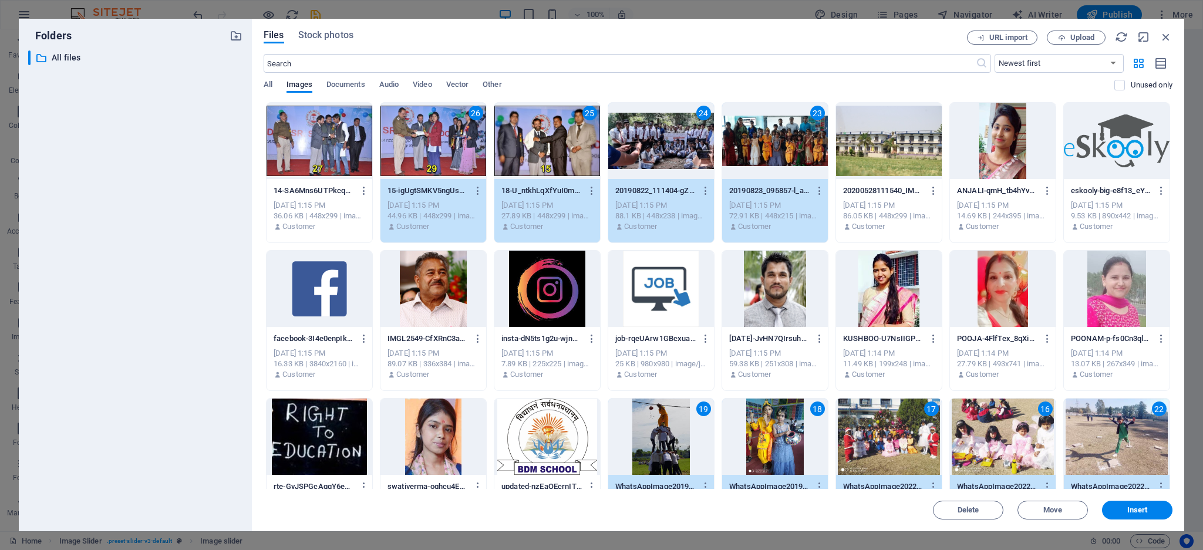
click at [325, 148] on div at bounding box center [319, 141] width 106 height 76
click at [1117, 505] on button "Insert" at bounding box center [1137, 510] width 70 height 19
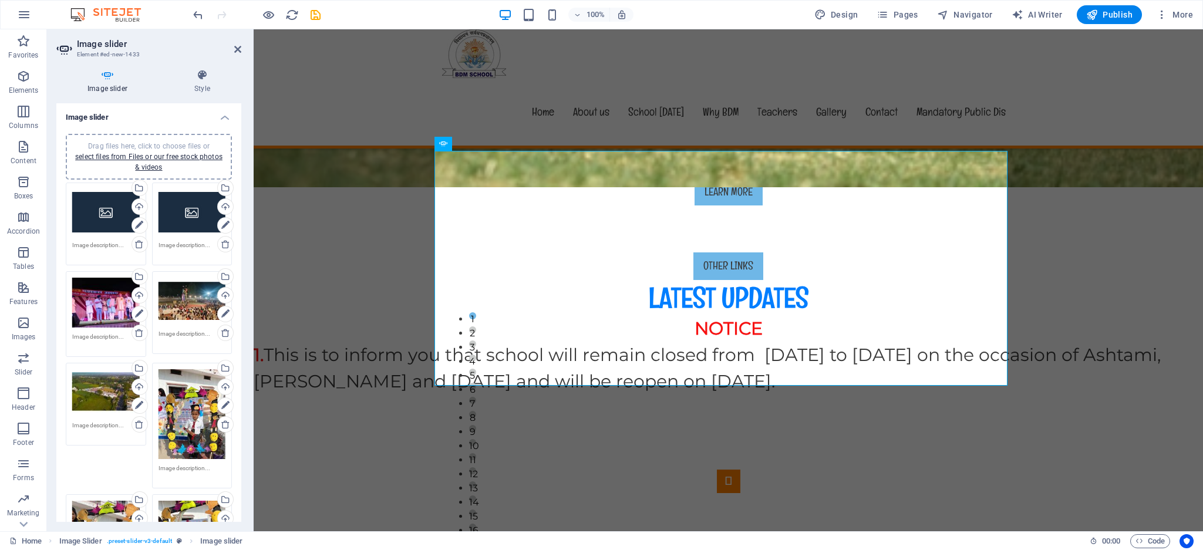
drag, startPoint x: 238, startPoint y: 146, endPoint x: 239, endPoint y: 173, distance: 27.0
click at [239, 173] on div "Image slider Drag files here, click to choose files or select files from Files …" at bounding box center [148, 312] width 185 height 418
drag, startPoint x: 140, startPoint y: 240, endPoint x: 191, endPoint y: 229, distance: 52.1
click at [140, 240] on icon at bounding box center [138, 243] width 9 height 9
click at [141, 241] on icon at bounding box center [138, 243] width 9 height 9
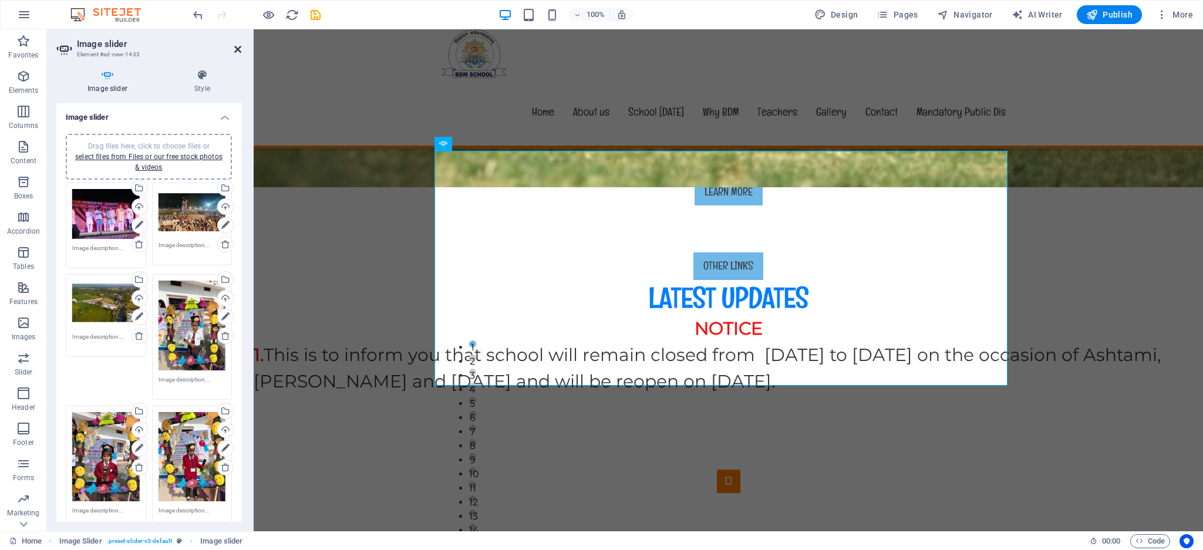
click at [234, 52] on icon at bounding box center [237, 49] width 7 height 9
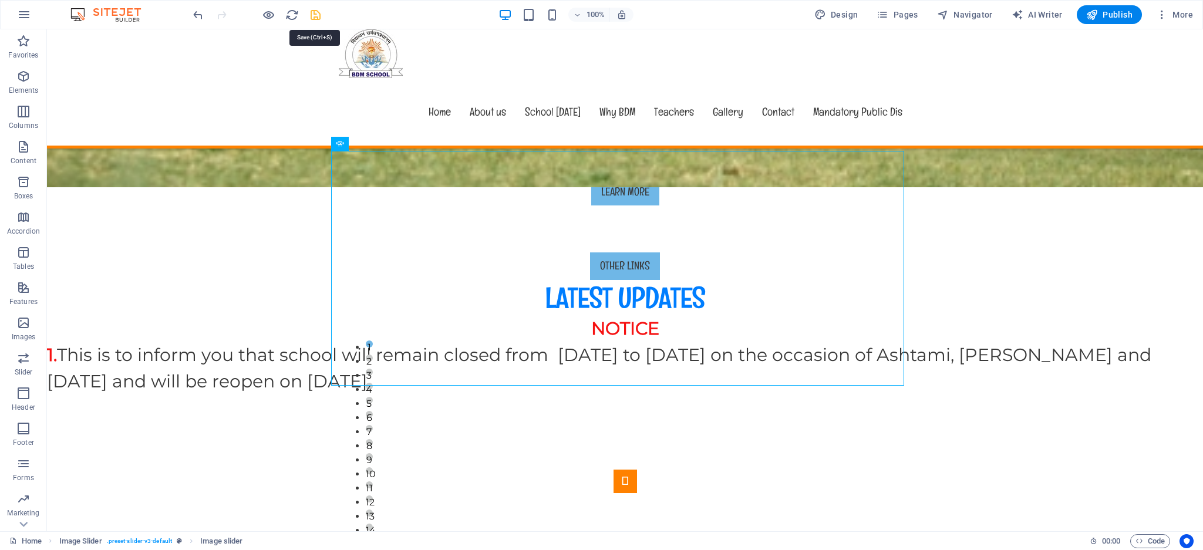
drag, startPoint x: 313, startPoint y: 13, endPoint x: 561, endPoint y: 66, distance: 253.3
click at [313, 13] on icon "save" at bounding box center [315, 14] width 13 height 13
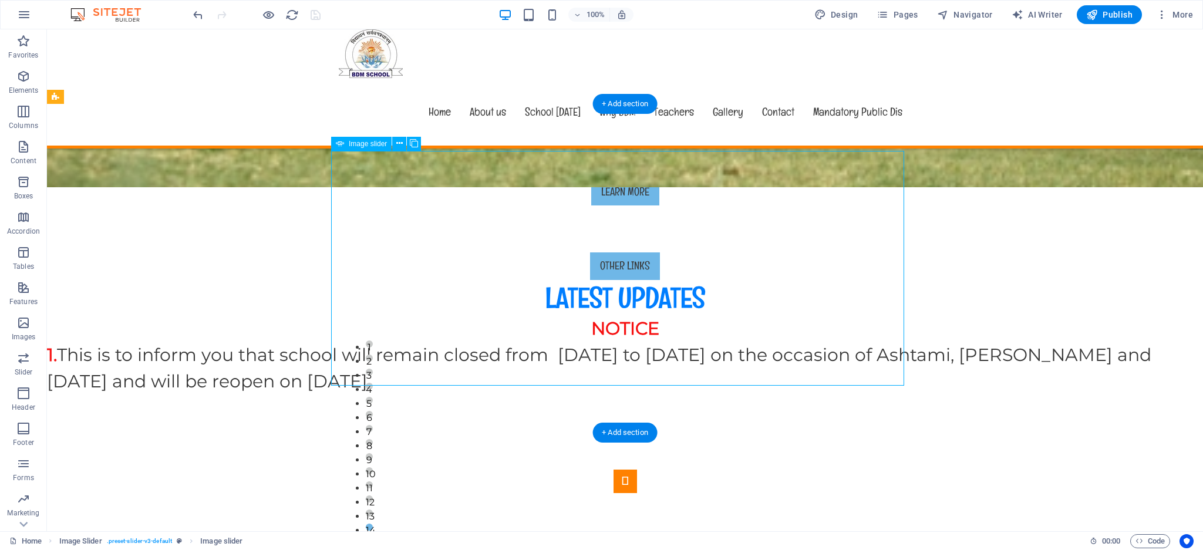
click at [613, 470] on button "Image Slider" at bounding box center [624, 481] width 23 height 23
drag, startPoint x: 579, startPoint y: 255, endPoint x: 392, endPoint y: 232, distance: 188.6
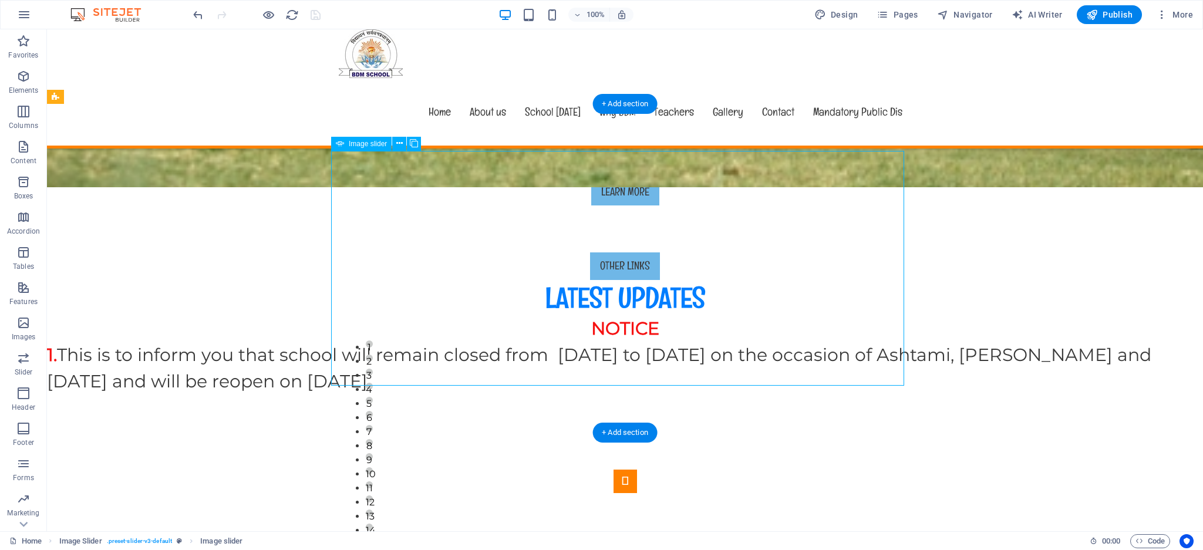
select select "px"
select select "ms"
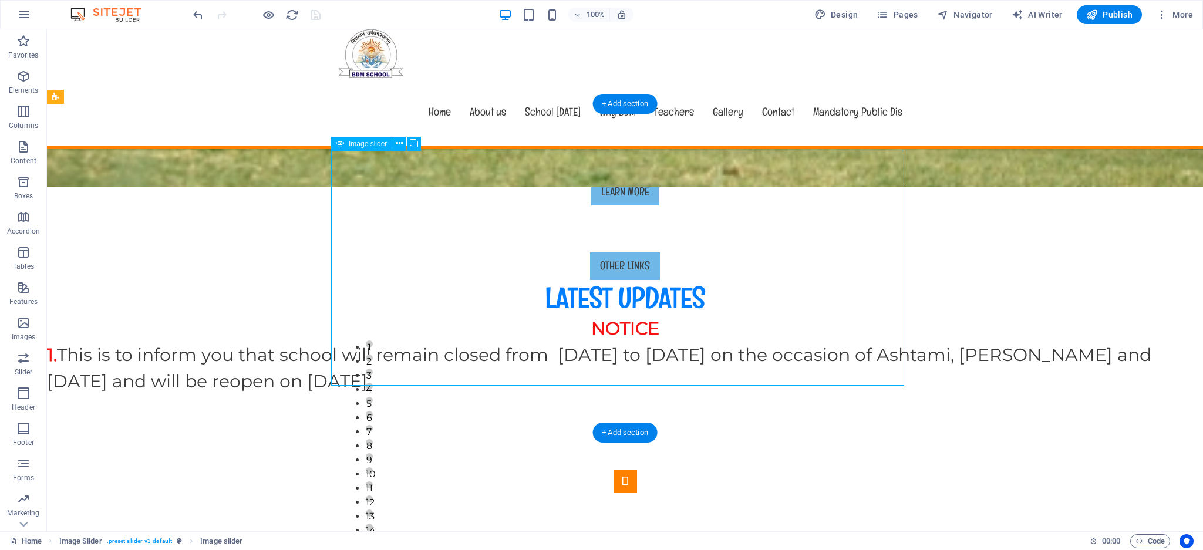
select select "s"
select select "progressive"
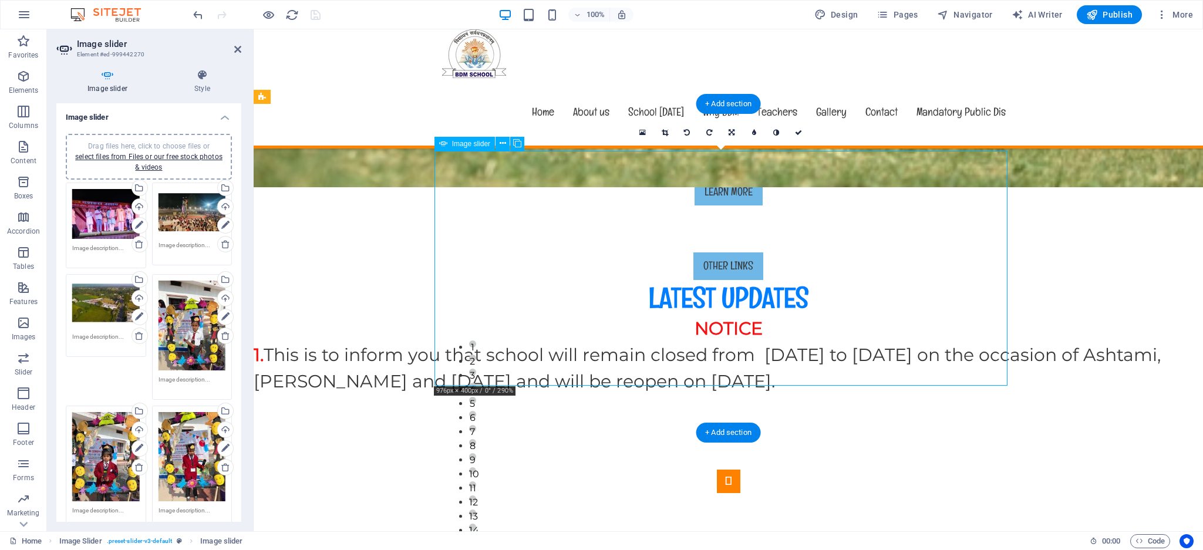
drag, startPoint x: 703, startPoint y: 206, endPoint x: 703, endPoint y: 295, distance: 88.6
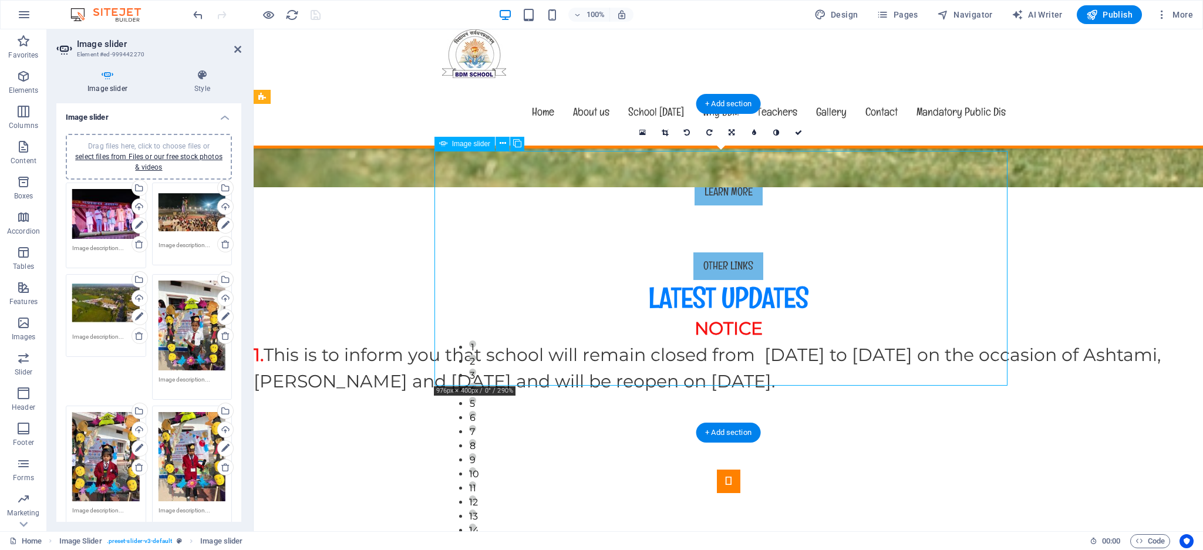
click at [640, 129] on icon at bounding box center [642, 133] width 6 height 8
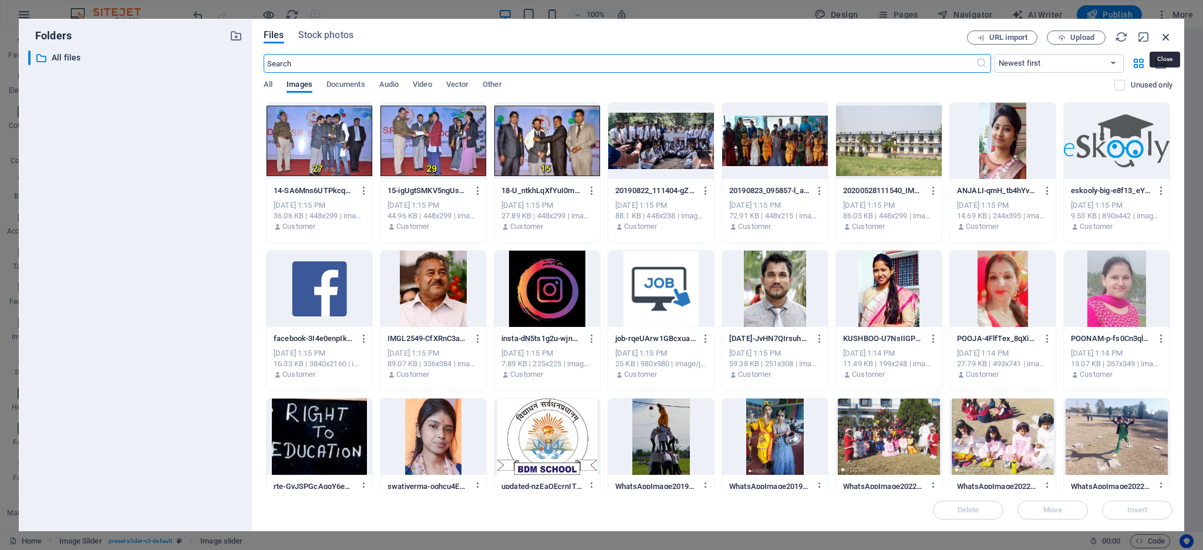
click at [1166, 38] on icon "button" at bounding box center [1165, 37] width 13 height 13
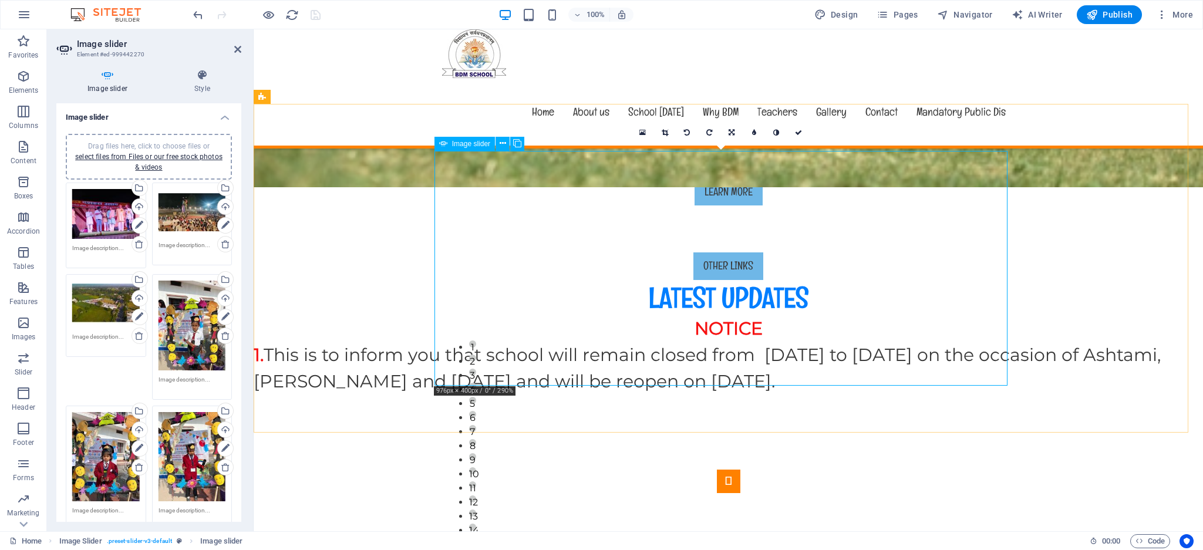
click at [729, 127] on link at bounding box center [732, 132] width 22 height 22
click at [730, 151] on icon at bounding box center [731, 154] width 7 height 7
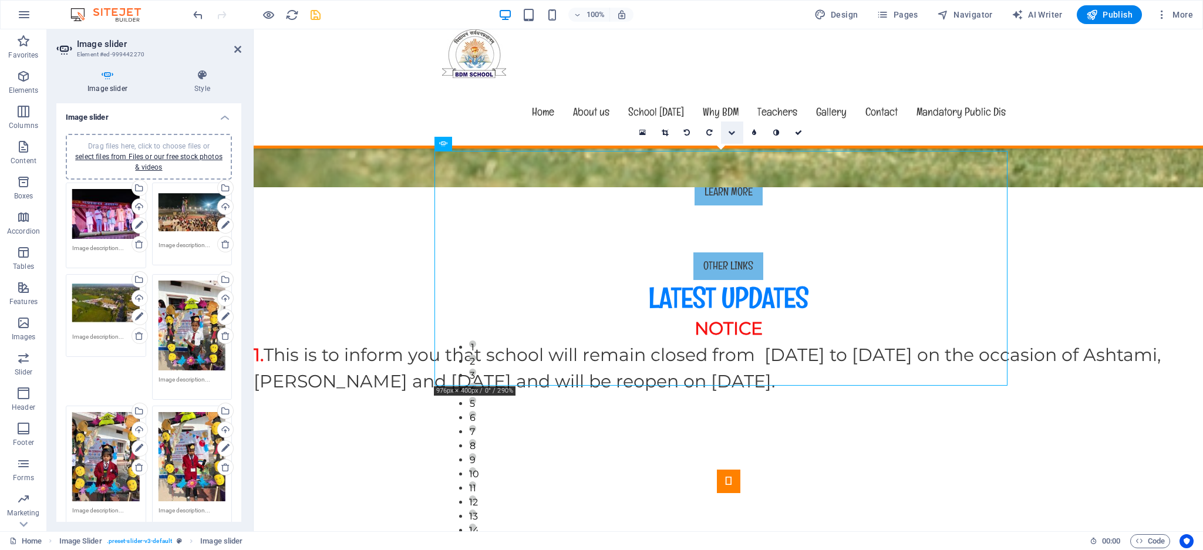
click at [730, 134] on icon at bounding box center [731, 132] width 7 height 7
click at [729, 134] on icon at bounding box center [731, 132] width 6 height 7
click at [666, 129] on icon at bounding box center [664, 132] width 6 height 7
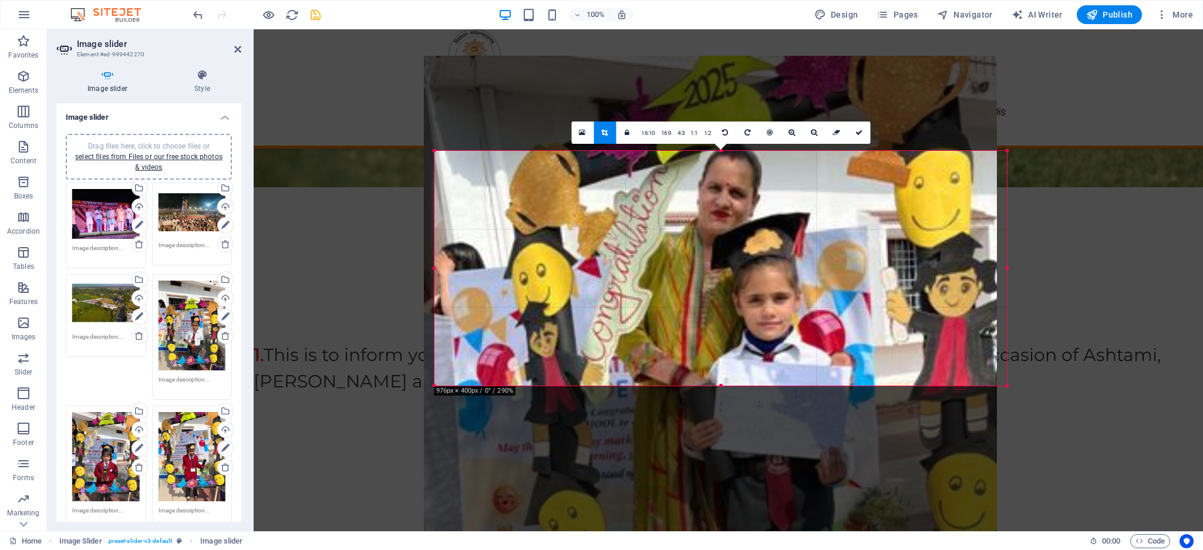
drag, startPoint x: 729, startPoint y: 191, endPoint x: 718, endPoint y: 360, distance: 169.4
click at [718, 360] on div at bounding box center [710, 438] width 573 height 764
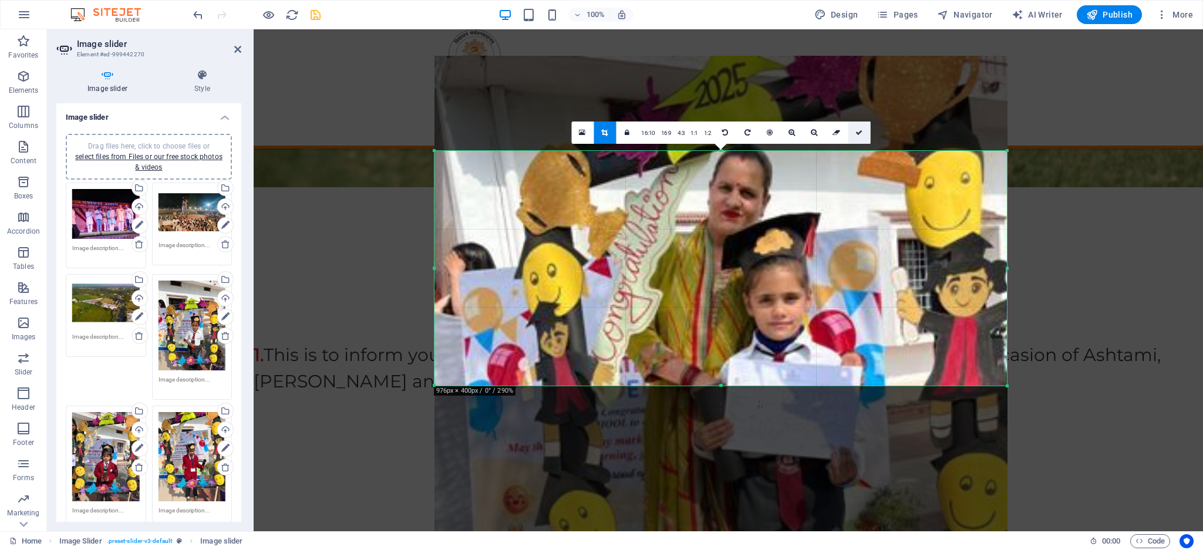
click at [862, 133] on icon at bounding box center [858, 132] width 7 height 7
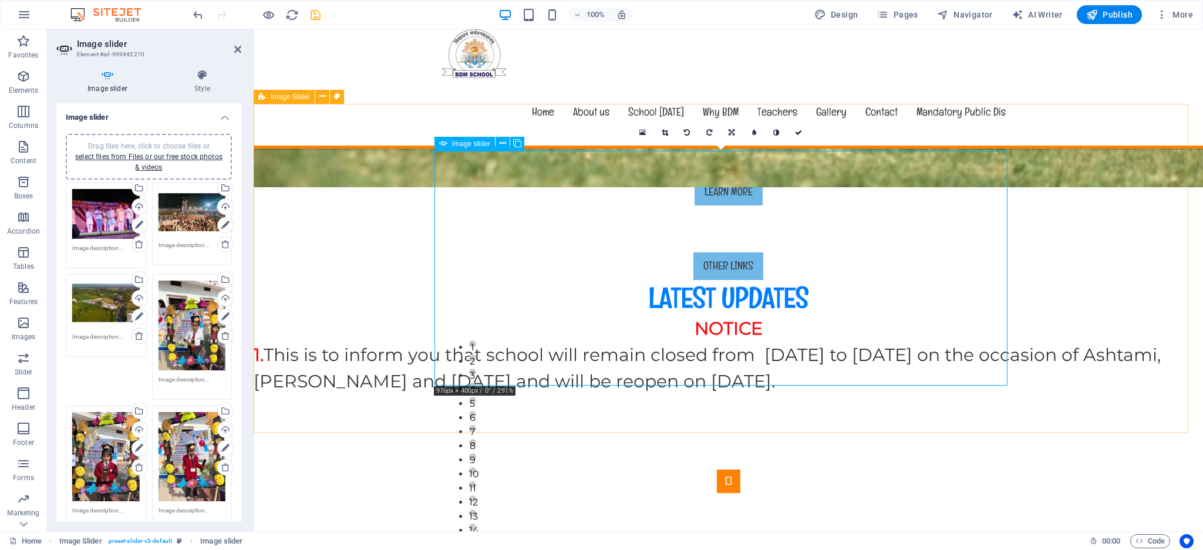
click at [662, 132] on icon at bounding box center [664, 132] width 6 height 7
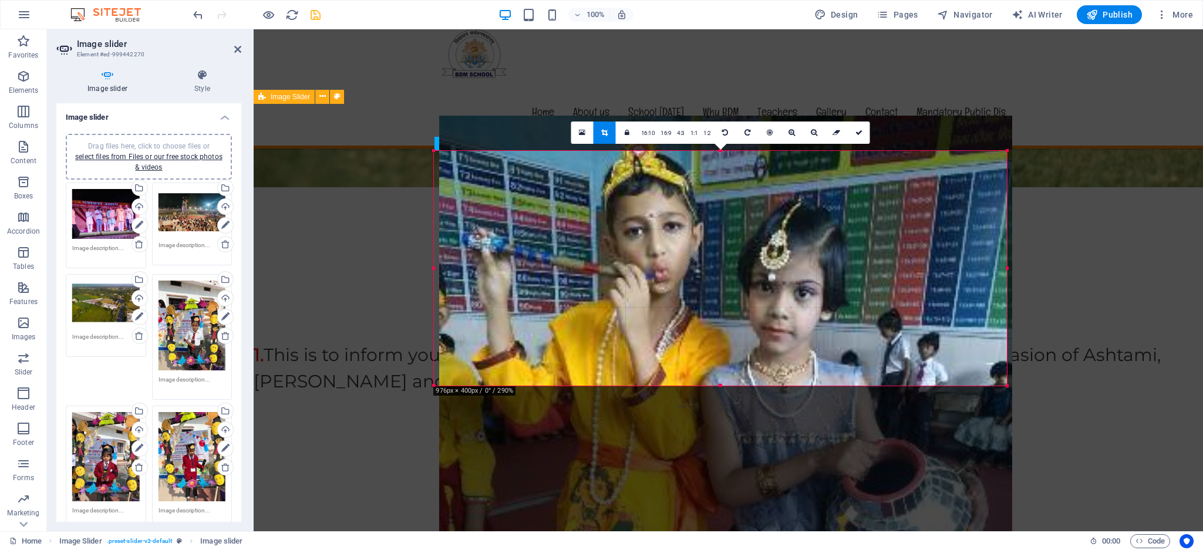
drag, startPoint x: 699, startPoint y: 231, endPoint x: 704, endPoint y: 460, distance: 228.4
click at [704, 460] on div at bounding box center [725, 498] width 573 height 764
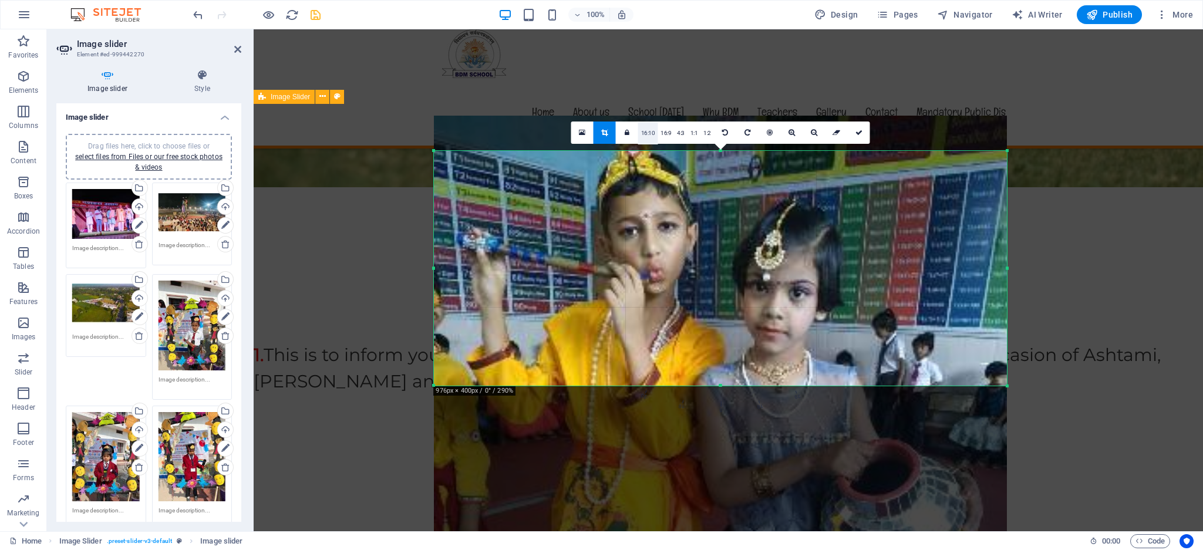
click at [641, 133] on link "16:10" at bounding box center [648, 133] width 20 height 22
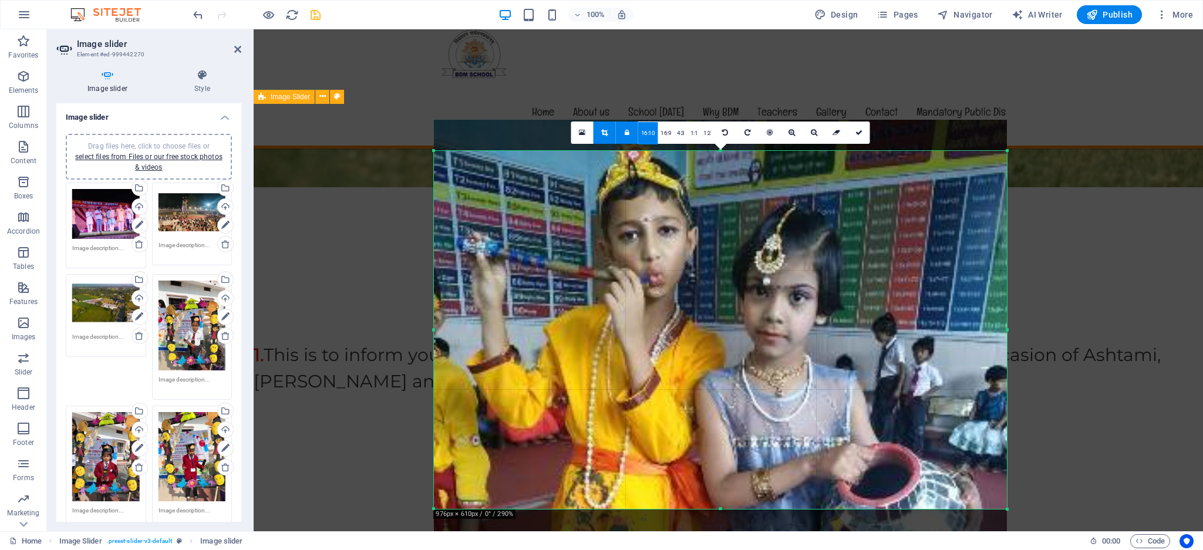
click at [720, 300] on div at bounding box center [720, 502] width 573 height 764
drag, startPoint x: 720, startPoint y: 300, endPoint x: 660, endPoint y: 134, distance: 176.6
click at [660, 134] on link "16:9" at bounding box center [665, 133] width 16 height 22
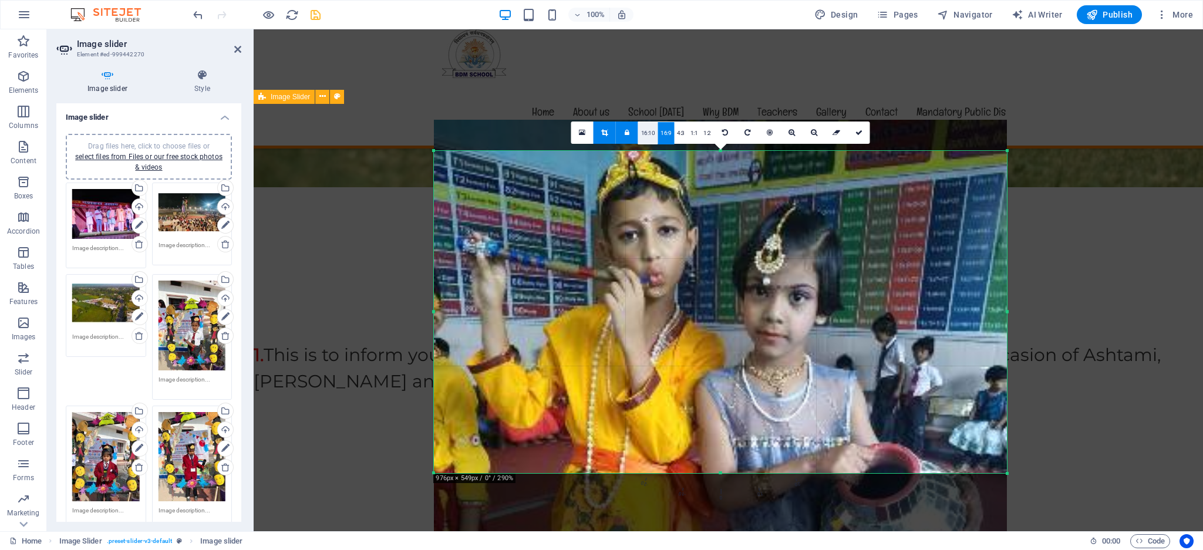
click at [654, 133] on link "16:10" at bounding box center [648, 133] width 20 height 22
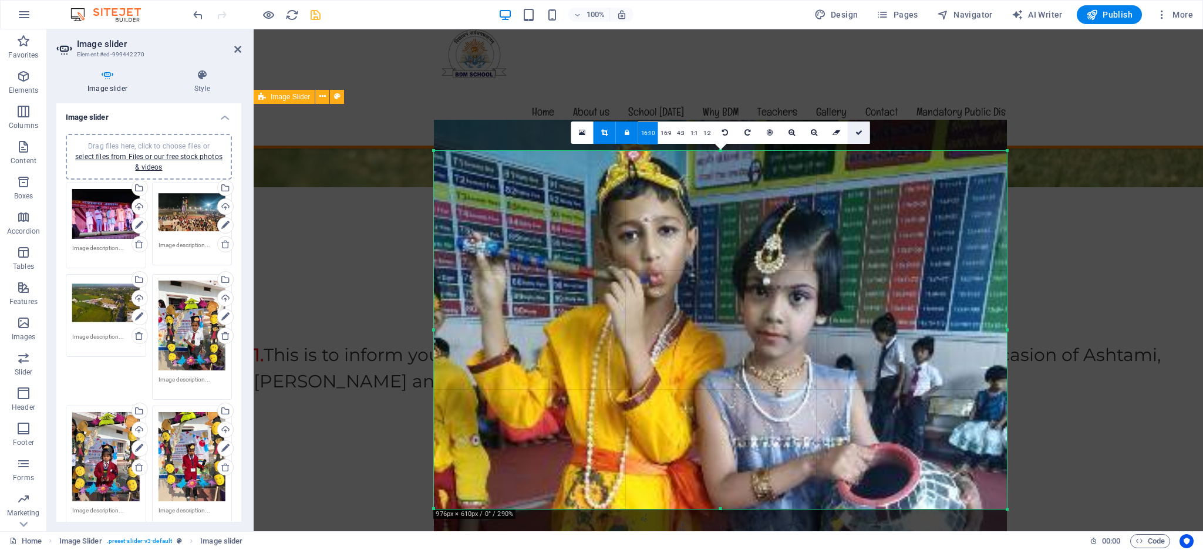
click at [861, 132] on icon at bounding box center [858, 132] width 7 height 7
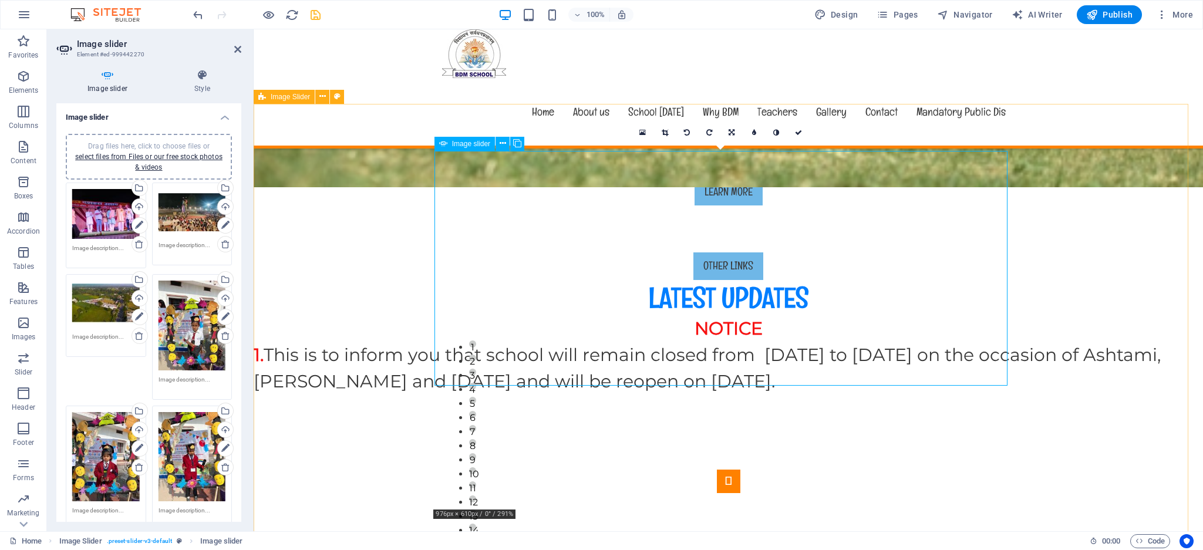
type input "610"
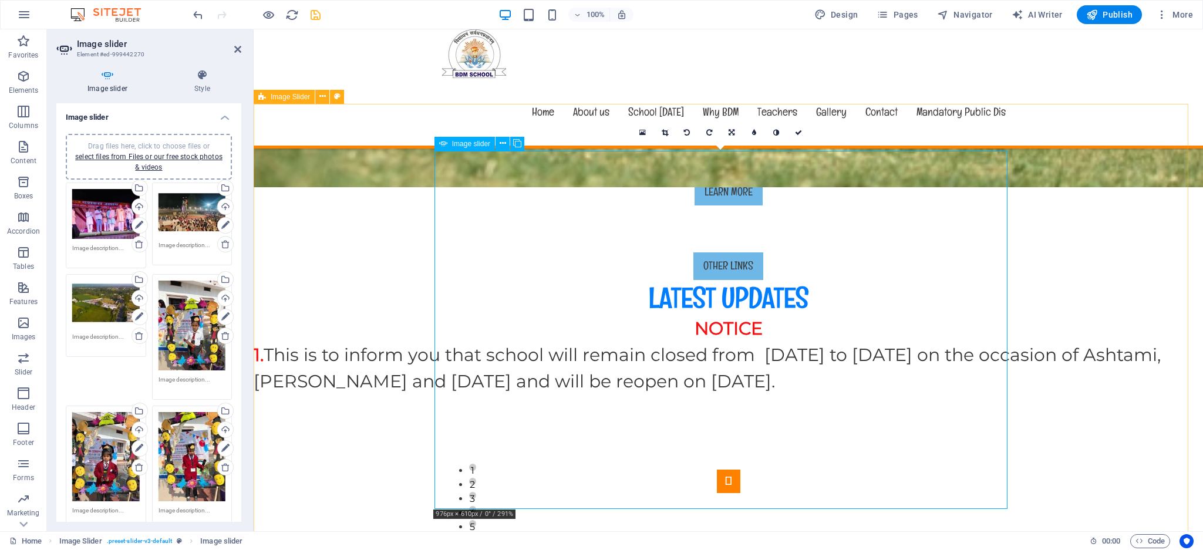
click at [664, 130] on icon at bounding box center [664, 132] width 6 height 7
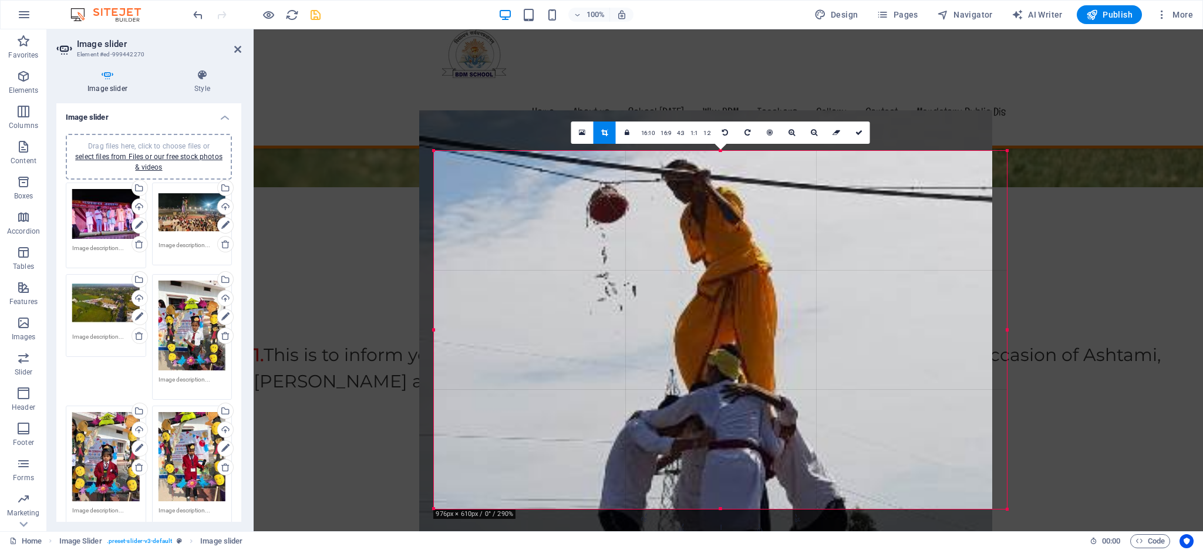
drag, startPoint x: 678, startPoint y: 224, endPoint x: 664, endPoint y: 447, distance: 224.1
click at [664, 447] on div at bounding box center [705, 492] width 573 height 764
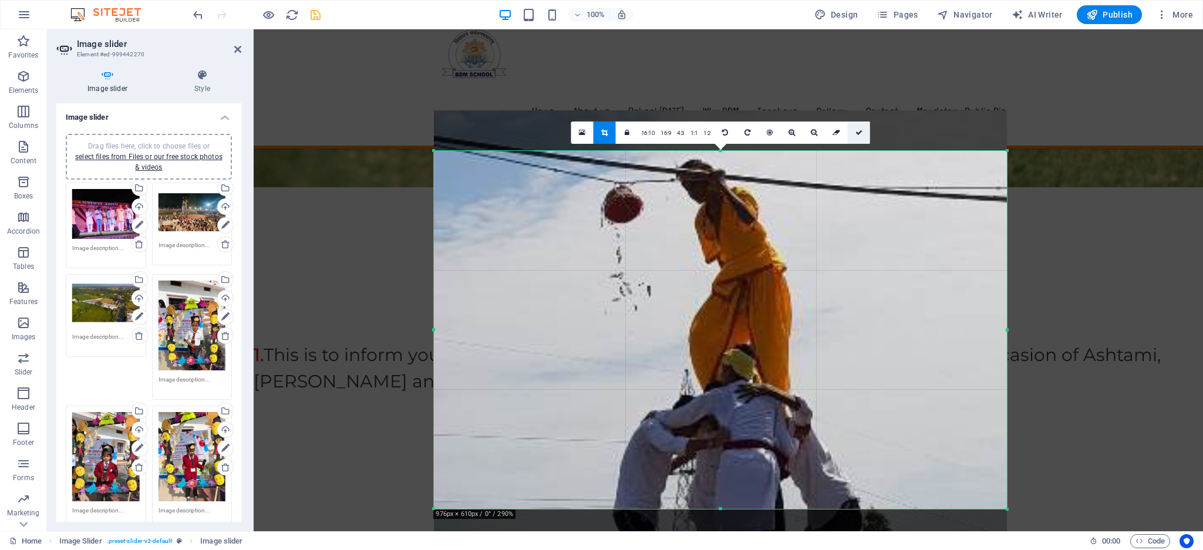
drag, startPoint x: 862, startPoint y: 131, endPoint x: 622, endPoint y: 100, distance: 242.1
click at [862, 131] on icon at bounding box center [858, 132] width 7 height 7
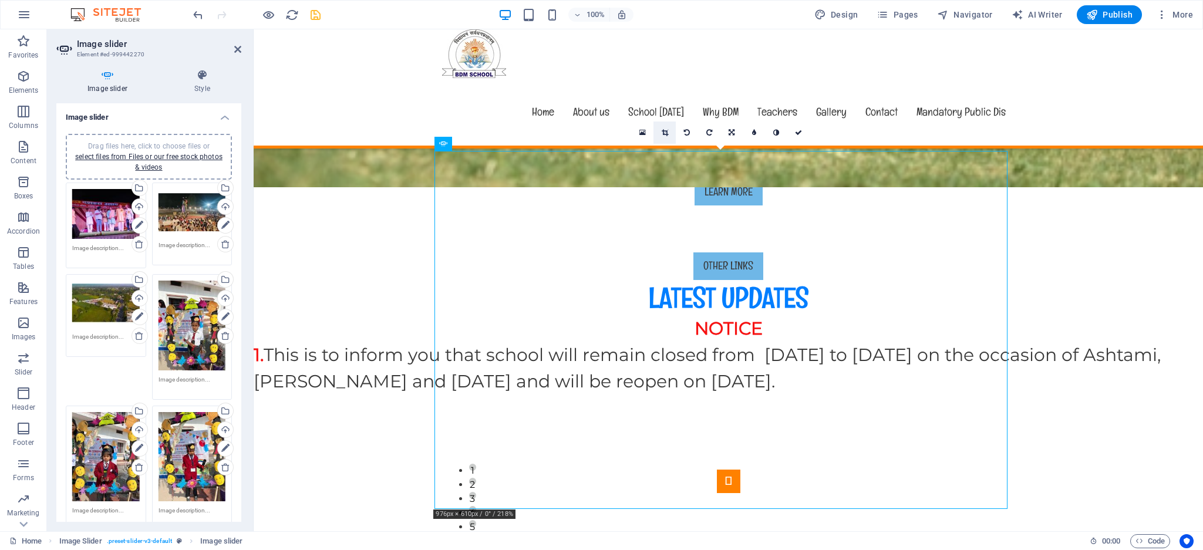
click at [666, 130] on icon at bounding box center [664, 132] width 6 height 7
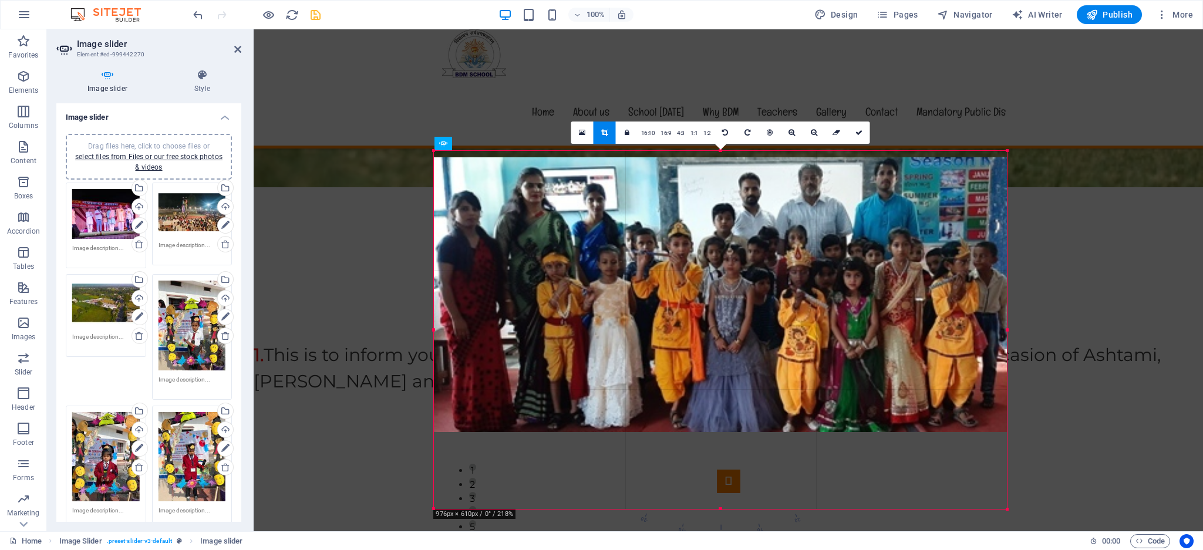
drag, startPoint x: 768, startPoint y: 217, endPoint x: 765, endPoint y: 243, distance: 26.0
click at [765, 243] on div at bounding box center [720, 294] width 573 height 275
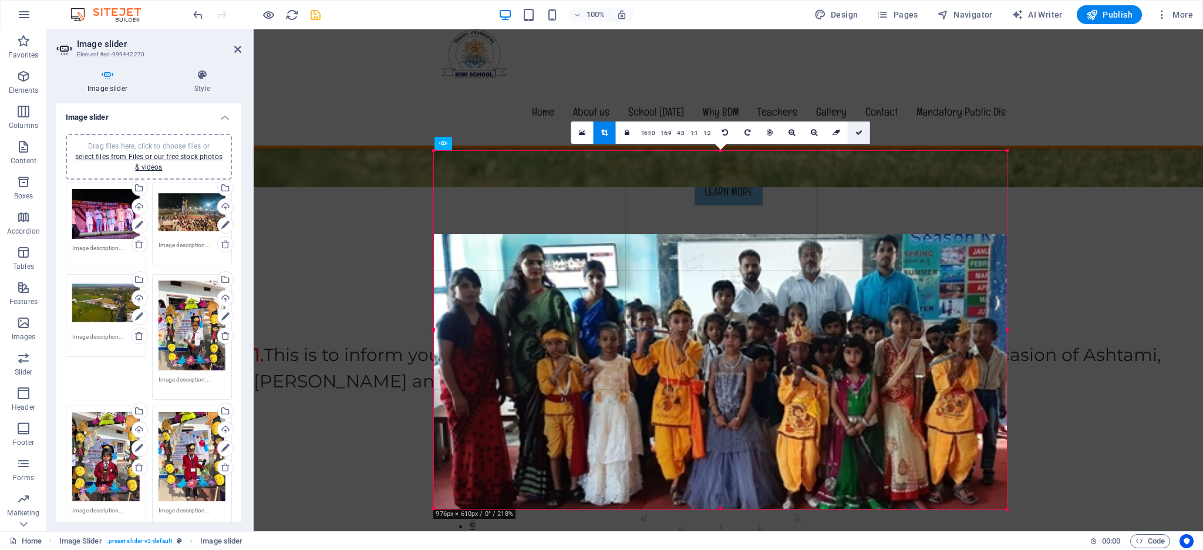
click at [861, 129] on icon at bounding box center [858, 132] width 7 height 7
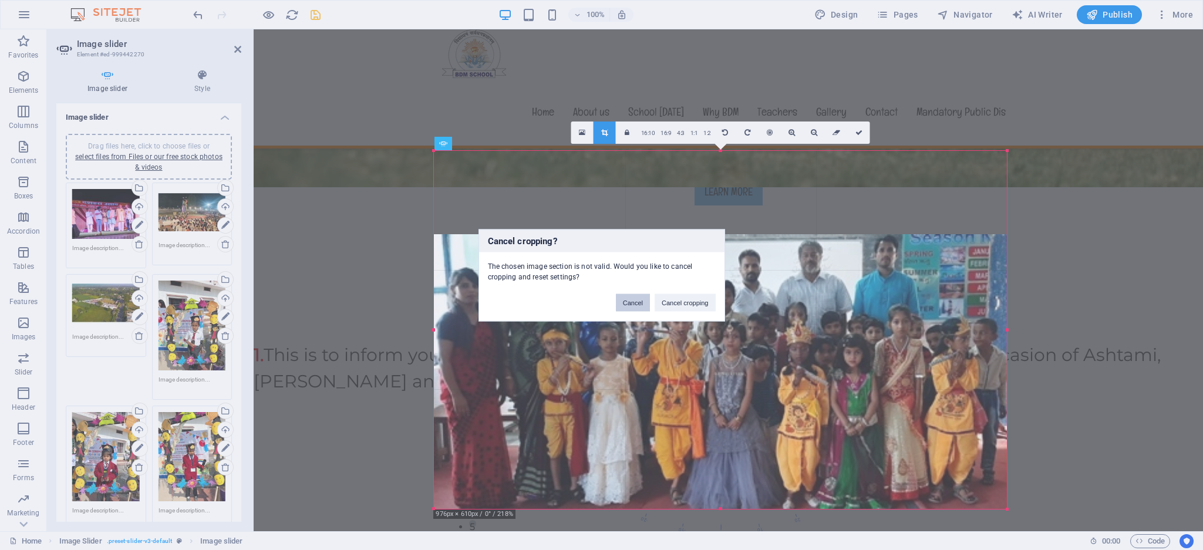
click at [634, 299] on button "Cancel" at bounding box center [633, 302] width 34 height 18
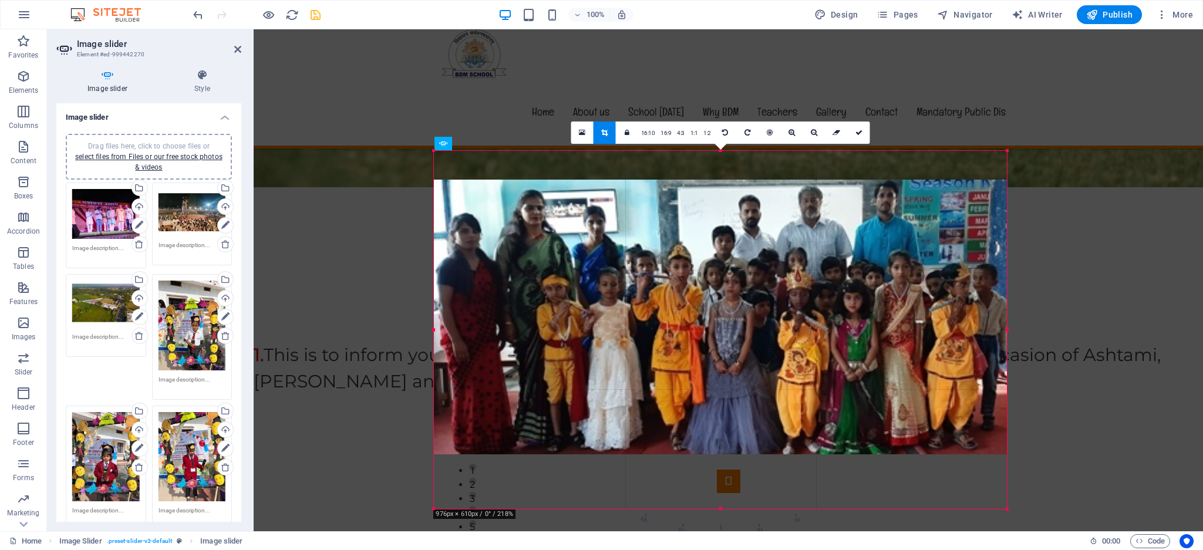
drag, startPoint x: 785, startPoint y: 301, endPoint x: 787, endPoint y: 247, distance: 54.6
click at [787, 247] on div at bounding box center [720, 317] width 573 height 275
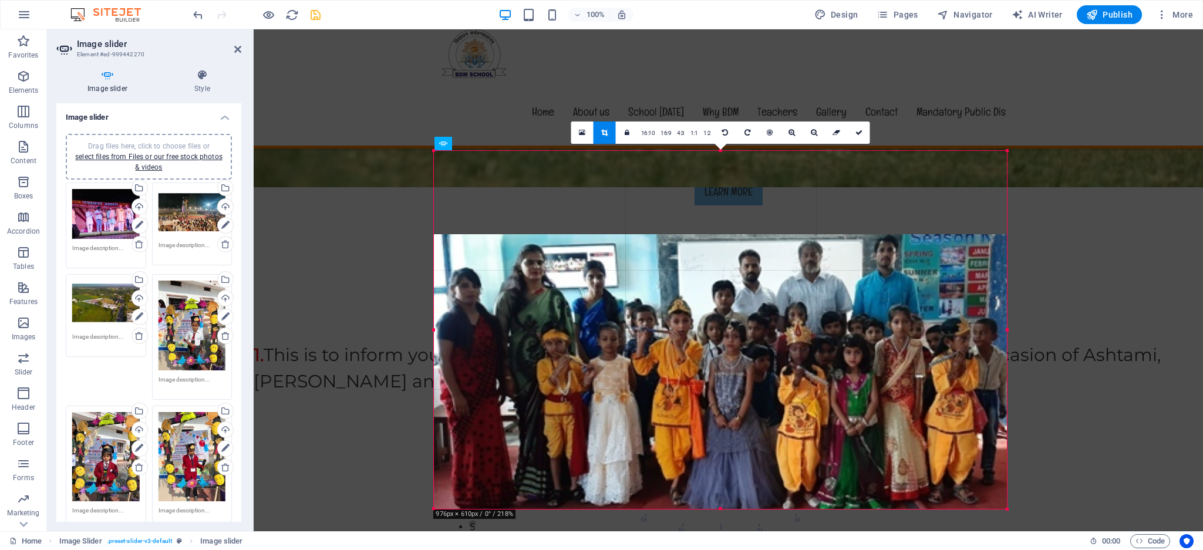
drag, startPoint x: 1041, startPoint y: 276, endPoint x: 771, endPoint y: 205, distance: 278.6
click at [662, 131] on link "16:9" at bounding box center [665, 133] width 16 height 22
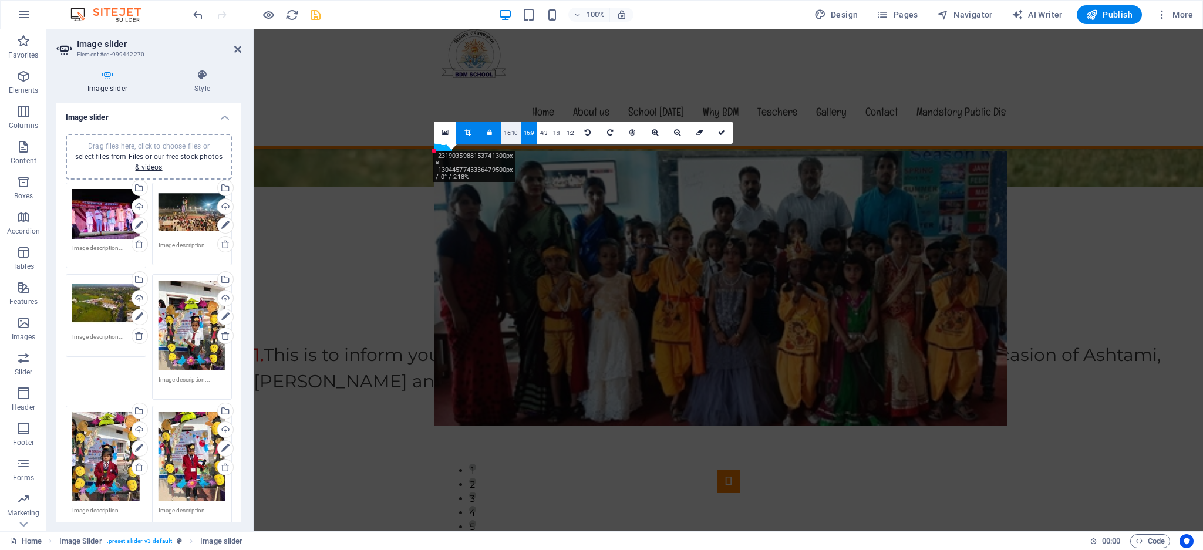
click at [512, 130] on link "16:10" at bounding box center [511, 133] width 20 height 22
click at [440, 129] on link at bounding box center [445, 132] width 22 height 22
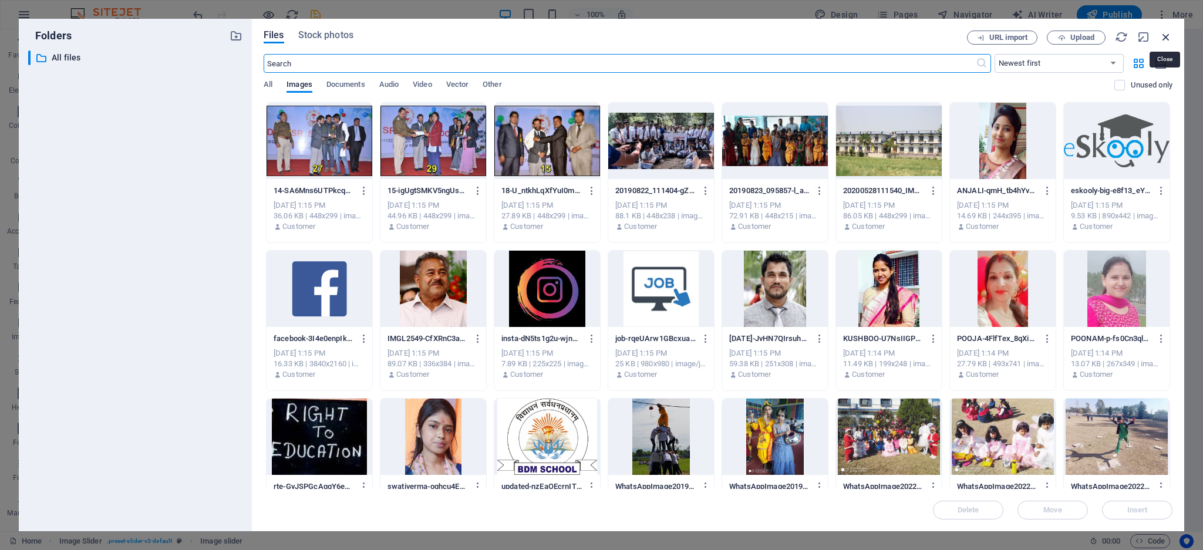
drag, startPoint x: 1162, startPoint y: 31, endPoint x: 680, endPoint y: 57, distance: 482.6
click at [1162, 31] on icon "button" at bounding box center [1165, 37] width 13 height 13
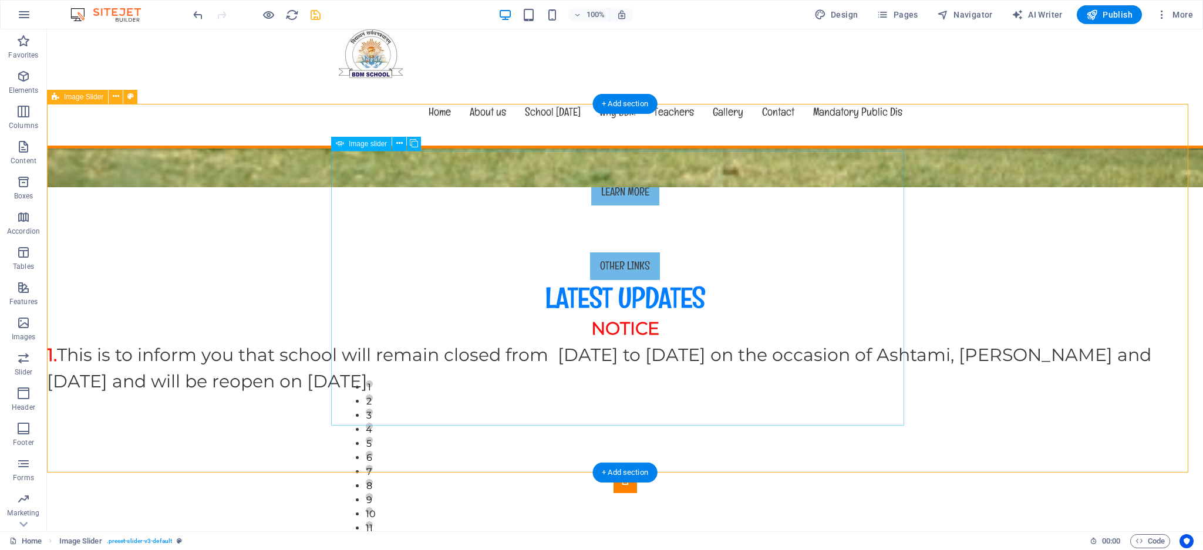
click at [613, 470] on button "Image Slider" at bounding box center [624, 481] width 23 height 23
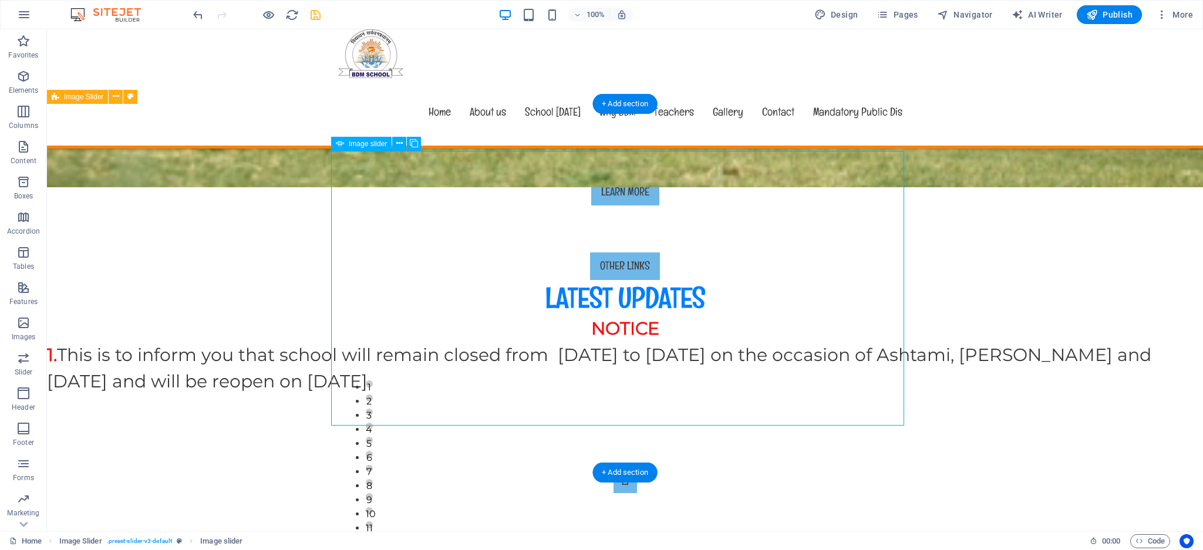
click at [613, 470] on button "Image Slider" at bounding box center [624, 481] width 23 height 23
select select "px"
select select "ms"
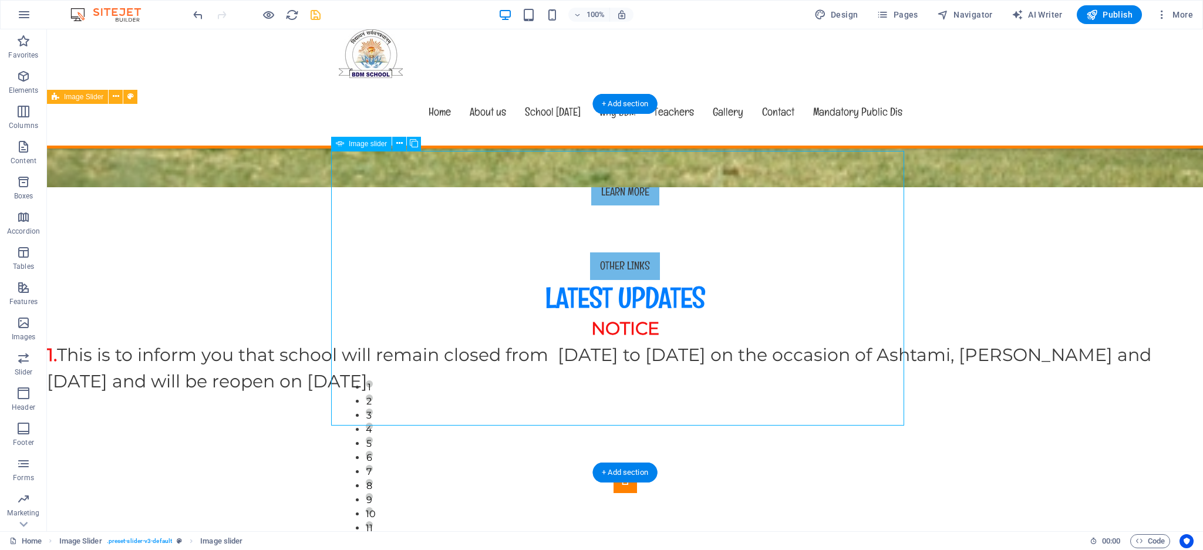
select select "s"
select select "progressive"
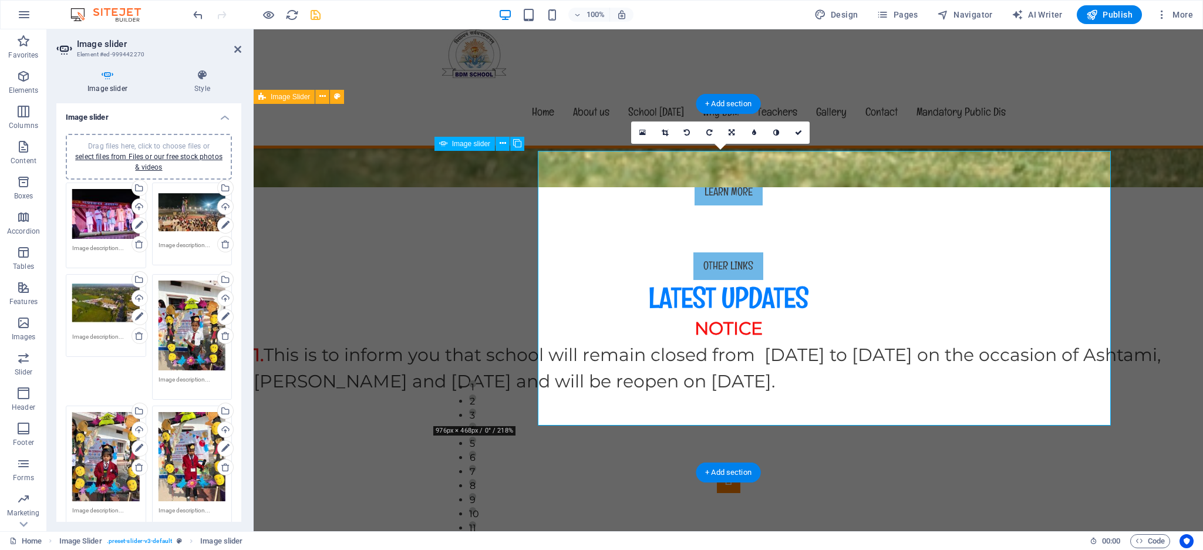
drag, startPoint x: 618, startPoint y: 236, endPoint x: 622, endPoint y: 219, distance: 17.4
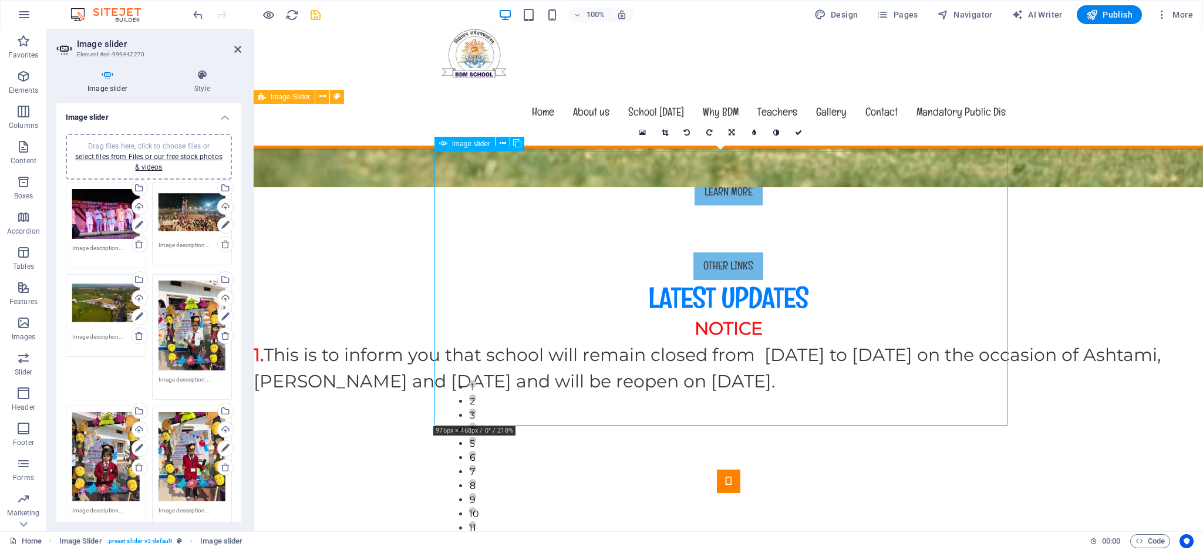
drag, startPoint x: 687, startPoint y: 194, endPoint x: 687, endPoint y: 215, distance: 21.1
click at [664, 133] on icon at bounding box center [664, 132] width 6 height 7
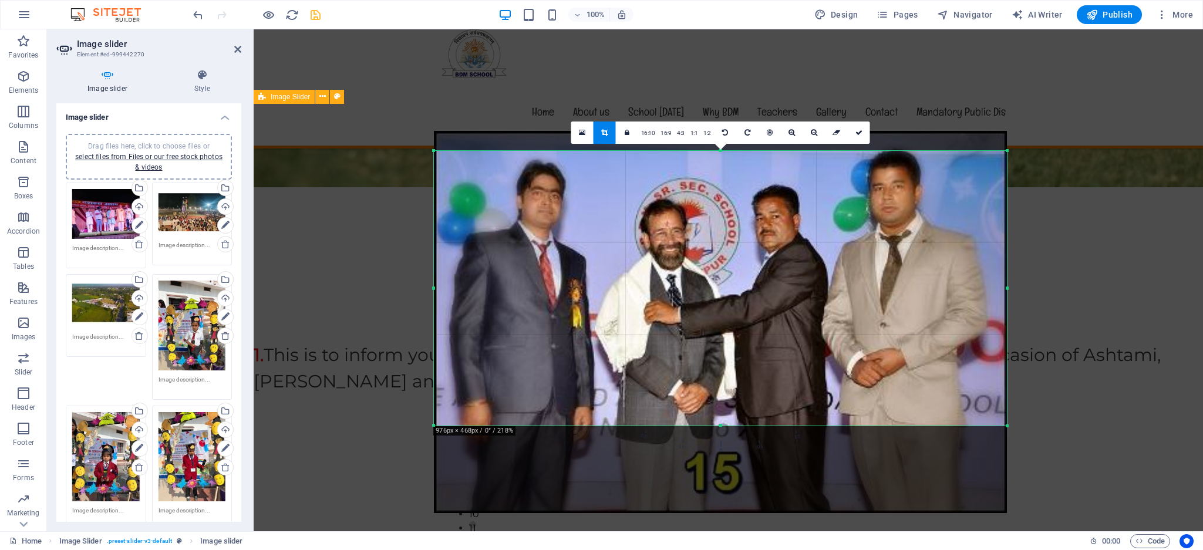
drag, startPoint x: 675, startPoint y: 213, endPoint x: 677, endPoint y: 266, distance: 52.9
click at [677, 266] on div at bounding box center [720, 322] width 573 height 382
click at [859, 136] on link at bounding box center [859, 132] width 22 height 22
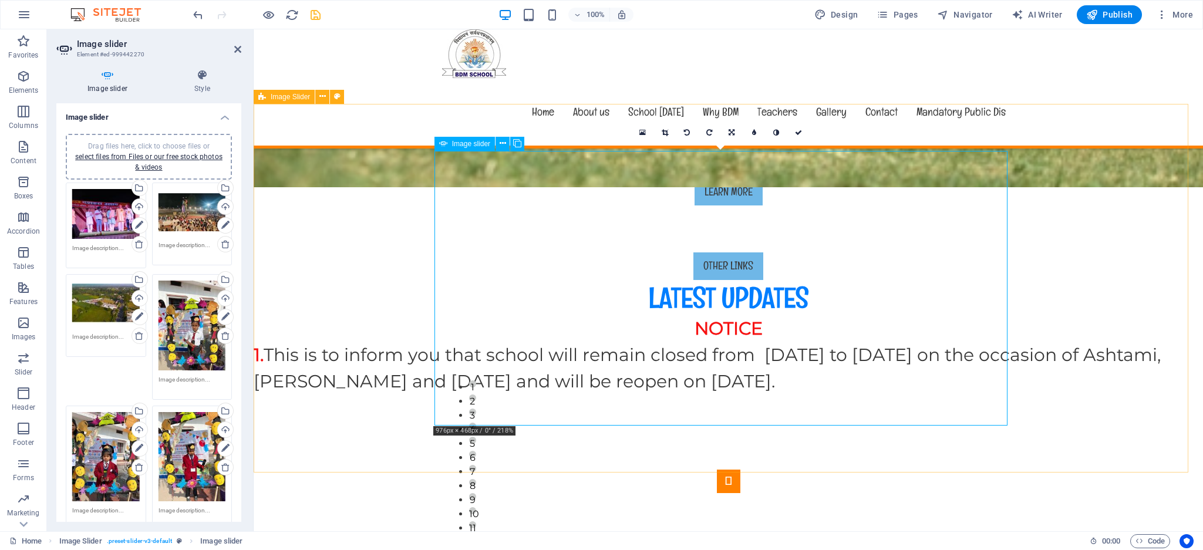
click at [698, 130] on link at bounding box center [709, 132] width 22 height 22
type input "976"
click at [685, 134] on icon at bounding box center [687, 132] width 6 height 7
click at [659, 131] on link at bounding box center [664, 132] width 22 height 22
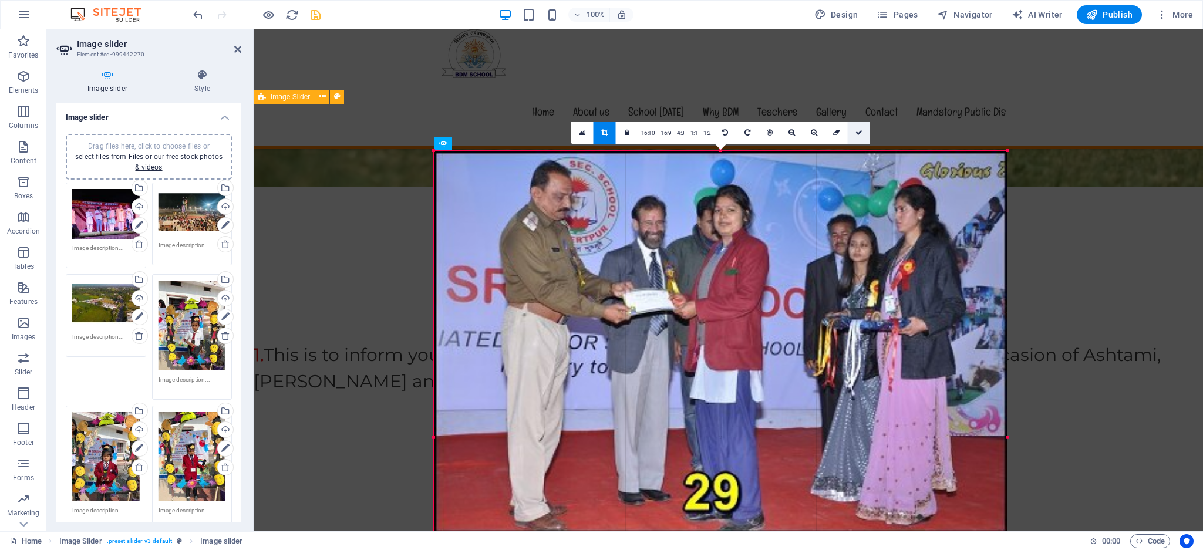
click at [858, 132] on icon at bounding box center [858, 132] width 7 height 7
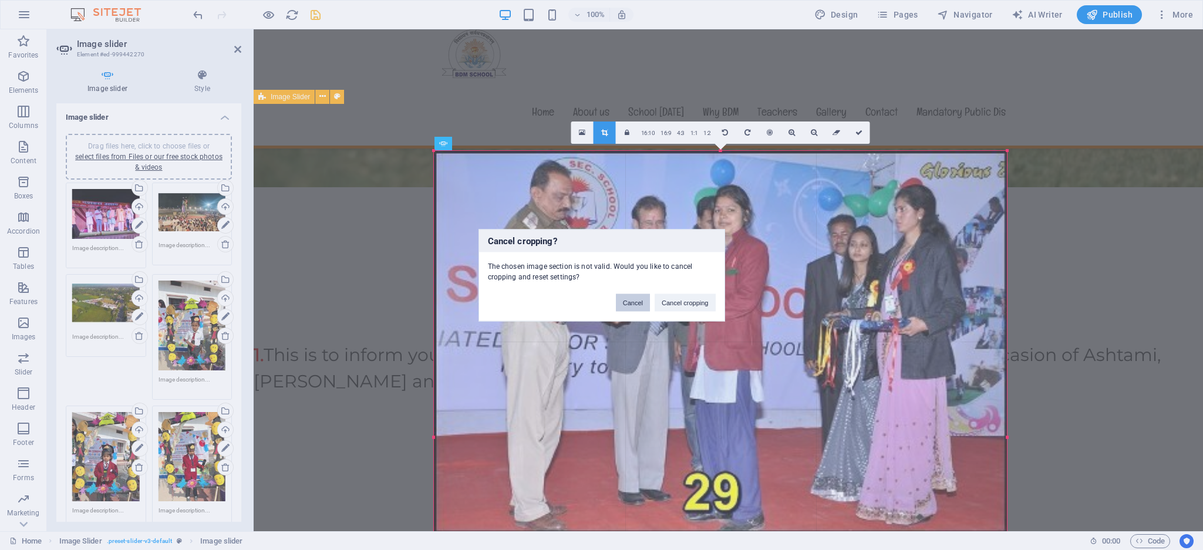
click at [643, 300] on button "Cancel" at bounding box center [633, 302] width 34 height 18
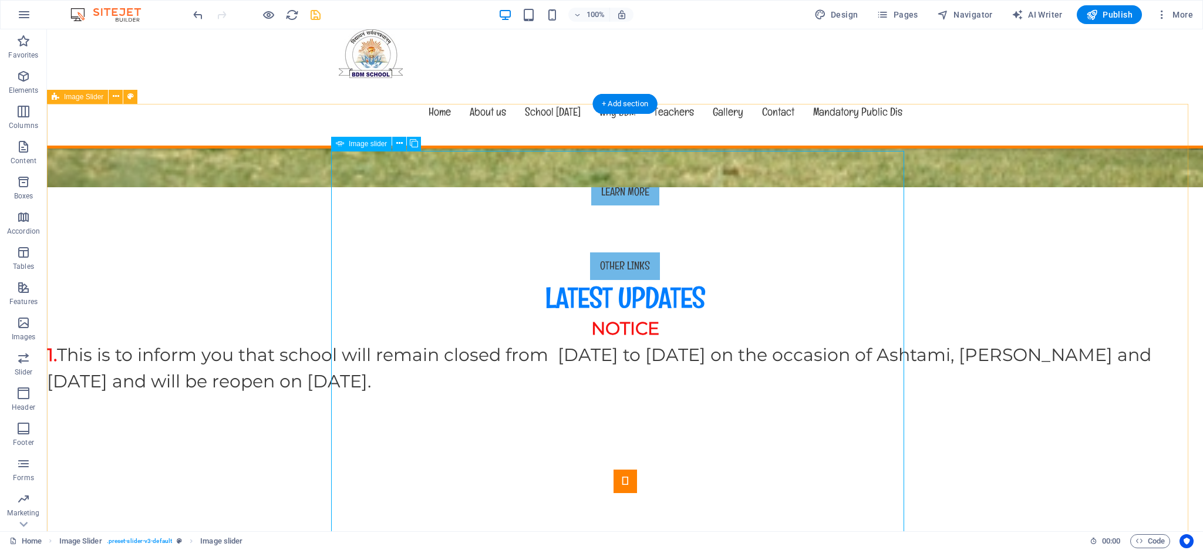
select select "px"
select select "ms"
select select "s"
select select "progressive"
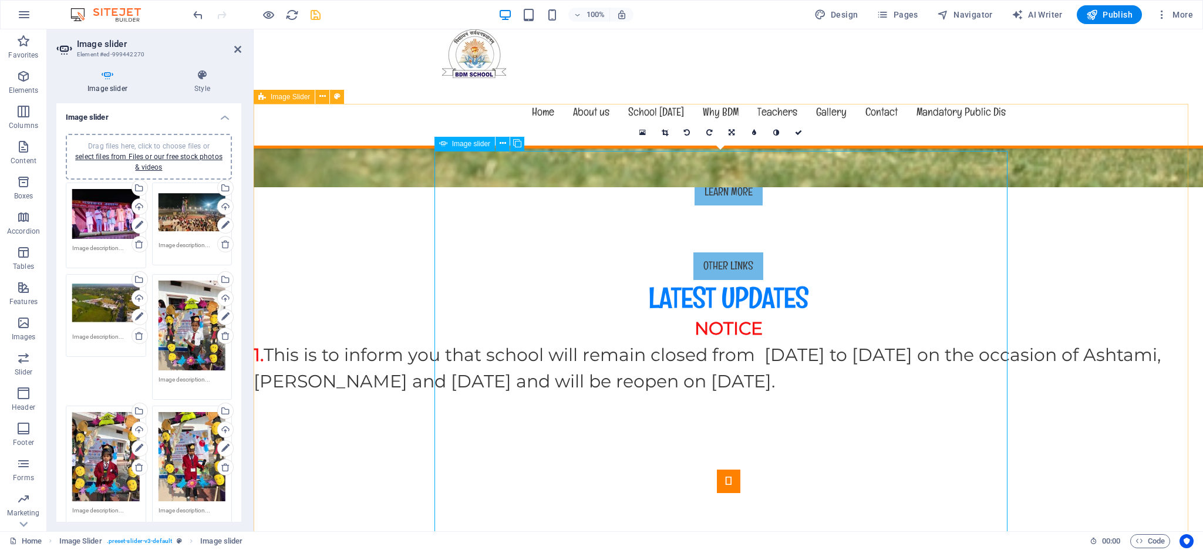
click at [667, 126] on link at bounding box center [664, 132] width 22 height 22
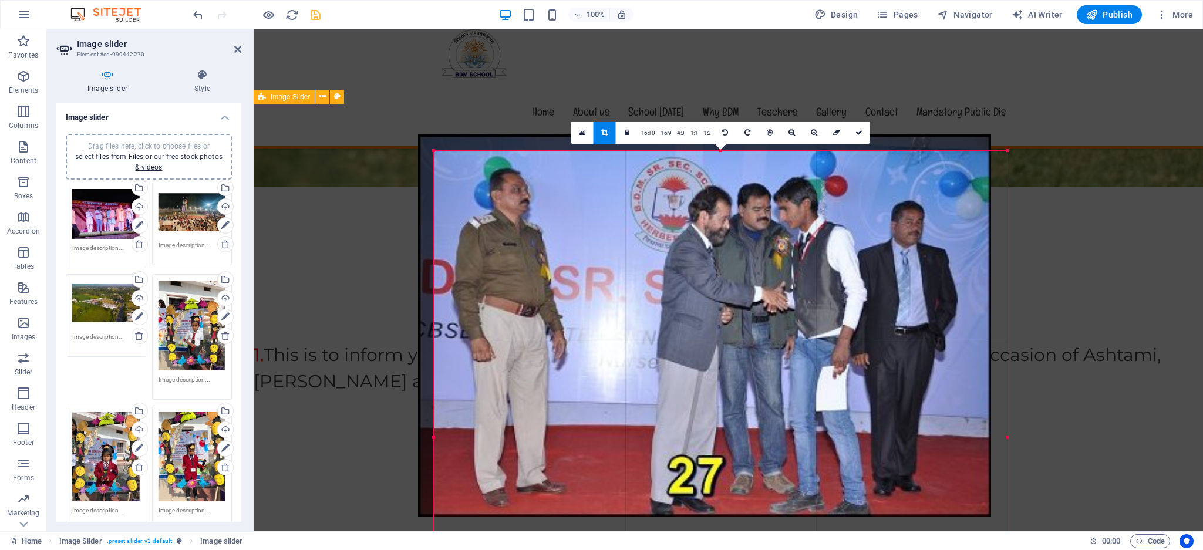
drag, startPoint x: 765, startPoint y: 229, endPoint x: 495, endPoint y: 256, distance: 270.8
click at [749, 286] on div at bounding box center [704, 325] width 573 height 382
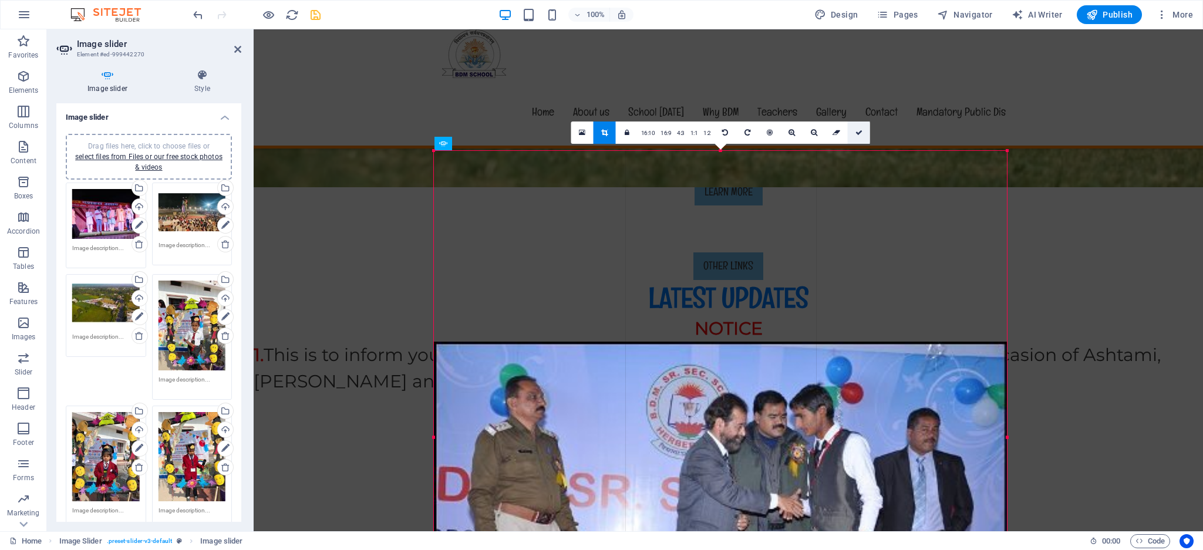
click at [851, 137] on link at bounding box center [859, 132] width 22 height 22
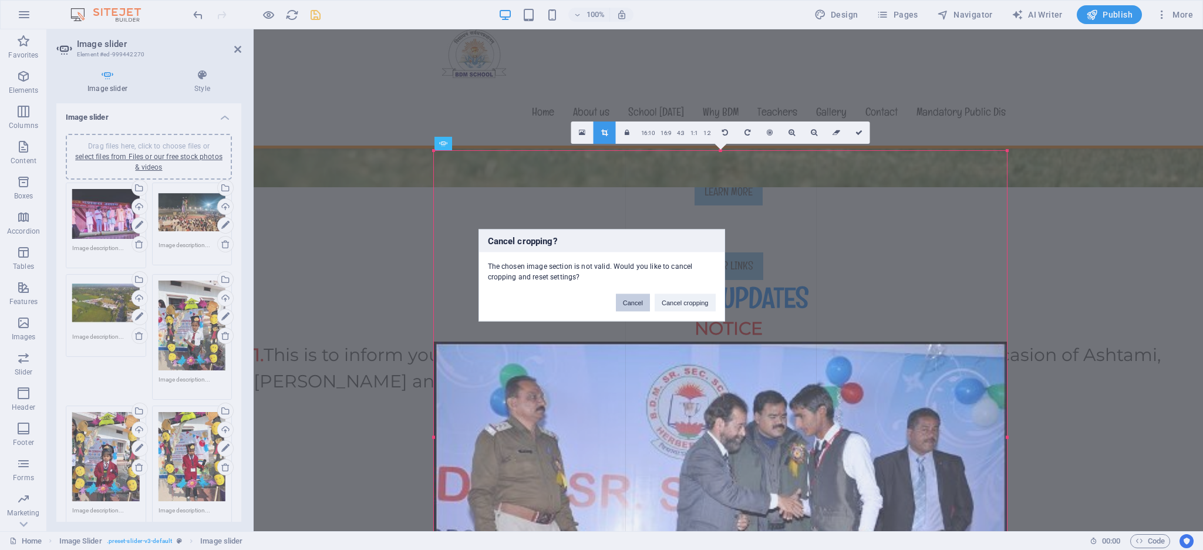
click at [632, 298] on button "Cancel" at bounding box center [633, 302] width 34 height 18
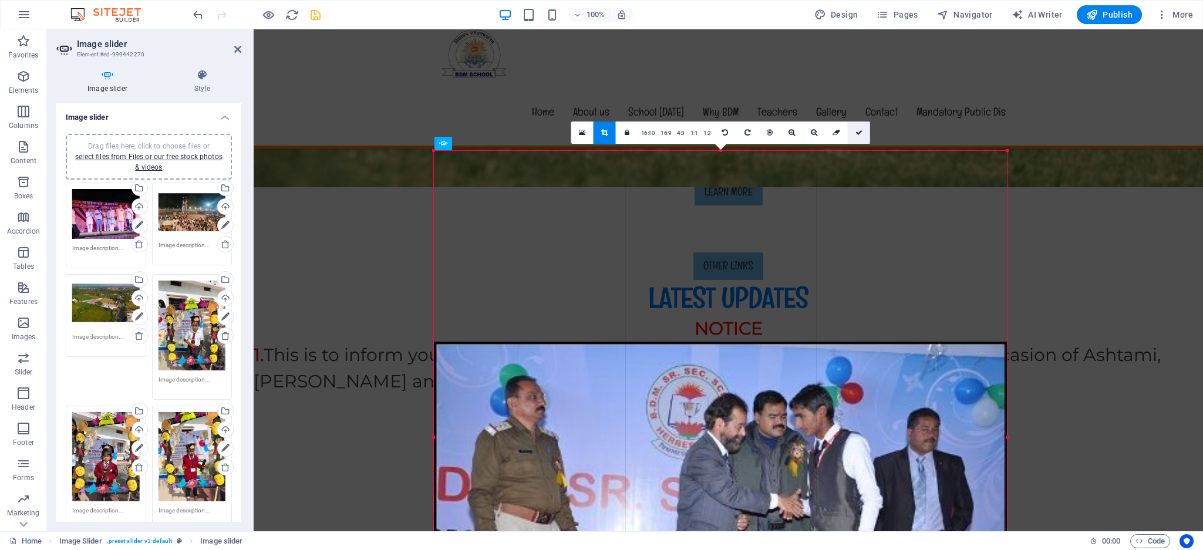
click at [858, 130] on icon at bounding box center [858, 132] width 7 height 7
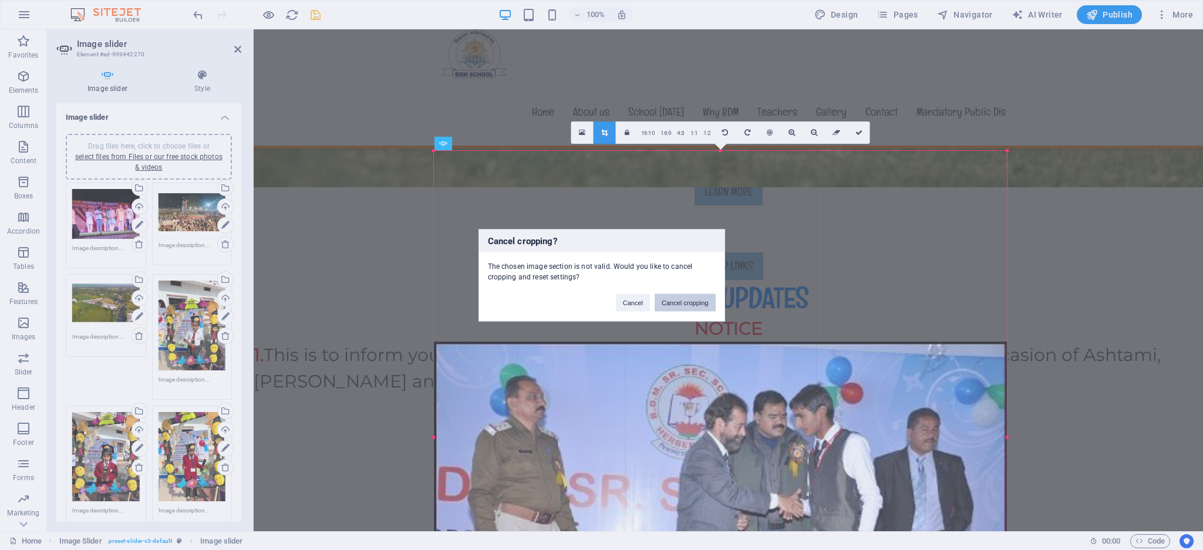
click at [681, 301] on button "Cancel cropping" at bounding box center [684, 302] width 61 height 18
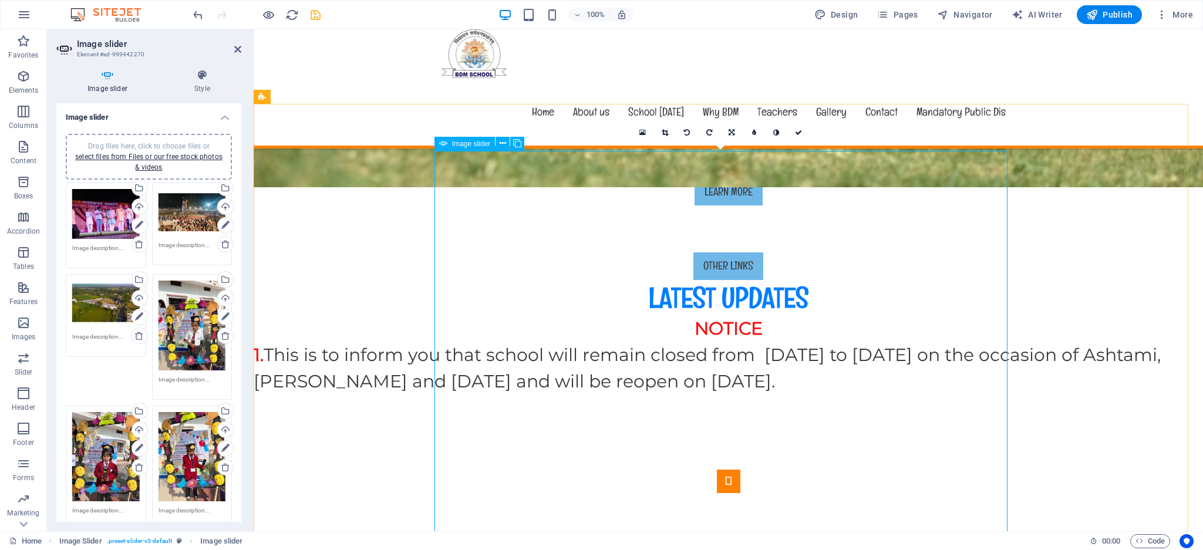
click at [717, 470] on button "Image Slider" at bounding box center [728, 481] width 23 height 23
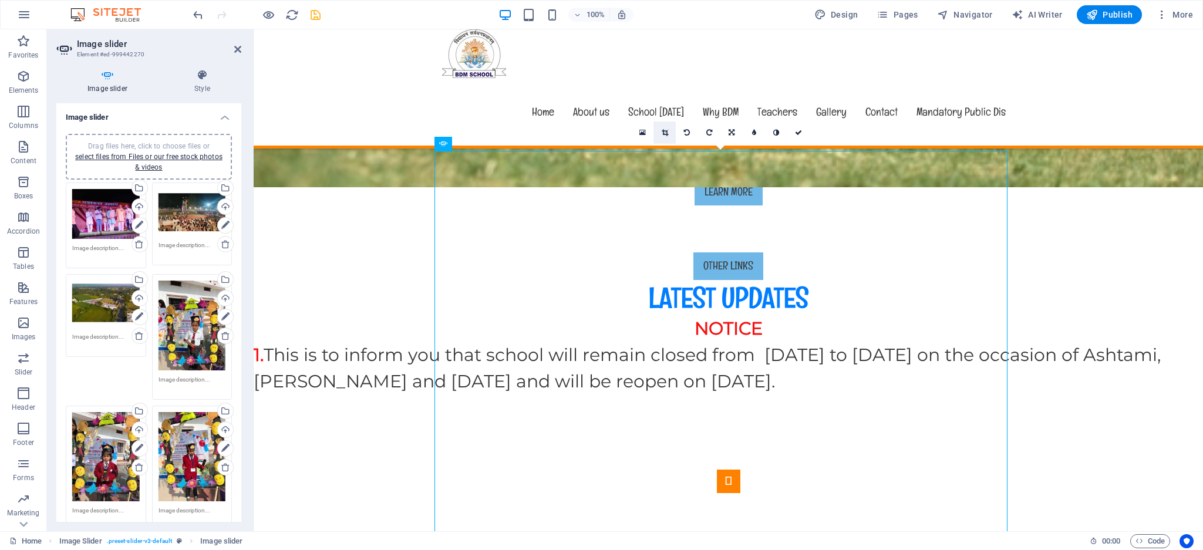
click at [668, 132] on link at bounding box center [664, 132] width 22 height 22
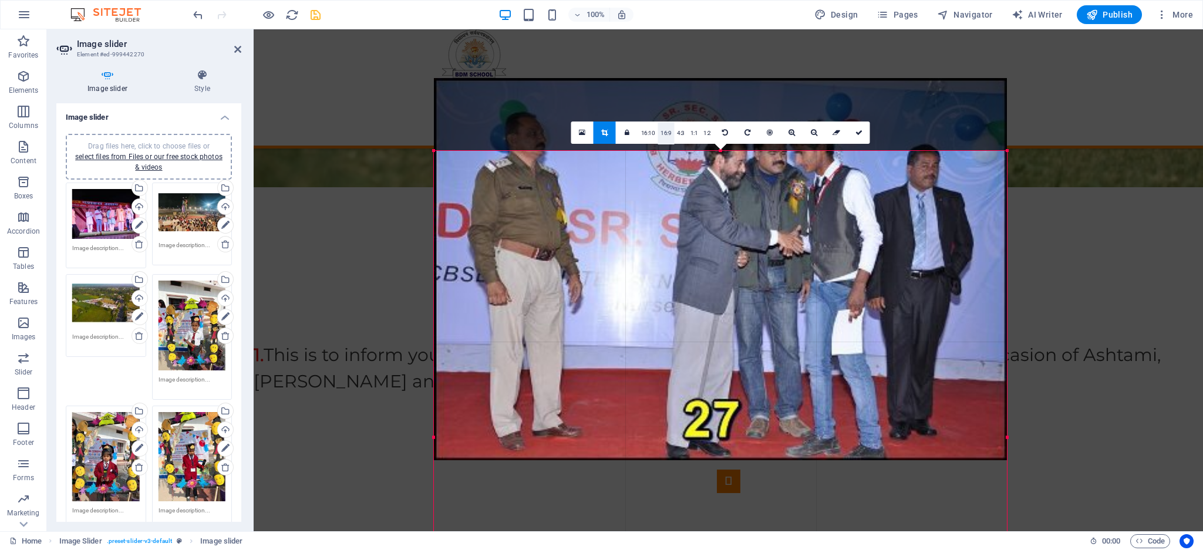
click at [668, 136] on link "16:9" at bounding box center [665, 133] width 16 height 22
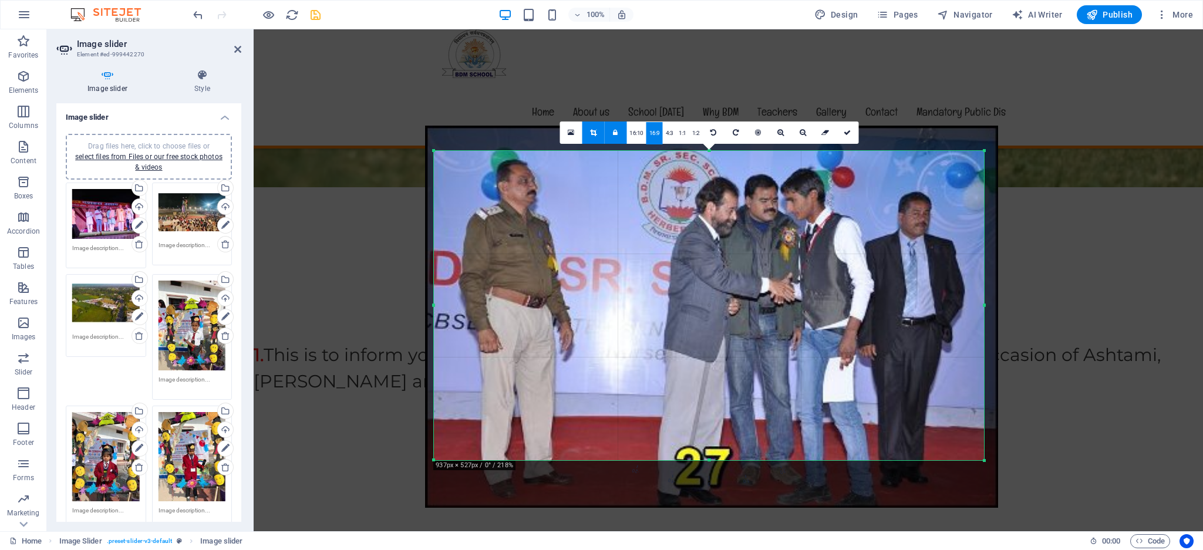
drag, startPoint x: 754, startPoint y: 228, endPoint x: 745, endPoint y: 275, distance: 48.4
click at [745, 275] on div at bounding box center [711, 317] width 573 height 382
click at [844, 134] on icon at bounding box center [846, 132] width 7 height 7
type input "527"
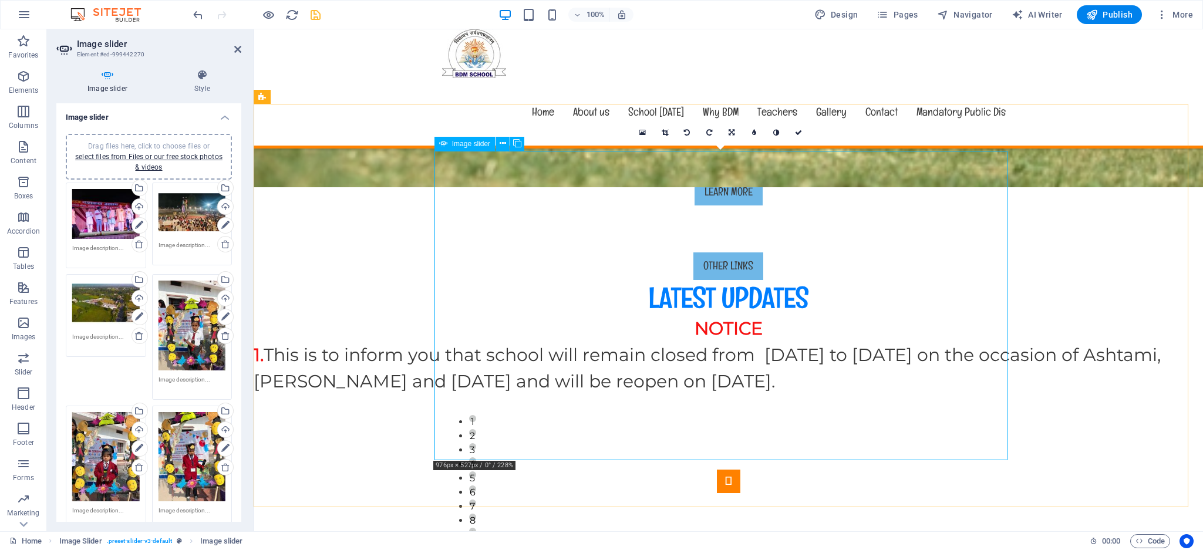
click at [717, 470] on button "Image Slider" at bounding box center [728, 481] width 23 height 23
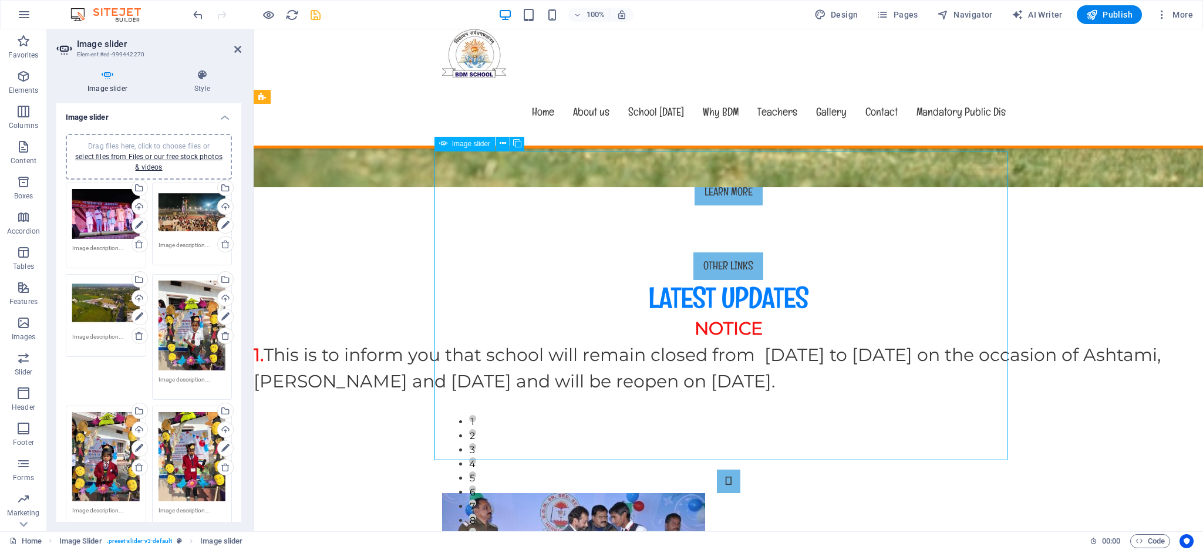
click at [717, 470] on button "Image Slider" at bounding box center [728, 481] width 23 height 23
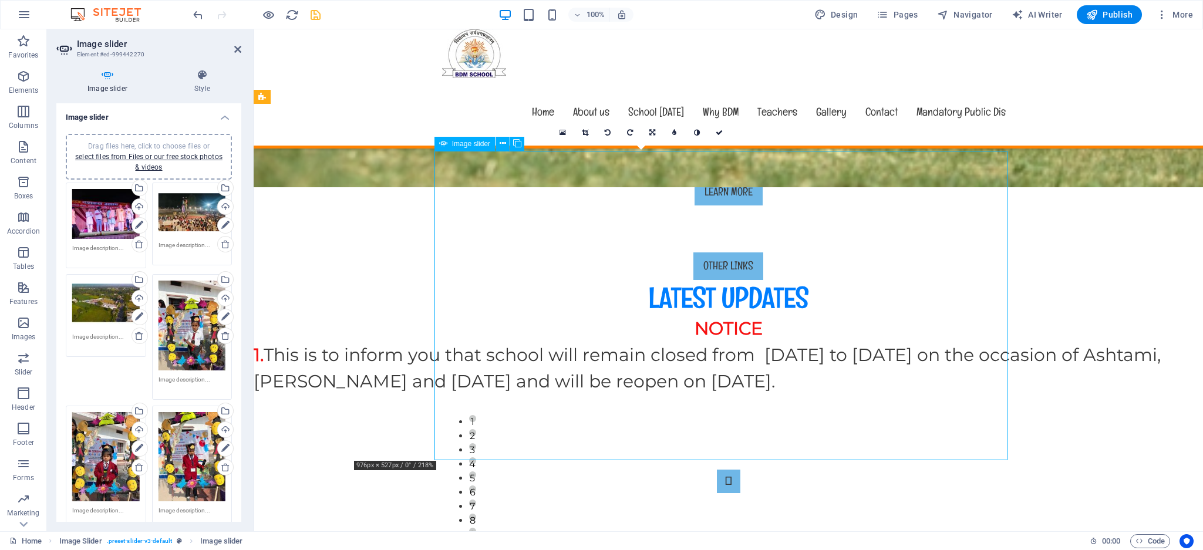
click at [717, 470] on button "Image Slider" at bounding box center [728, 481] width 23 height 23
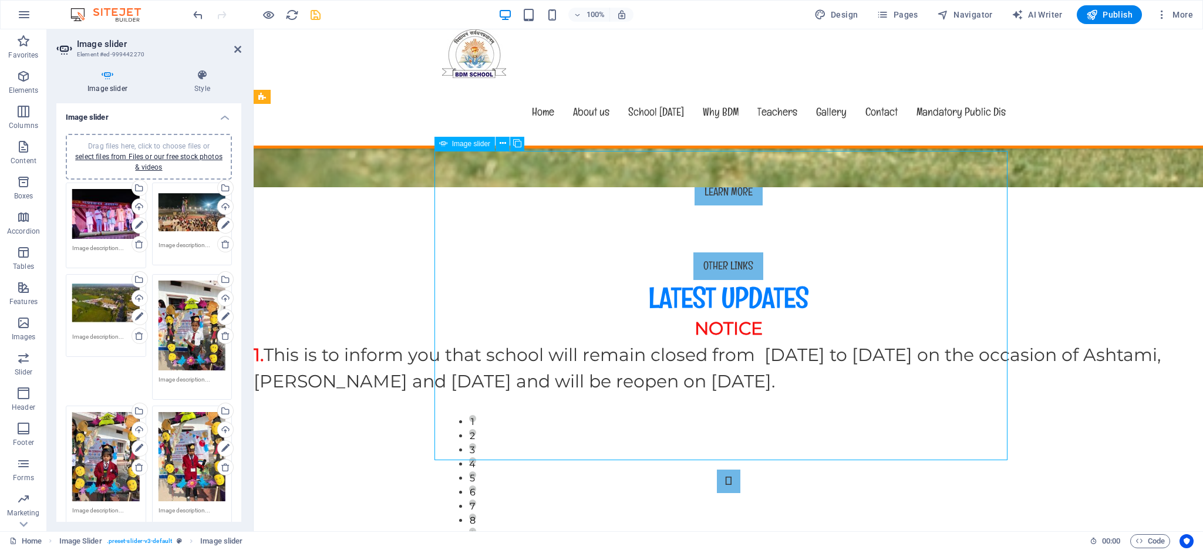
click at [717, 470] on button "Image Slider" at bounding box center [728, 481] width 23 height 23
click at [234, 49] on icon at bounding box center [237, 49] width 7 height 9
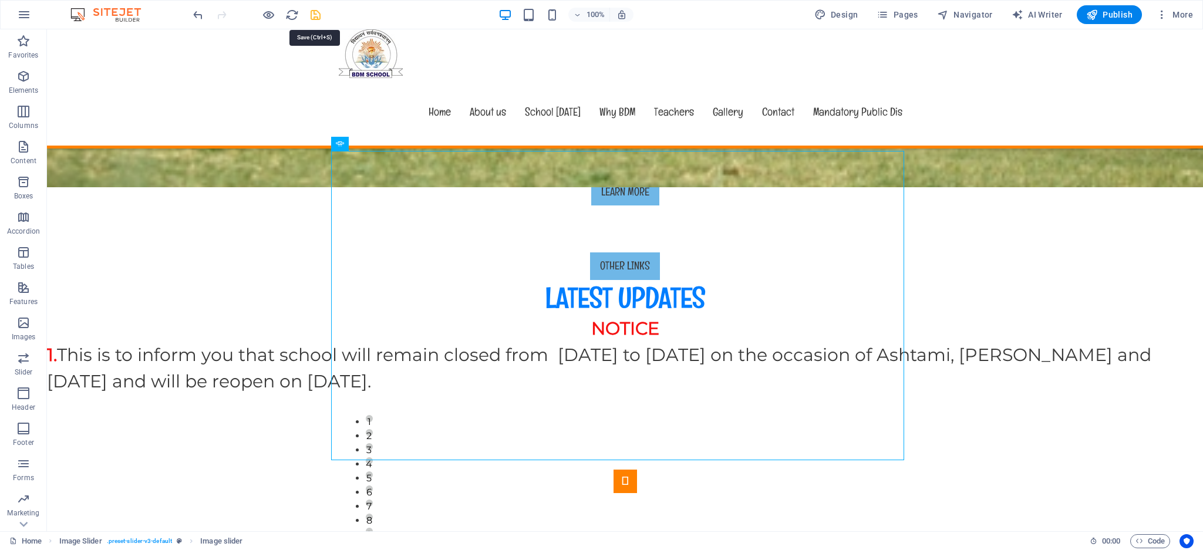
drag, startPoint x: 312, startPoint y: 14, endPoint x: 465, endPoint y: 62, distance: 160.6
click at [312, 14] on icon "save" at bounding box center [315, 14] width 13 height 13
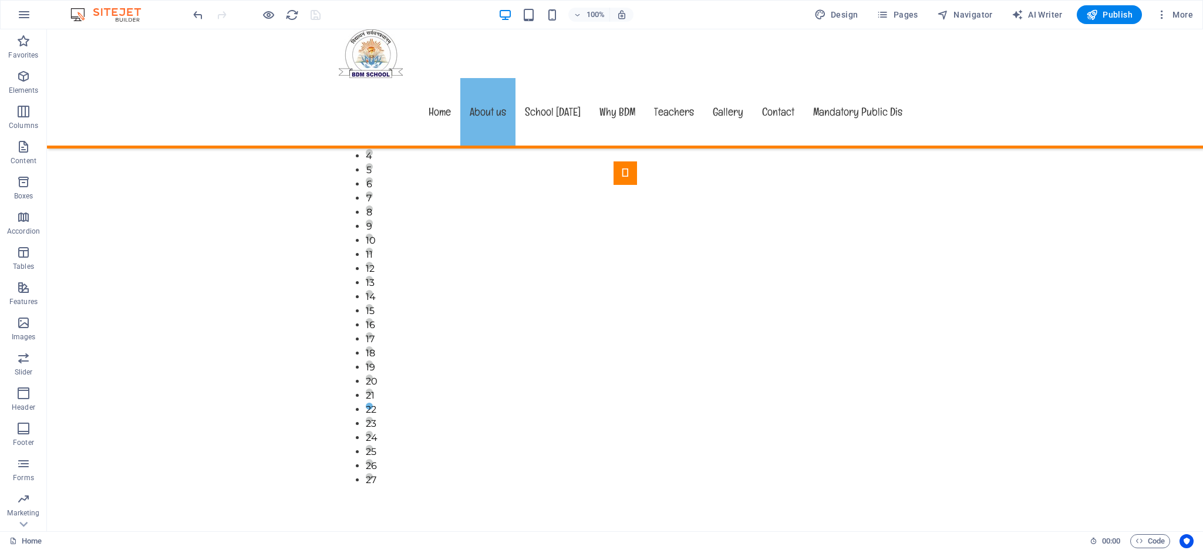
scroll to position [855, 0]
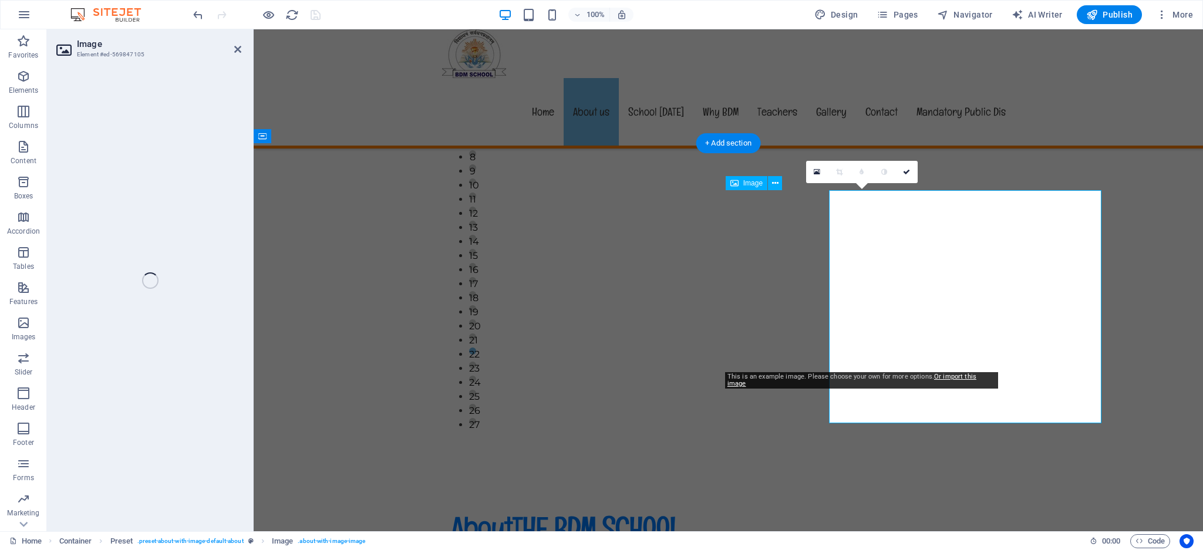
select select "%"
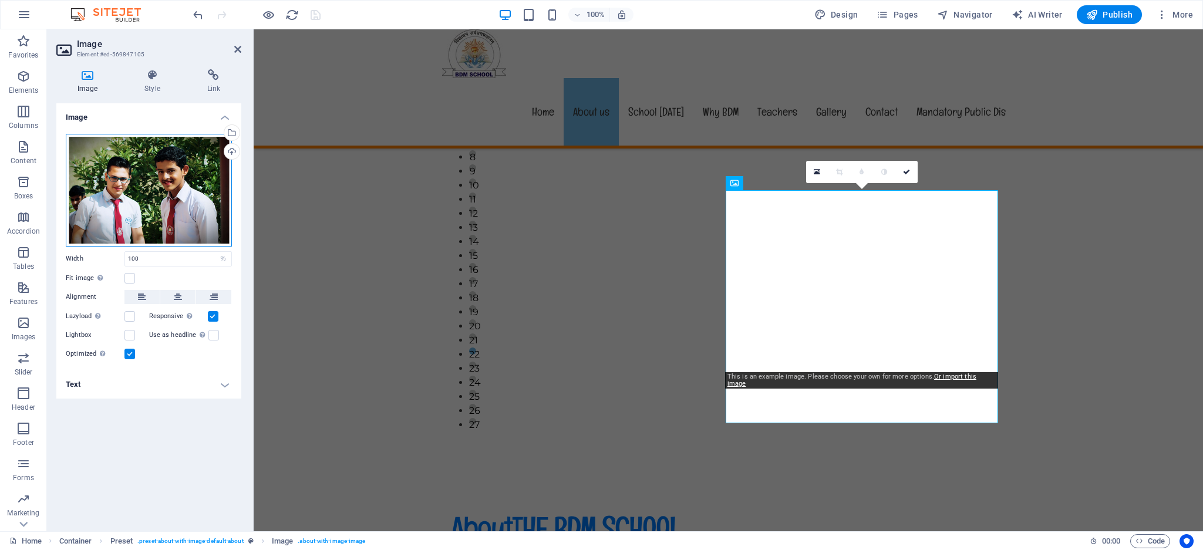
click at [146, 170] on div "Drag files here, click to choose files or select files from Files or our free s…" at bounding box center [149, 190] width 166 height 113
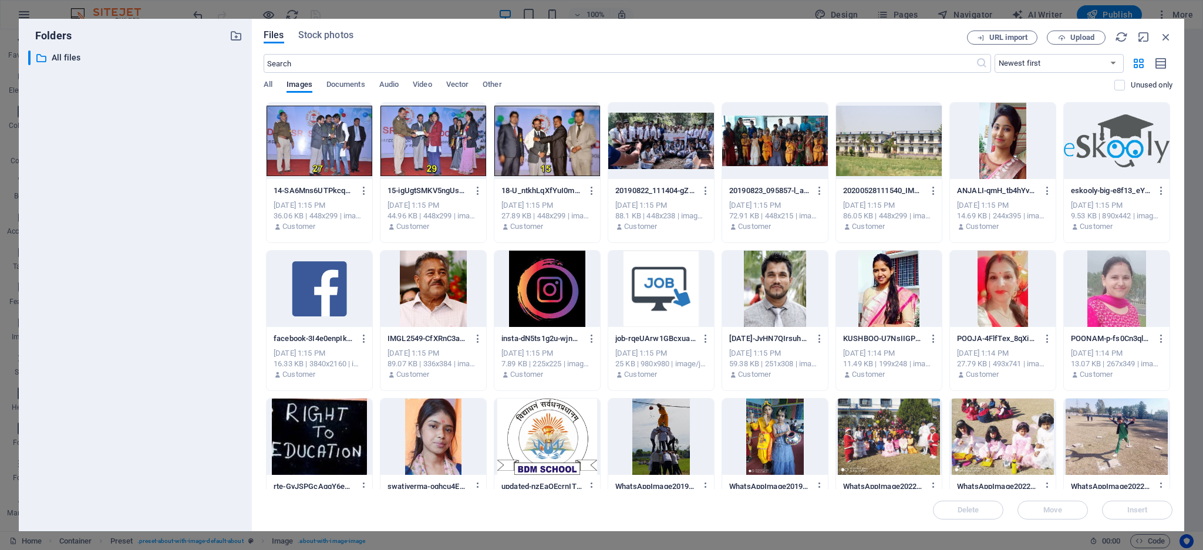
drag, startPoint x: 1170, startPoint y: 266, endPoint x: 1175, endPoint y: 342, distance: 75.9
click at [1175, 342] on div "Files Stock photos URL import Upload ​ Newest first Oldest first Name (A-Z) Nam…" at bounding box center [718, 275] width 932 height 512
click at [438, 291] on div at bounding box center [433, 289] width 106 height 76
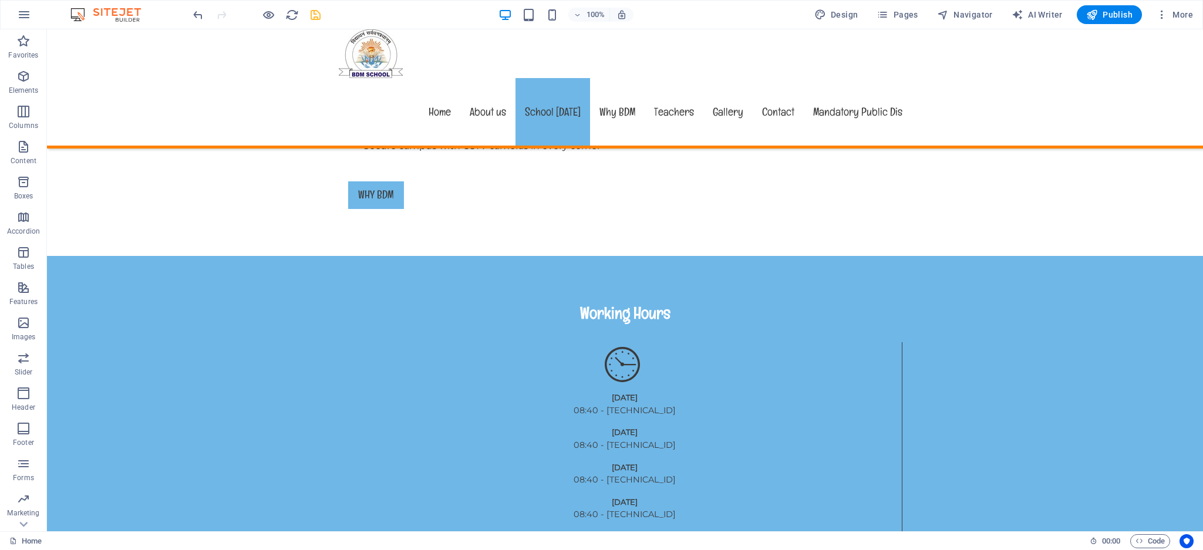
scroll to position [2041, 0]
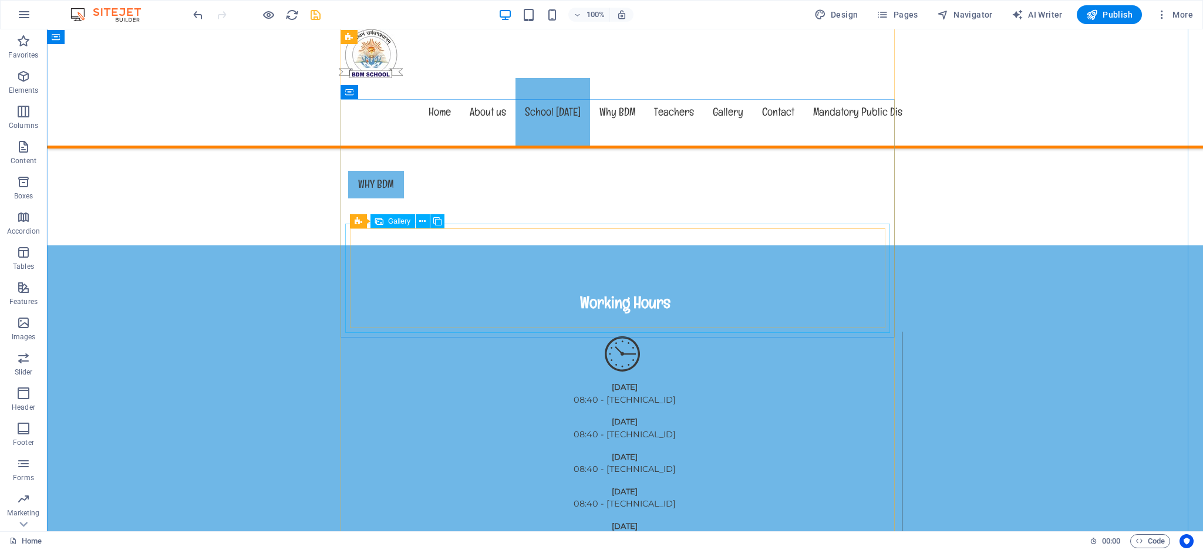
select select "4"
select select "px"
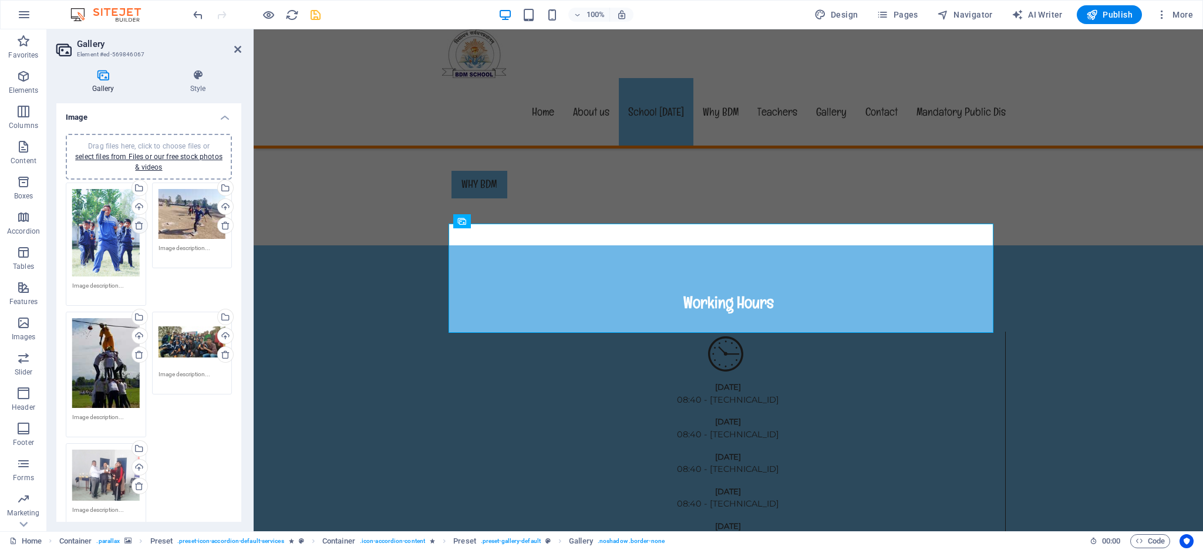
click at [134, 226] on icon at bounding box center [138, 225] width 9 height 9
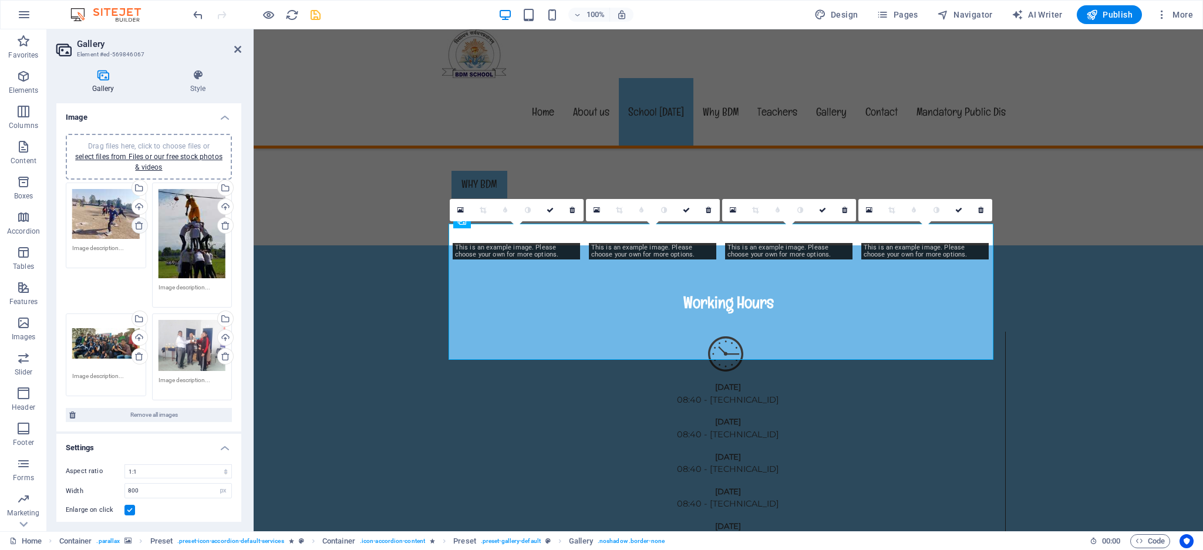
click at [134, 226] on icon at bounding box center [138, 225] width 9 height 9
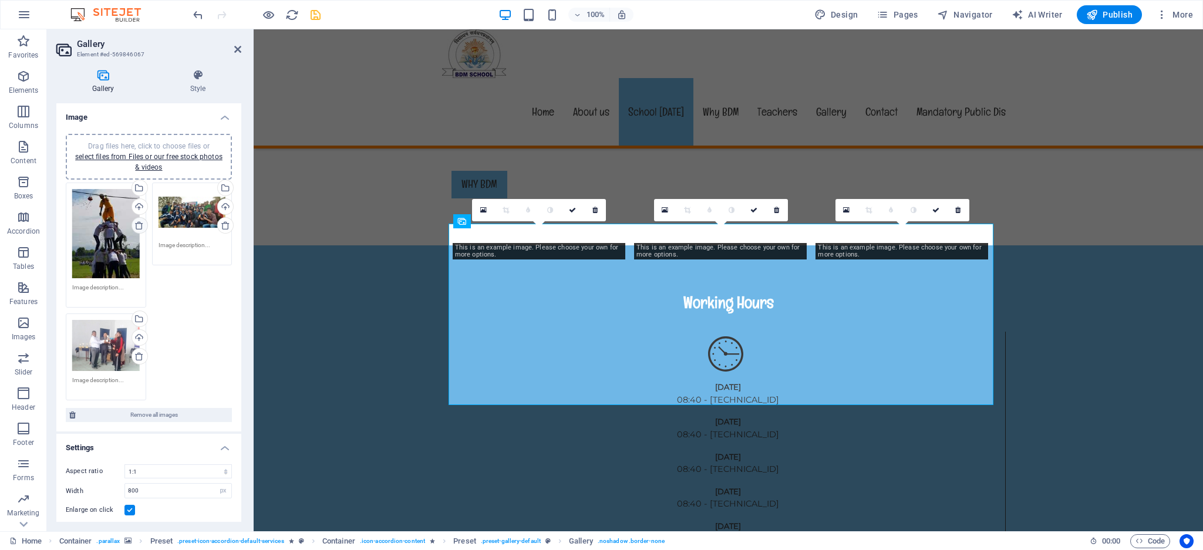
click at [134, 226] on icon at bounding box center [138, 225] width 9 height 9
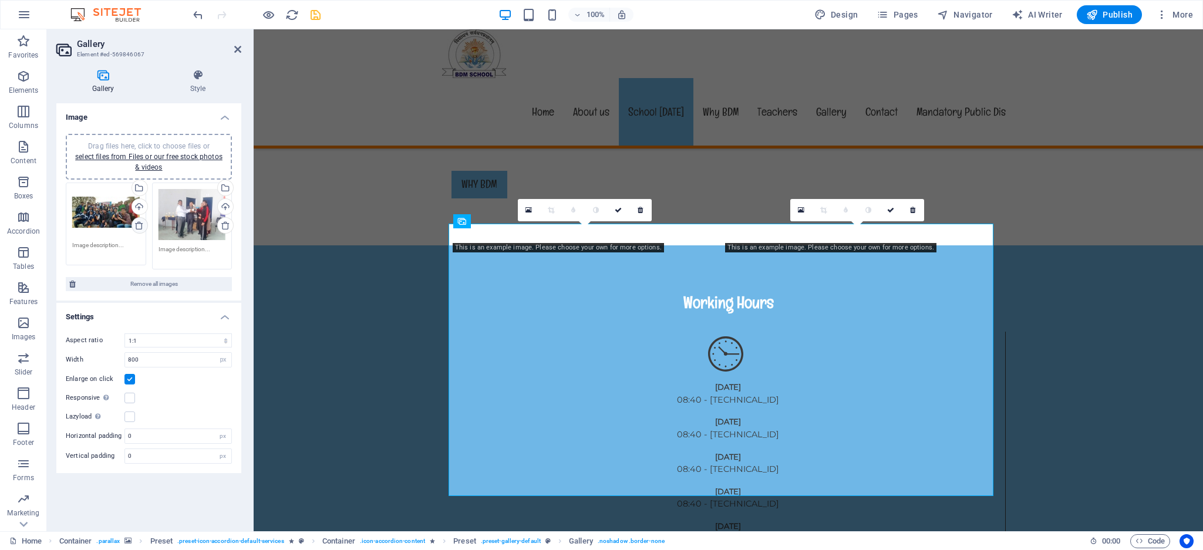
click at [134, 226] on icon at bounding box center [138, 225] width 9 height 9
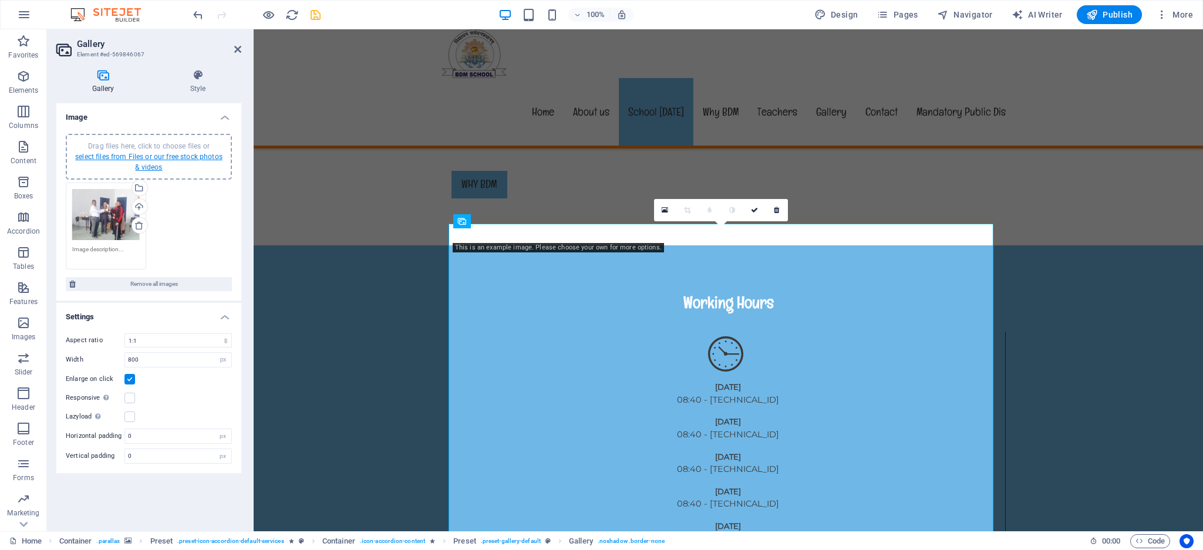
click at [162, 153] on link "select files from Files or our free stock photos & videos" at bounding box center [148, 162] width 147 height 19
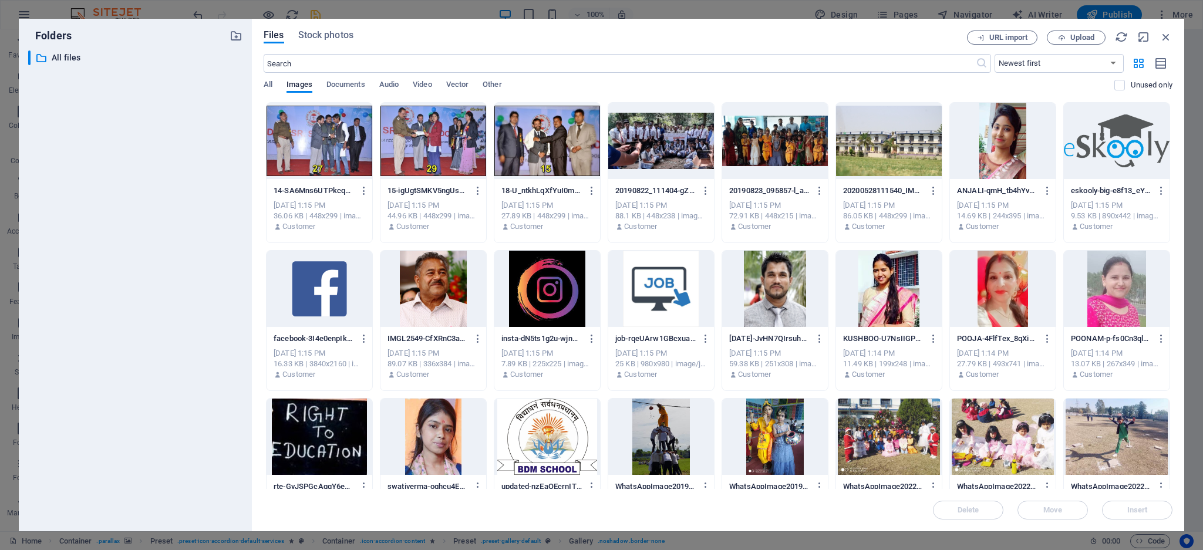
drag, startPoint x: 1170, startPoint y: 147, endPoint x: 1171, endPoint y: 301, distance: 154.4
click at [1169, 301] on div "14-SA6Mns6UTPkcqnIQ67NOhA.jpg 14-SA6Mns6UTPkcqnIQ67NOhA.jpg [DATE] 1:15 PM 36.0…" at bounding box center [718, 394] width 909 height 585
drag, startPoint x: 1170, startPoint y: 300, endPoint x: 1162, endPoint y: 395, distance: 95.4
click at [1162, 395] on div "14-SA6Mns6UTPkcqnIQ67NOhA.jpg 14-SA6Mns6UTPkcqnIQ67NOhA.jpg [DATE] 1:15 PM 36.0…" at bounding box center [718, 394] width 909 height 585
click at [1189, 449] on div "Folders ​ All files All files Files Stock photos URL import Upload ​ Newest fir…" at bounding box center [601, 275] width 1203 height 550
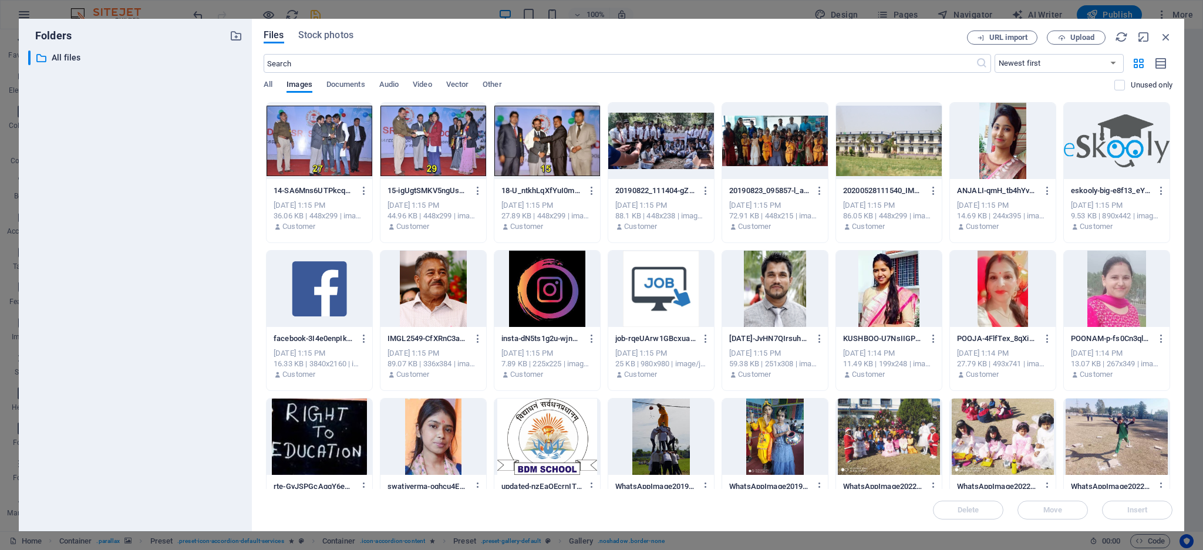
drag, startPoint x: 1416, startPoint y: 424, endPoint x: 1443, endPoint y: 478, distance: 60.4
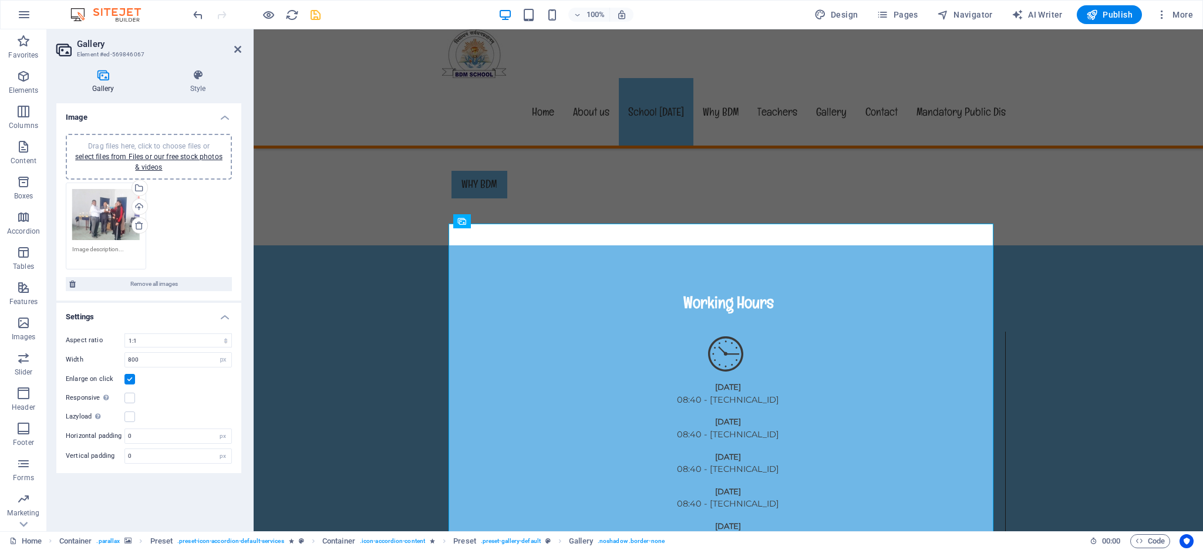
drag, startPoint x: 1187, startPoint y: 451, endPoint x: 315, endPoint y: 343, distance: 878.8
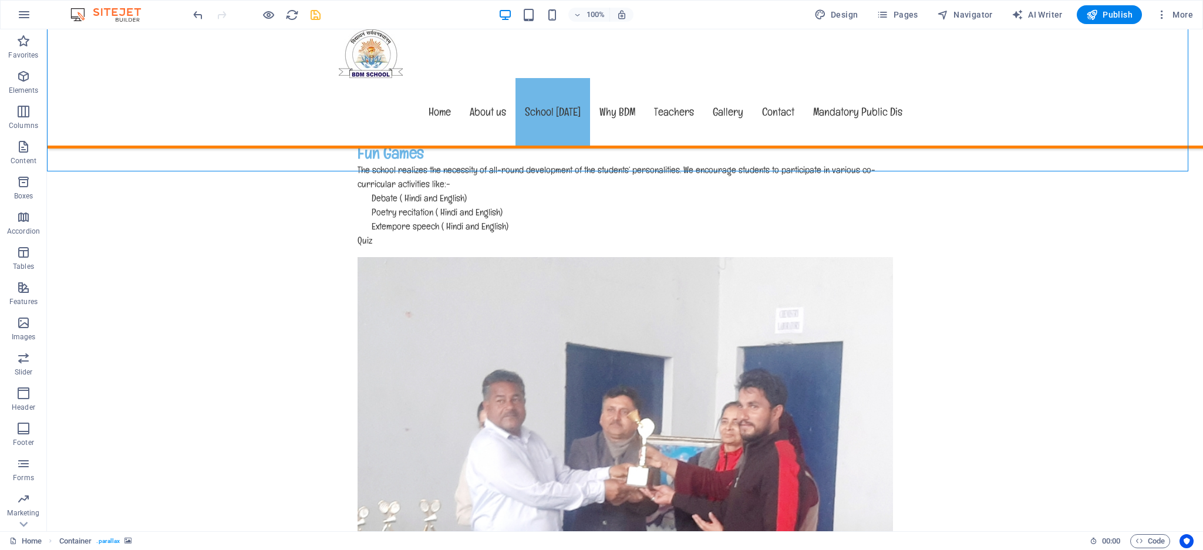
scroll to position [3302, 0]
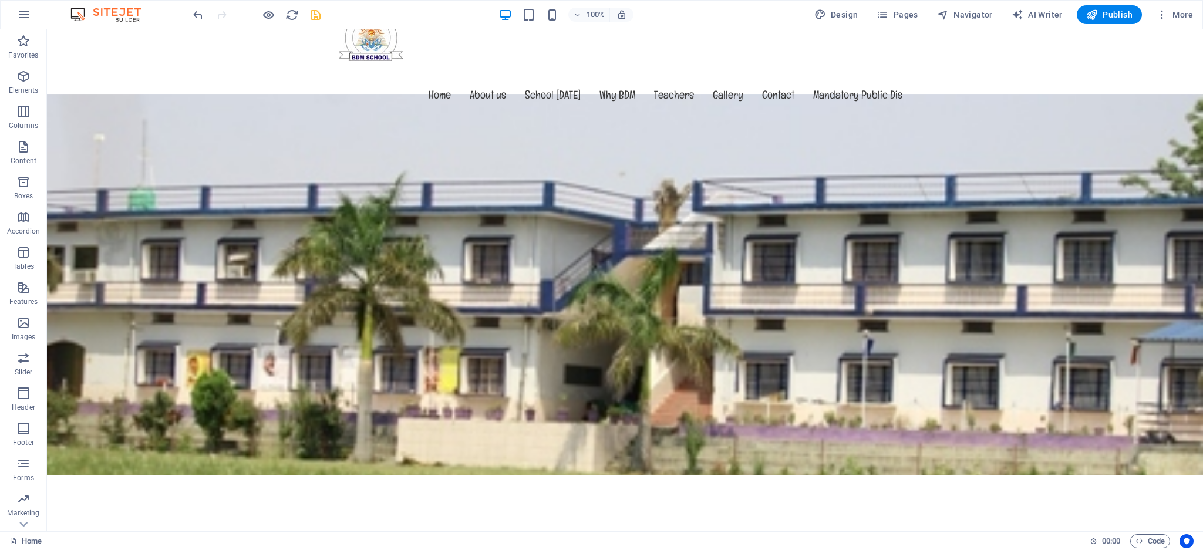
scroll to position [0, 0]
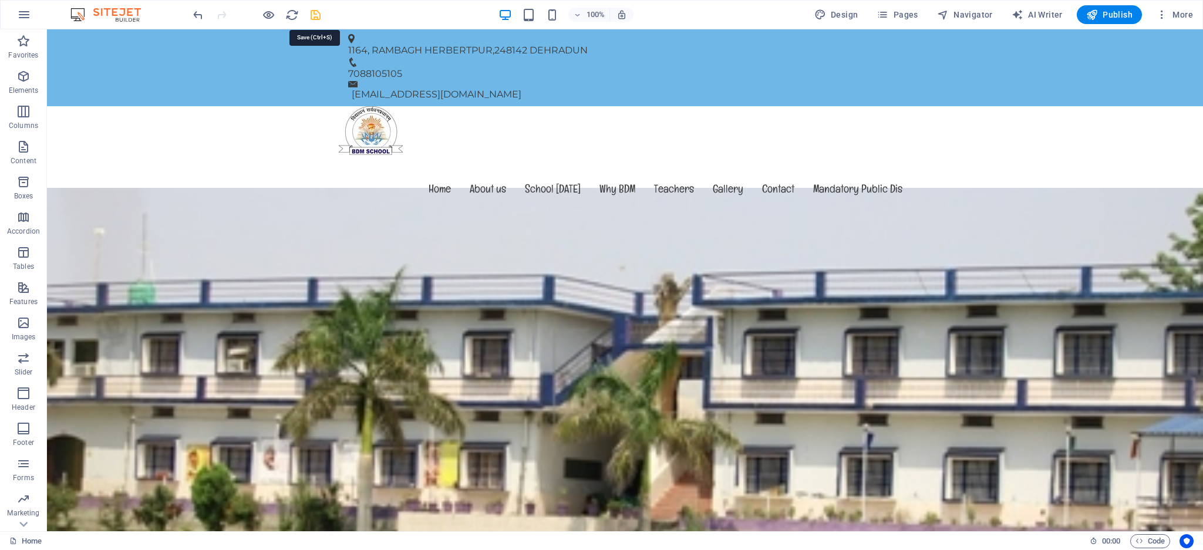
click at [312, 13] on icon "save" at bounding box center [315, 14] width 13 height 13
click at [1108, 18] on span "Publish" at bounding box center [1109, 15] width 46 height 12
